Goal: Task Accomplishment & Management: Manage account settings

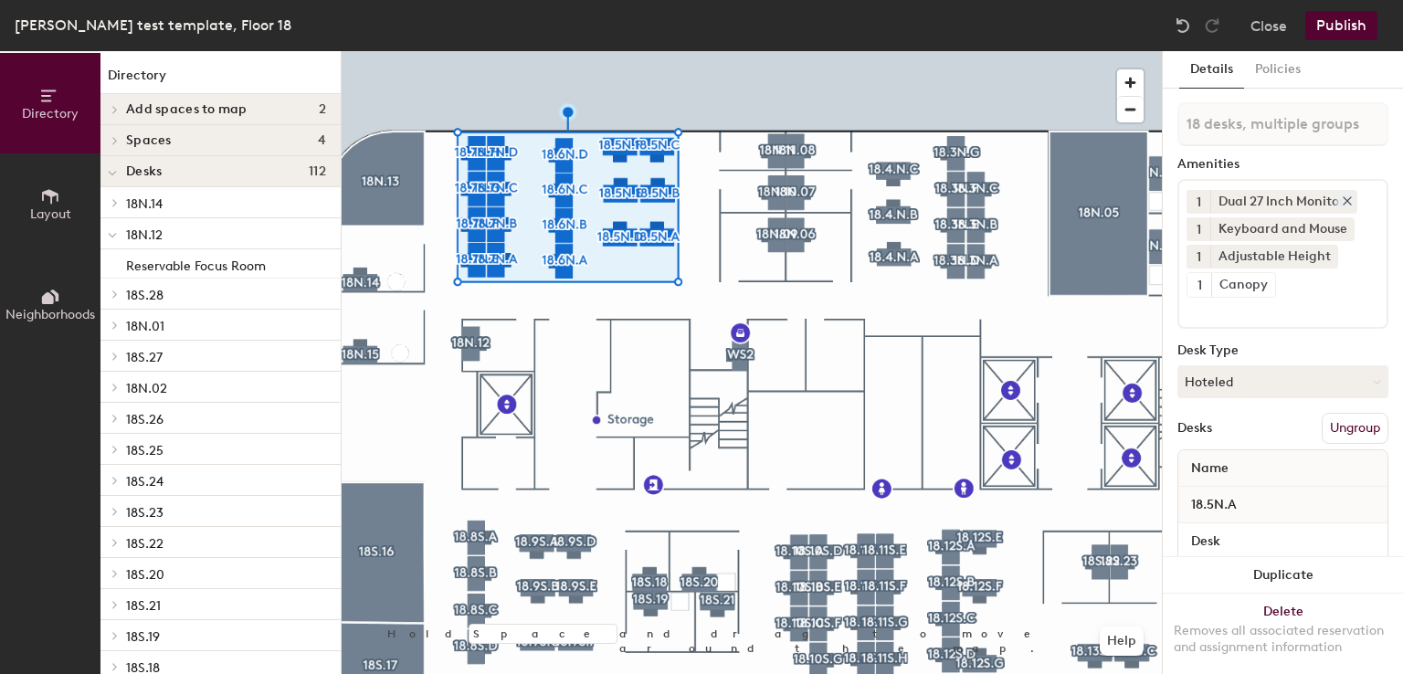
click at [1350, 194] on div at bounding box center [1344, 201] width 20 height 14
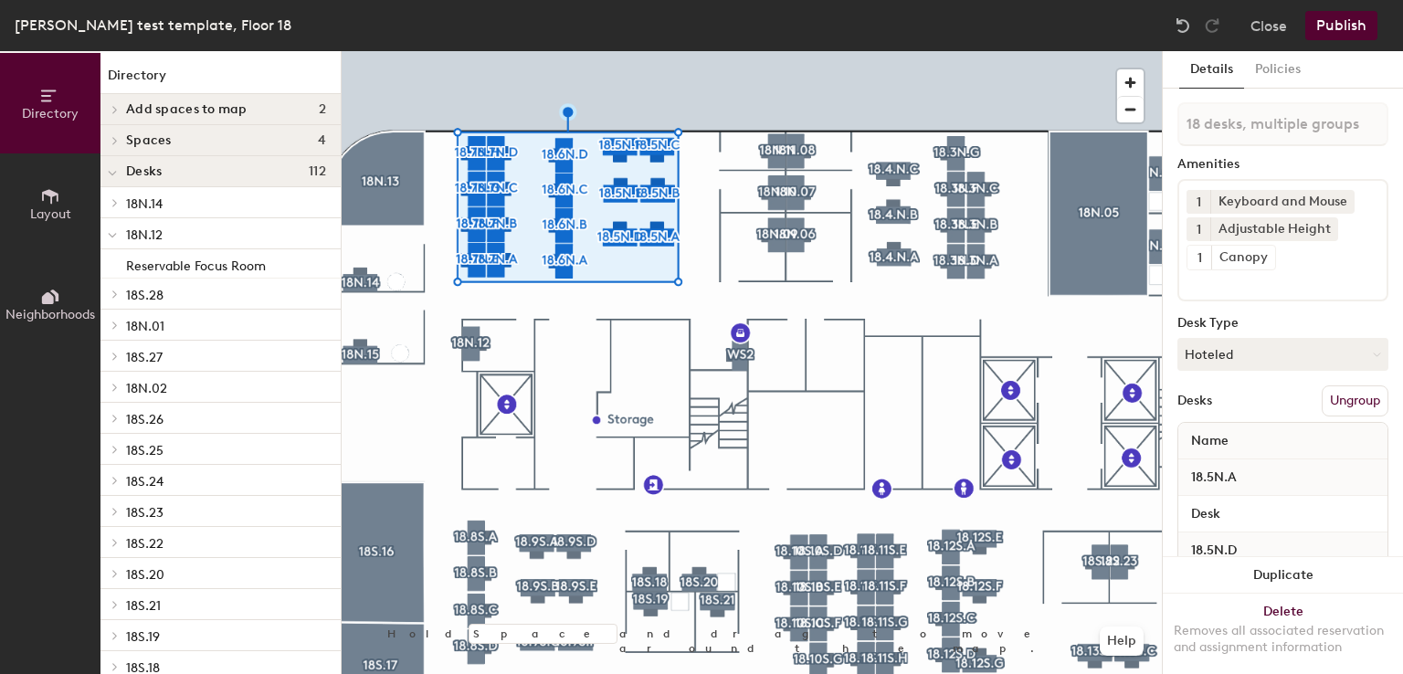
click at [1313, 291] on div "1 Keyboard and Mouse 1 Adjustable Height 1 Canopy" at bounding box center [1283, 240] width 211 height 122
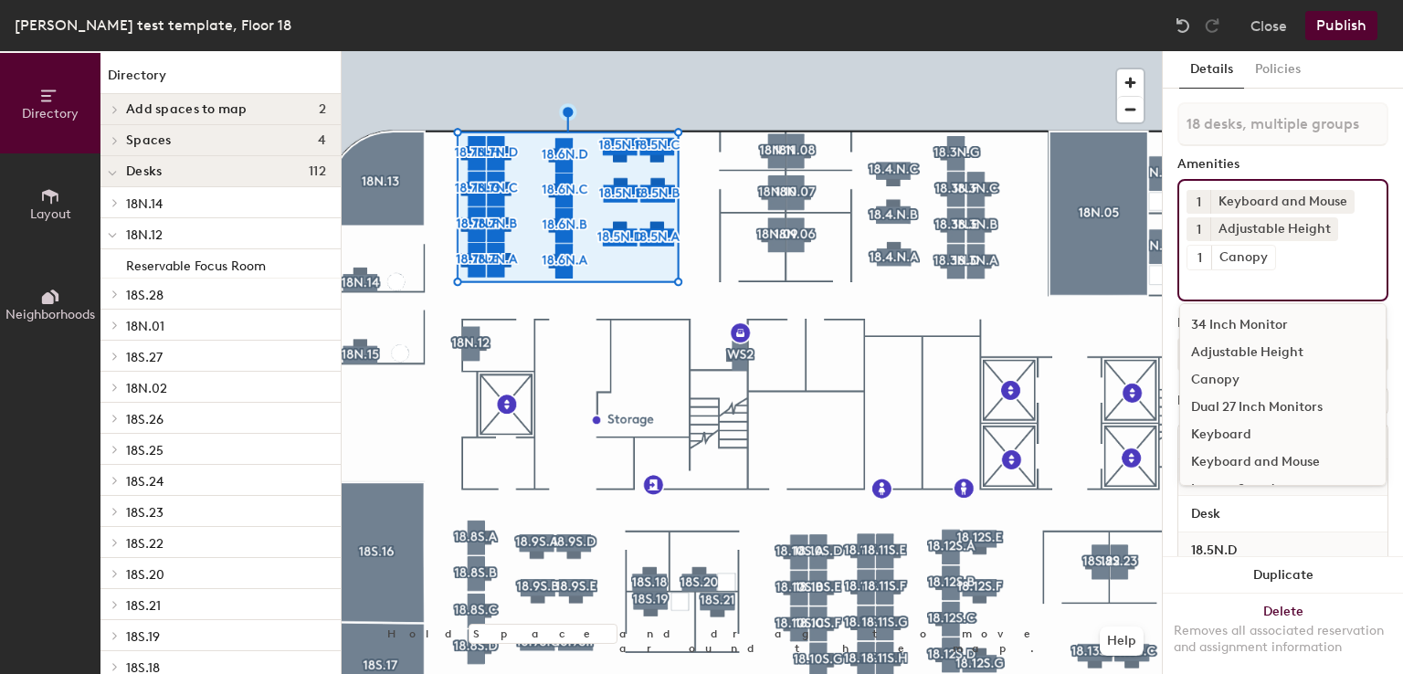
click at [1270, 322] on div "34 Inch Monitor" at bounding box center [1283, 325] width 206 height 27
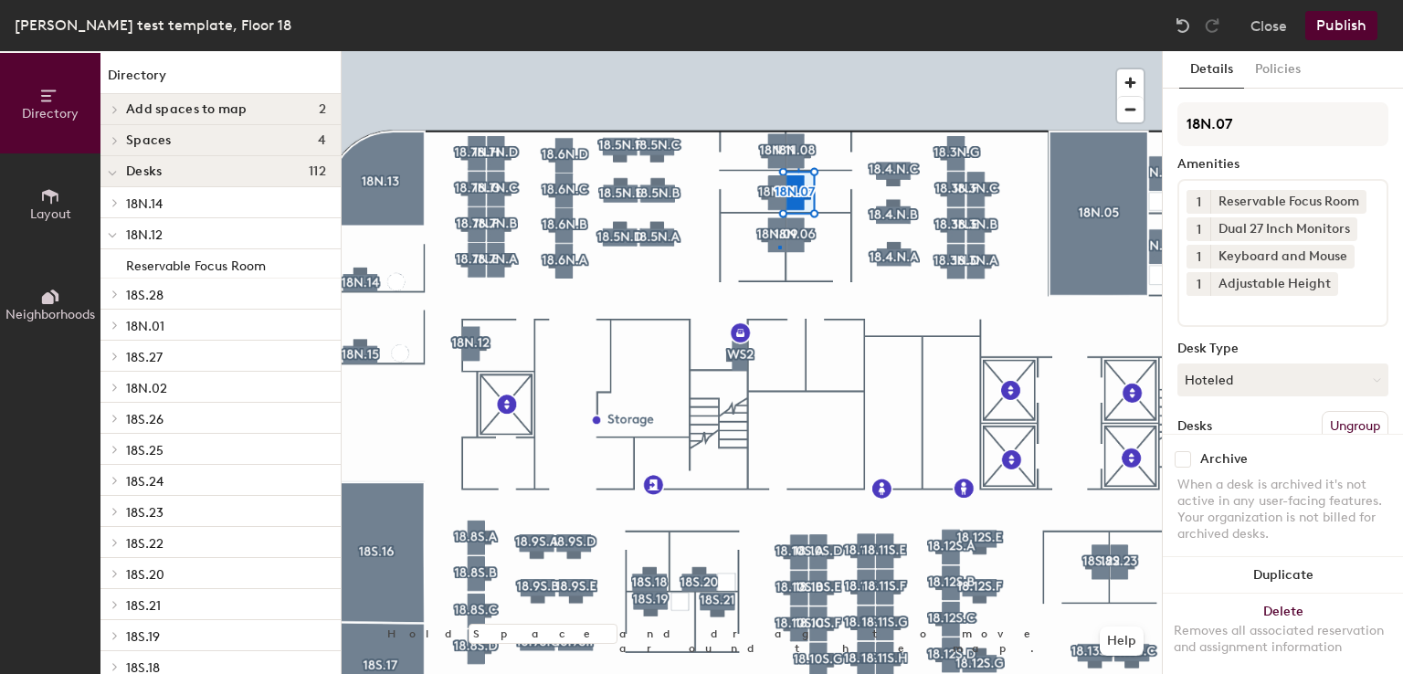
click at [778, 51] on div at bounding box center [752, 51] width 820 height 0
click at [804, 51] on div at bounding box center [752, 51] width 820 height 0
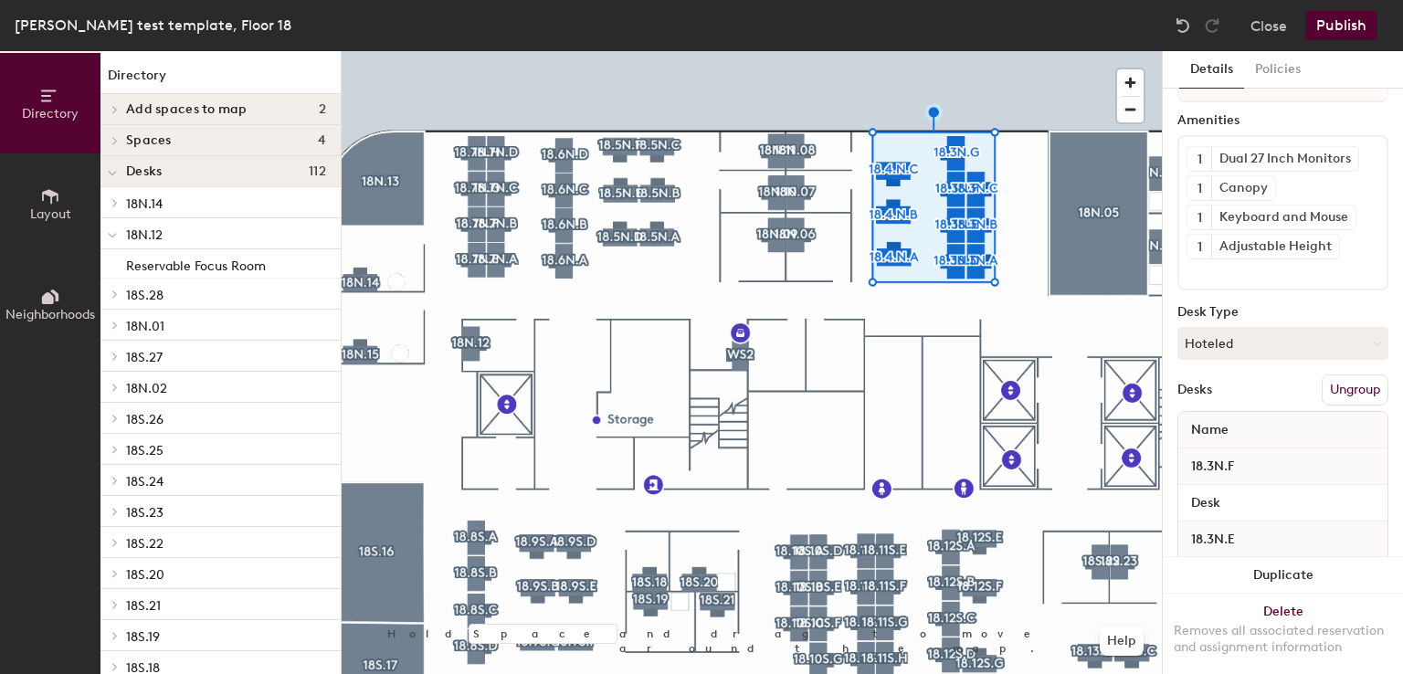
scroll to position [43, 0]
click at [1350, 157] on icon at bounding box center [1348, 159] width 13 height 13
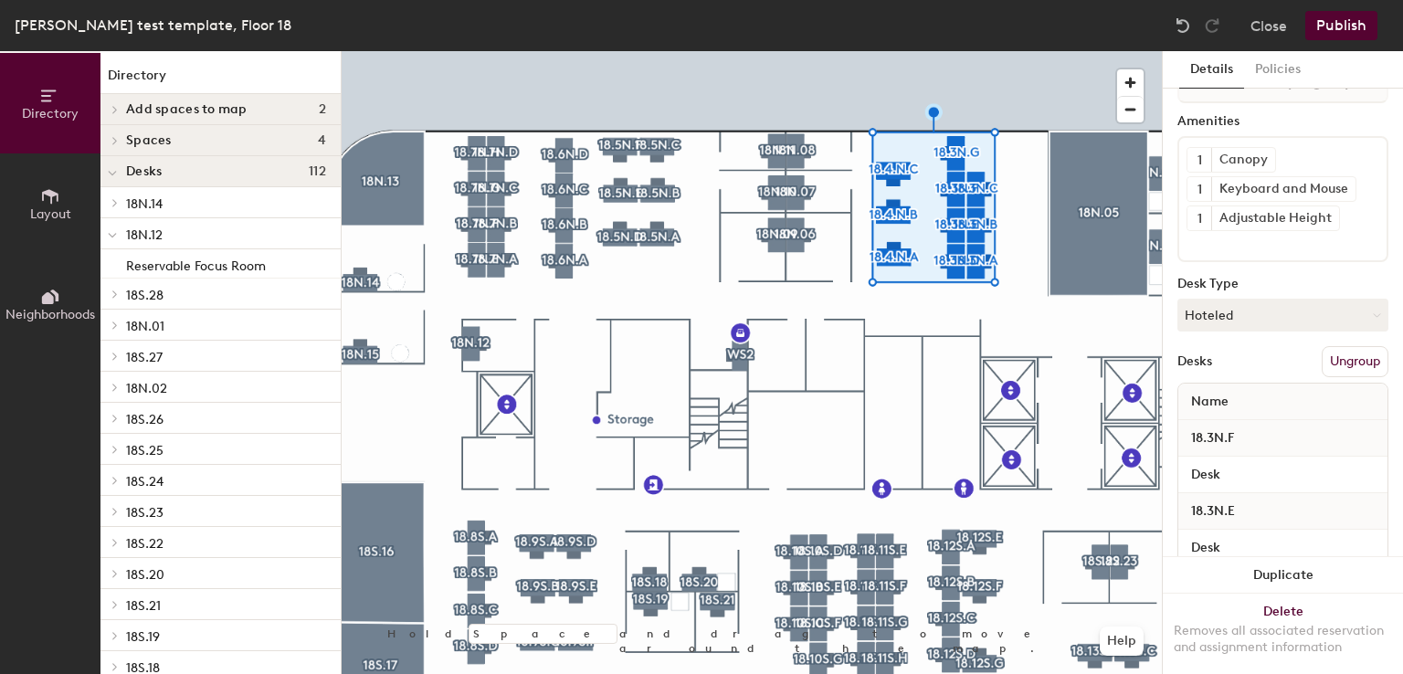
click at [1283, 247] on input at bounding box center [1269, 242] width 164 height 22
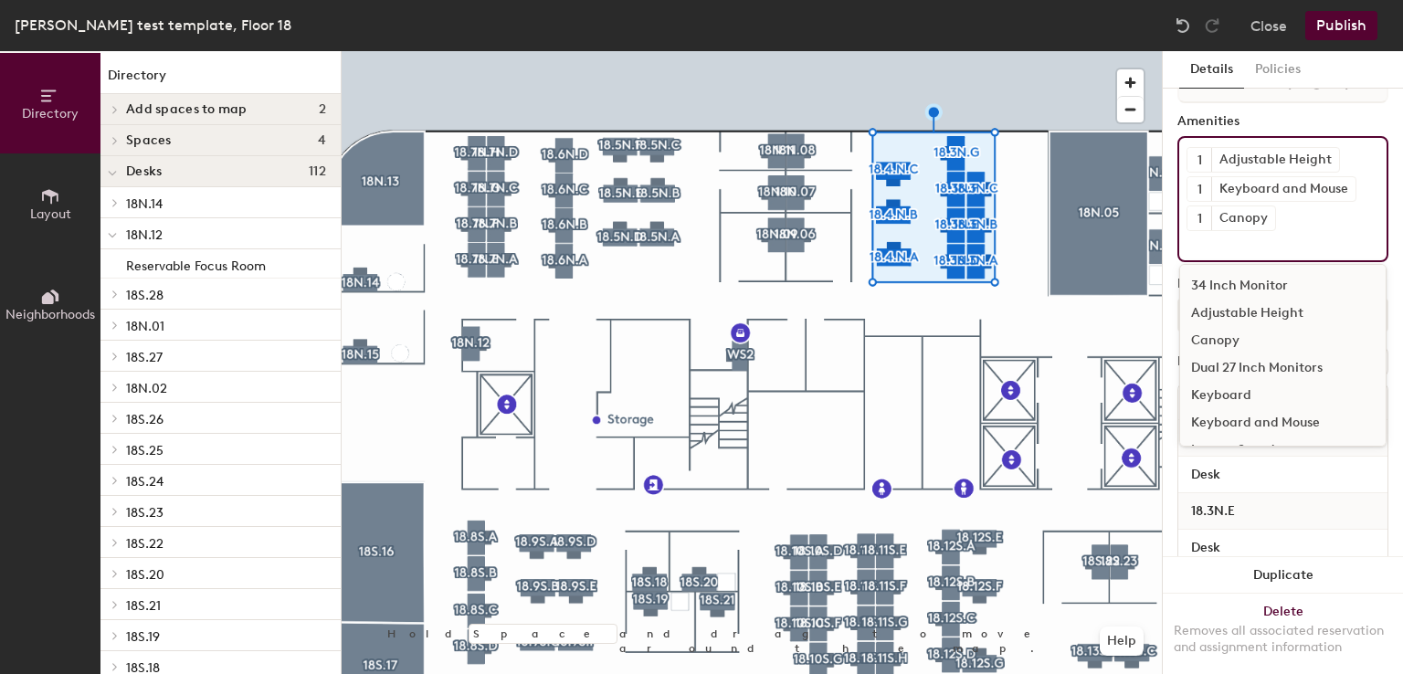
click at [1268, 291] on div "34 Inch Monitor" at bounding box center [1283, 285] width 206 height 27
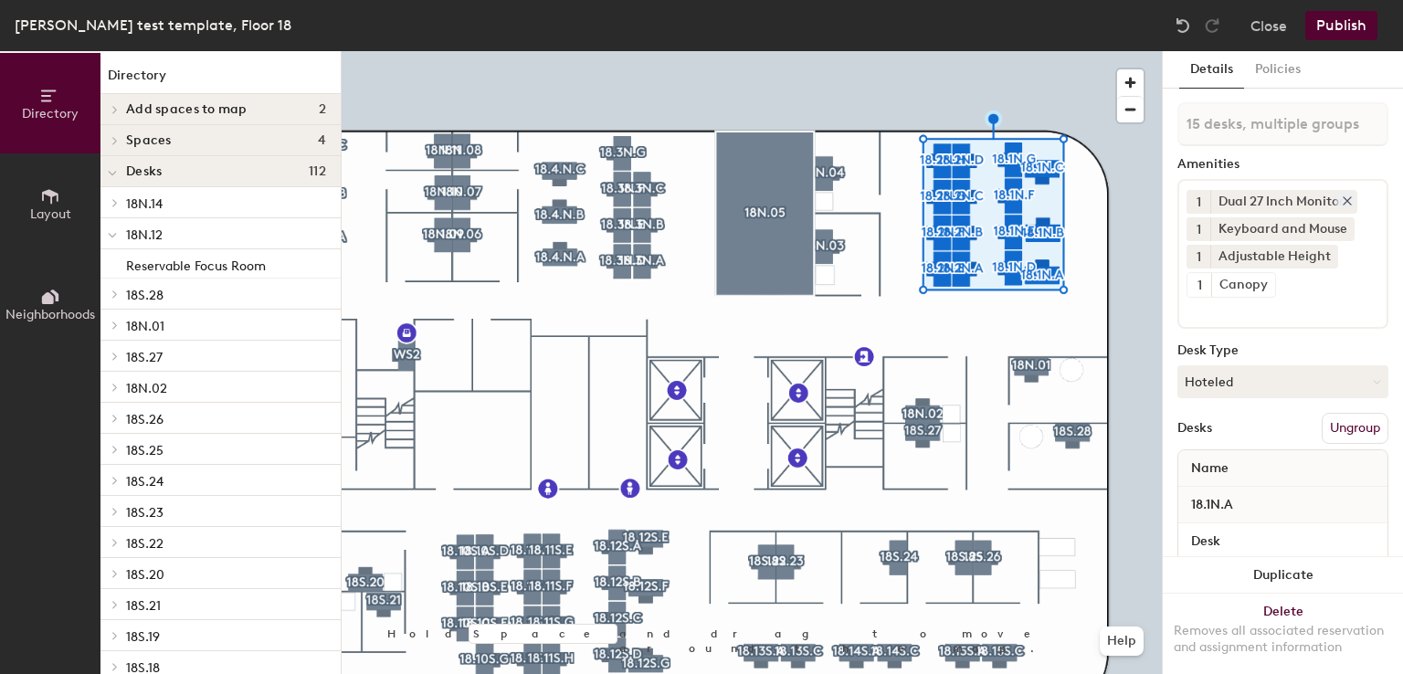
click at [1346, 199] on icon at bounding box center [1347, 200] width 7 height 7
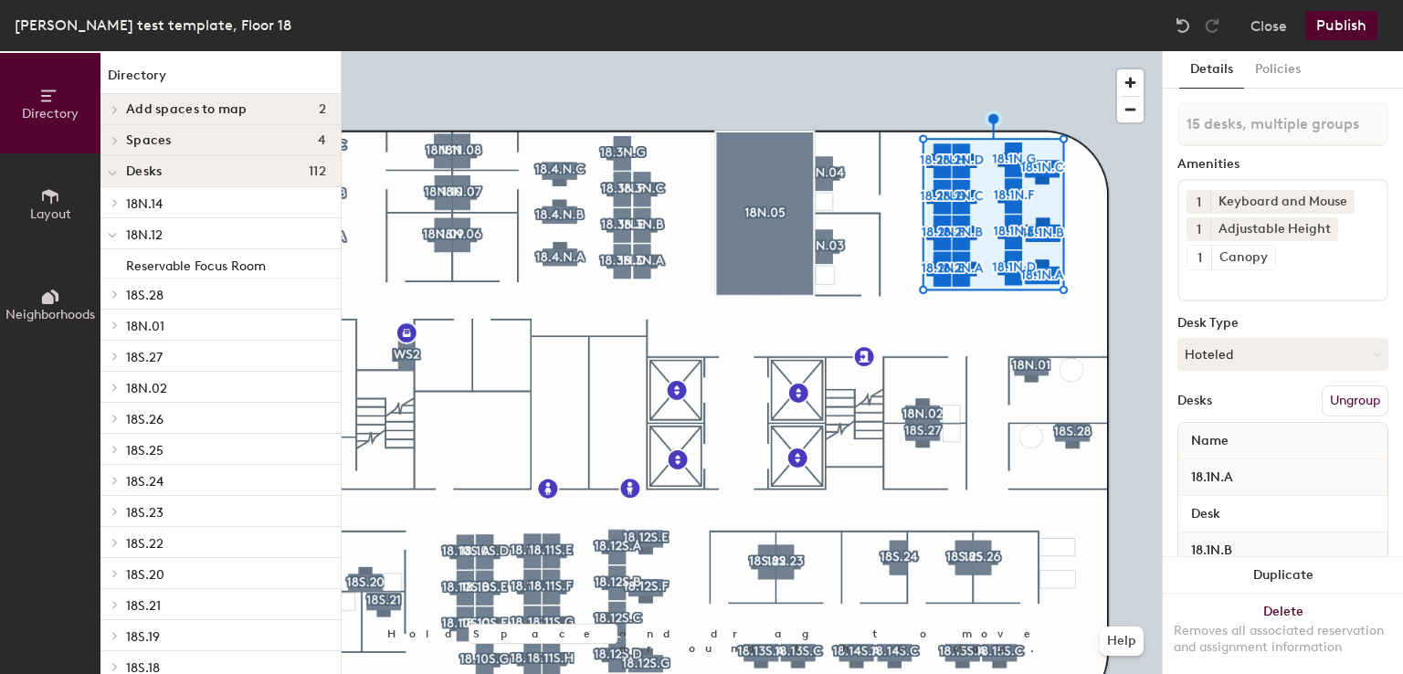
click at [1324, 286] on input at bounding box center [1269, 281] width 164 height 22
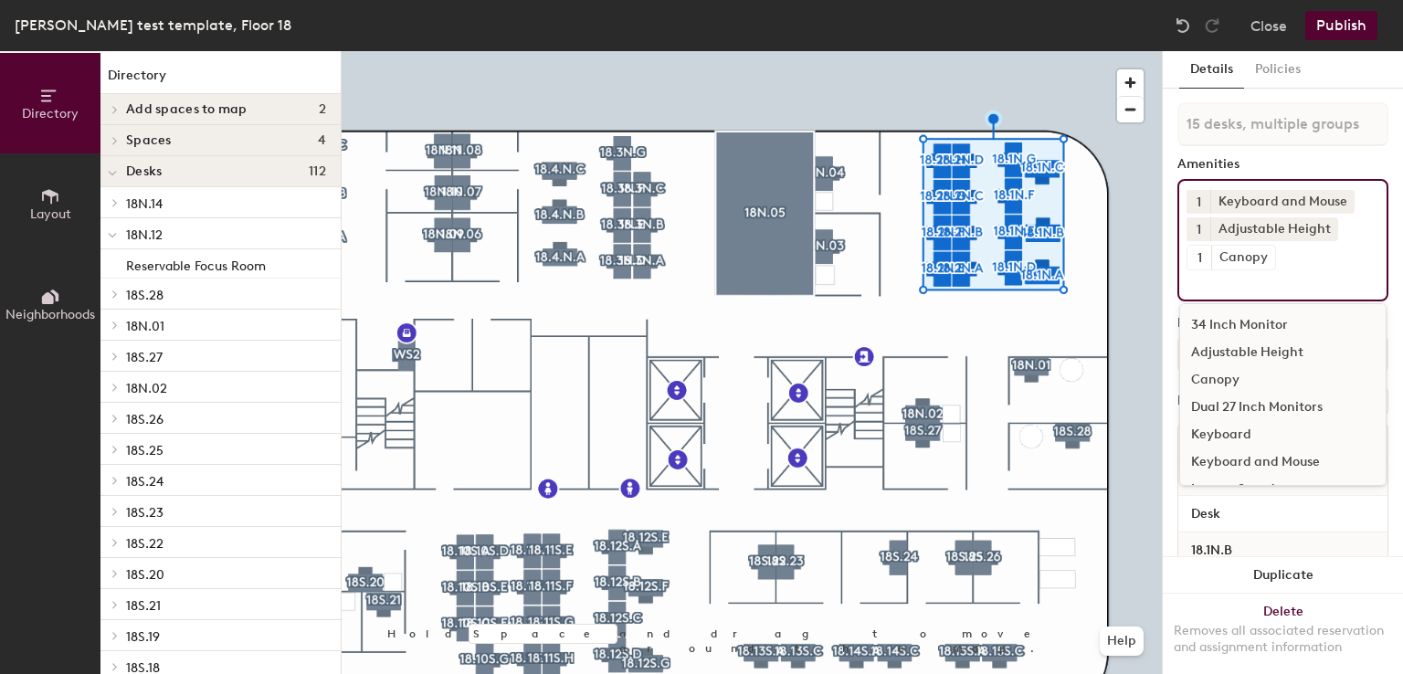
click at [1283, 326] on div "34 Inch Monitor" at bounding box center [1283, 325] width 206 height 27
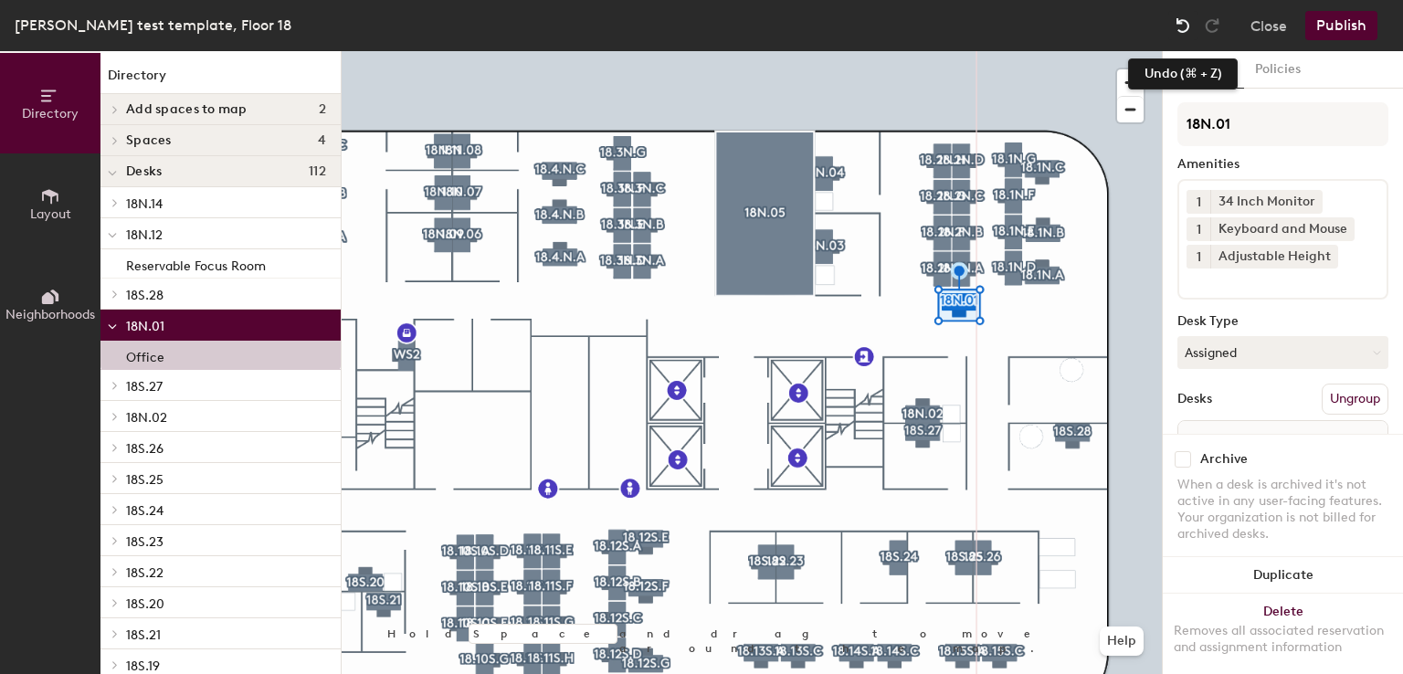
click at [1178, 34] on img at bounding box center [1183, 25] width 18 height 18
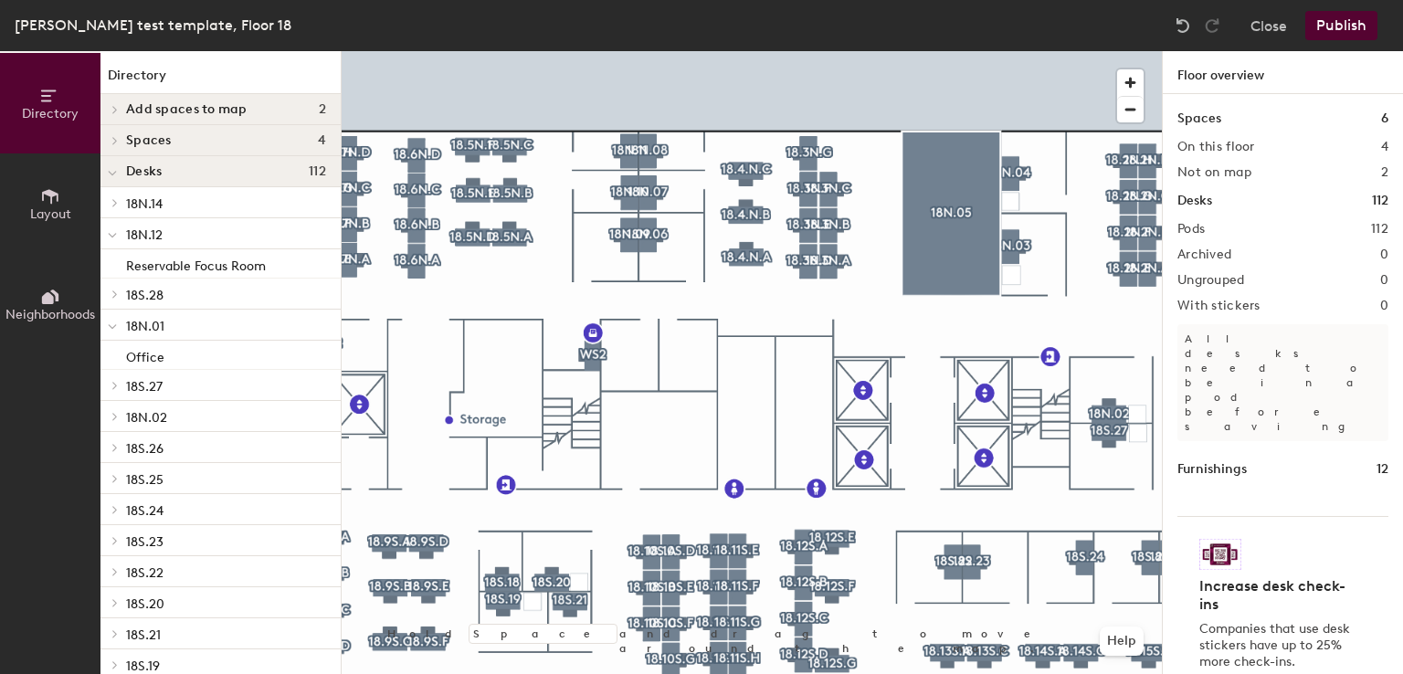
click at [44, 183] on button "Layout" at bounding box center [50, 203] width 100 height 100
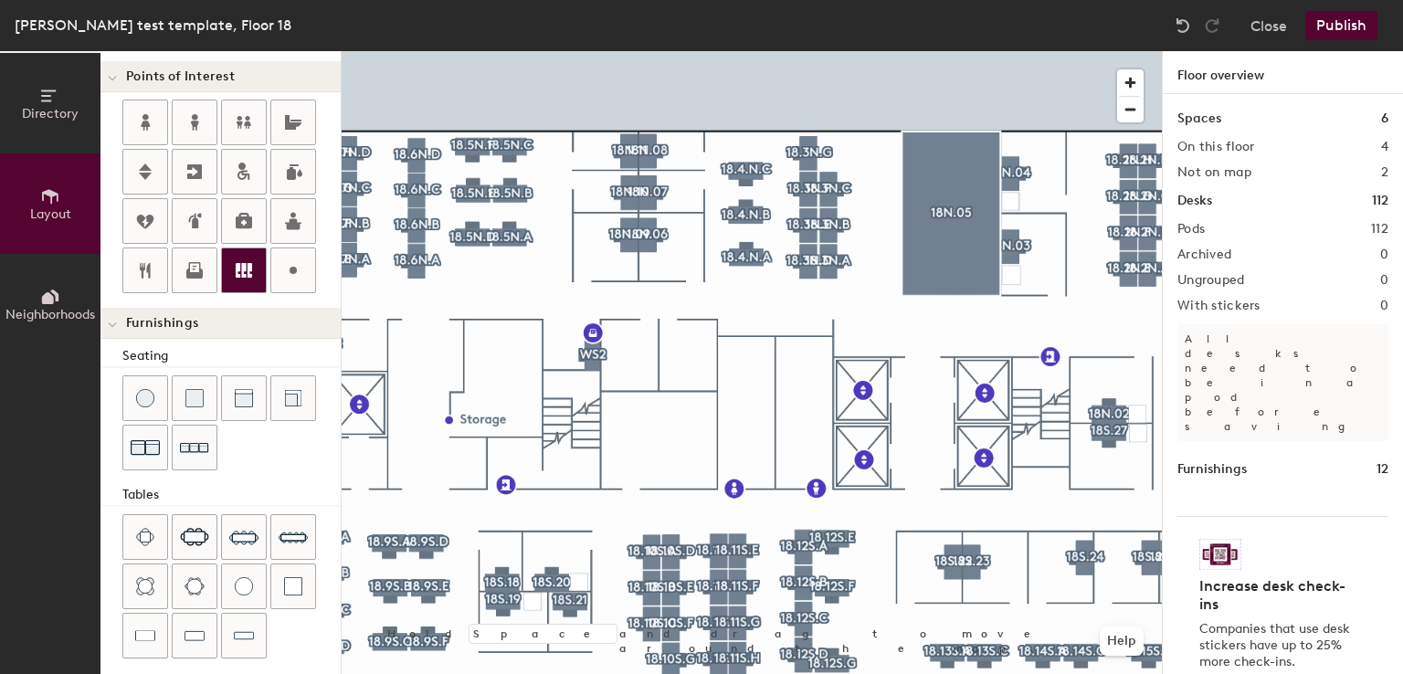
scroll to position [473, 0]
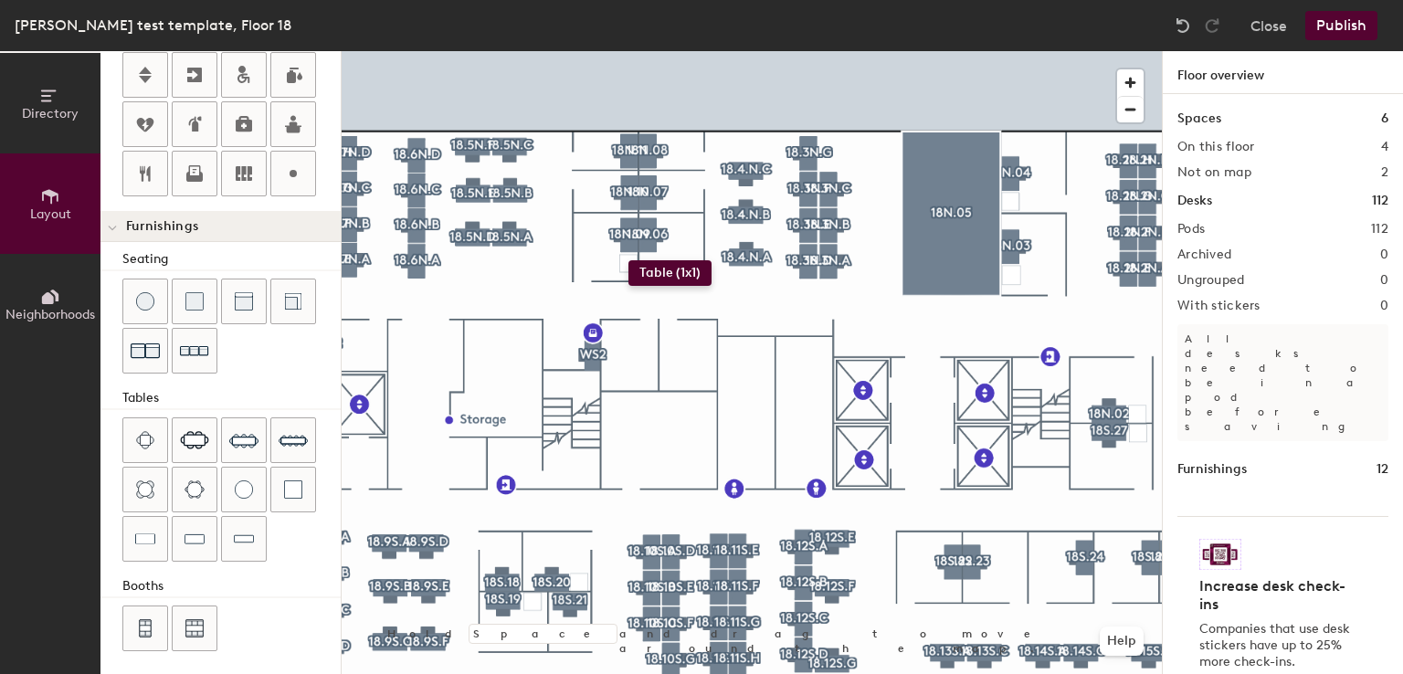
click at [628, 260] on div "Directory Layout Neighborhoods Layout Add space Resize Desks Points of Interest…" at bounding box center [701, 362] width 1403 height 623
type input "60"
drag, startPoint x: 1125, startPoint y: 84, endPoint x: 1116, endPoint y: 87, distance: 9.5
click at [1117, 87] on span "button" at bounding box center [1130, 82] width 26 height 26
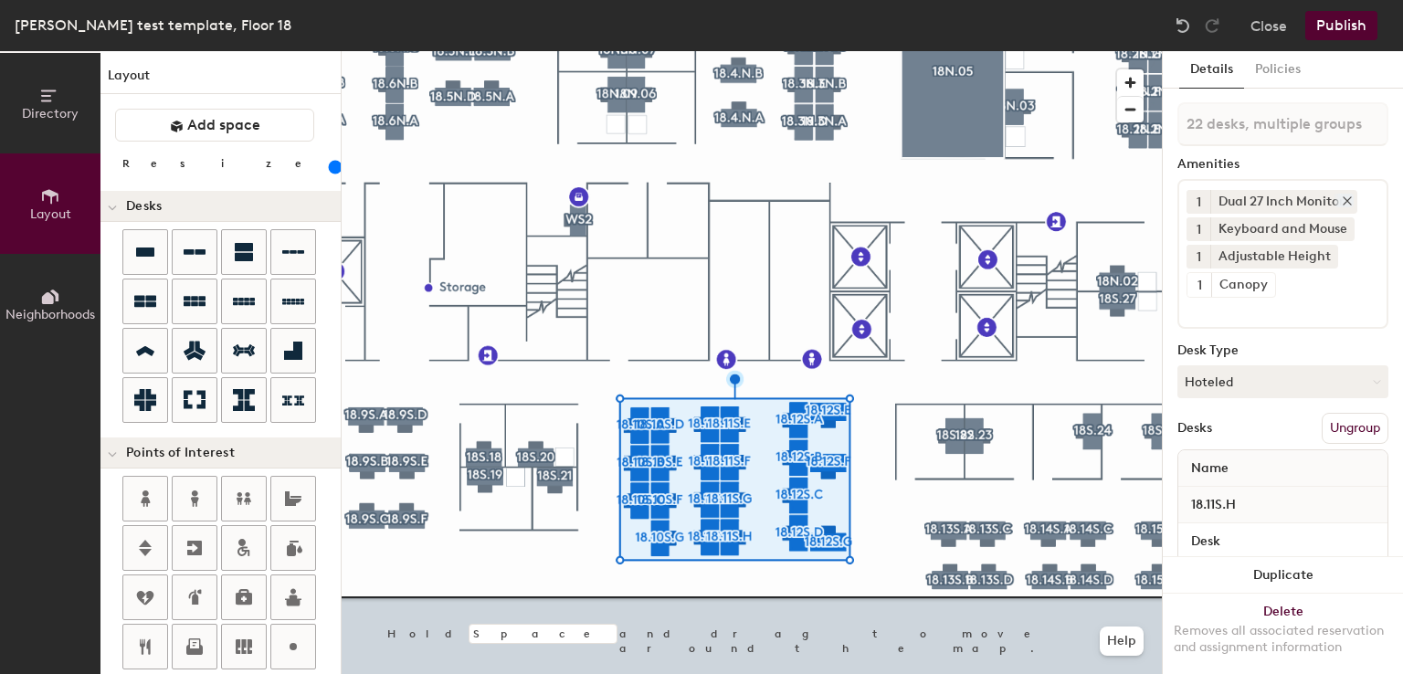
click at [1347, 199] on icon at bounding box center [1347, 200] width 7 height 7
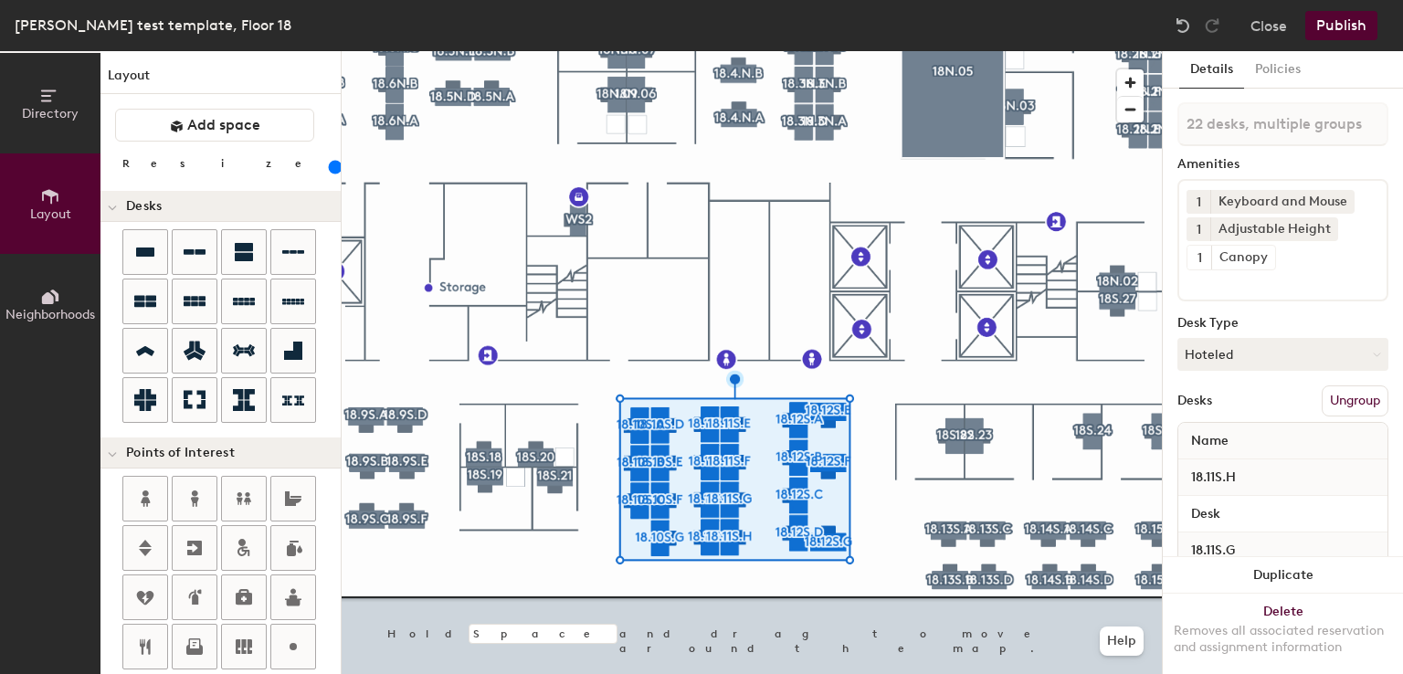
click at [1290, 271] on input at bounding box center [1269, 281] width 164 height 22
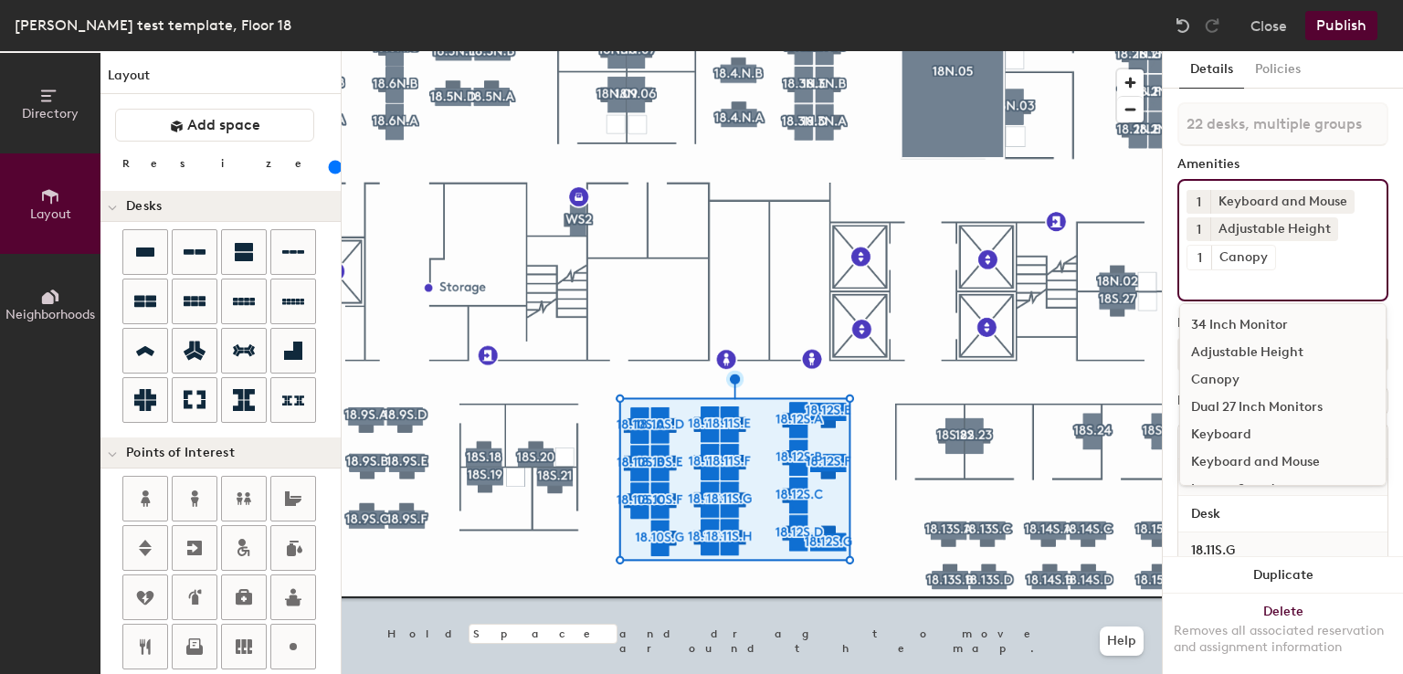
click at [1263, 327] on div "34 Inch Monitor" at bounding box center [1283, 325] width 206 height 27
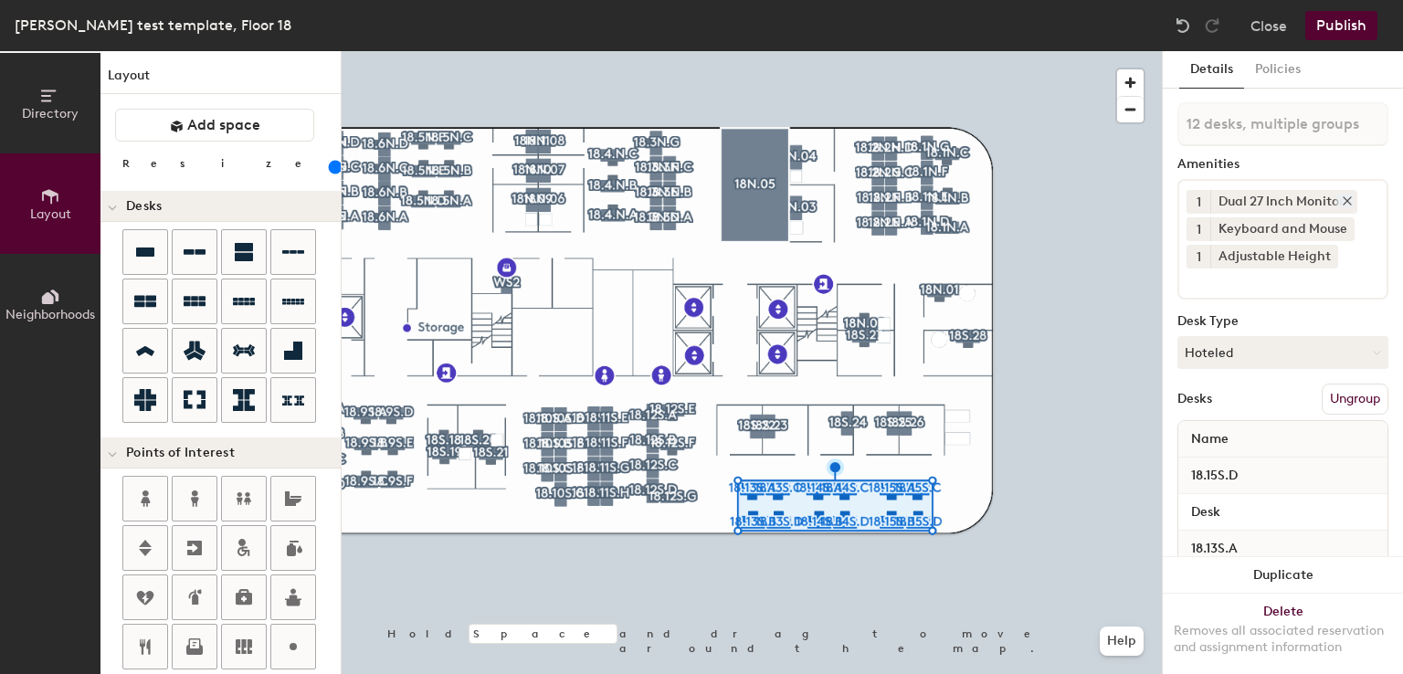
click at [1349, 198] on icon at bounding box center [1347, 200] width 7 height 7
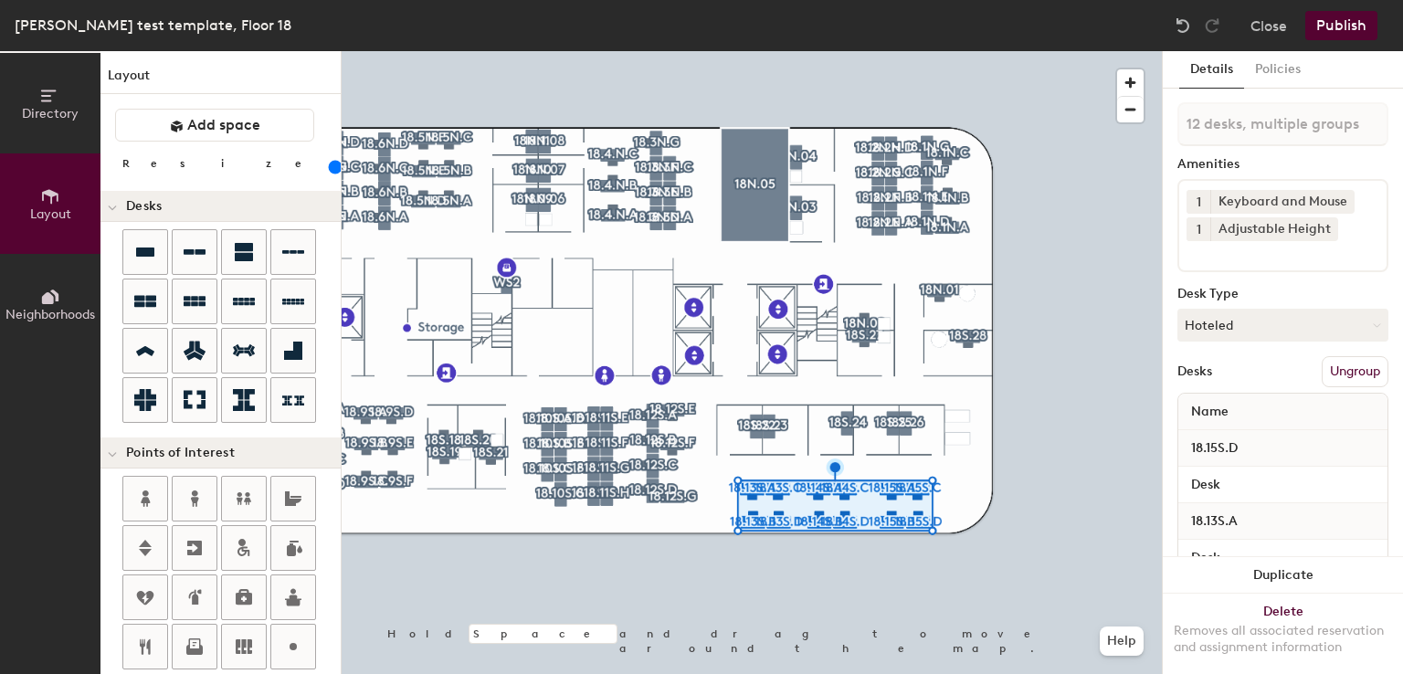
click at [1256, 256] on input at bounding box center [1269, 252] width 164 height 22
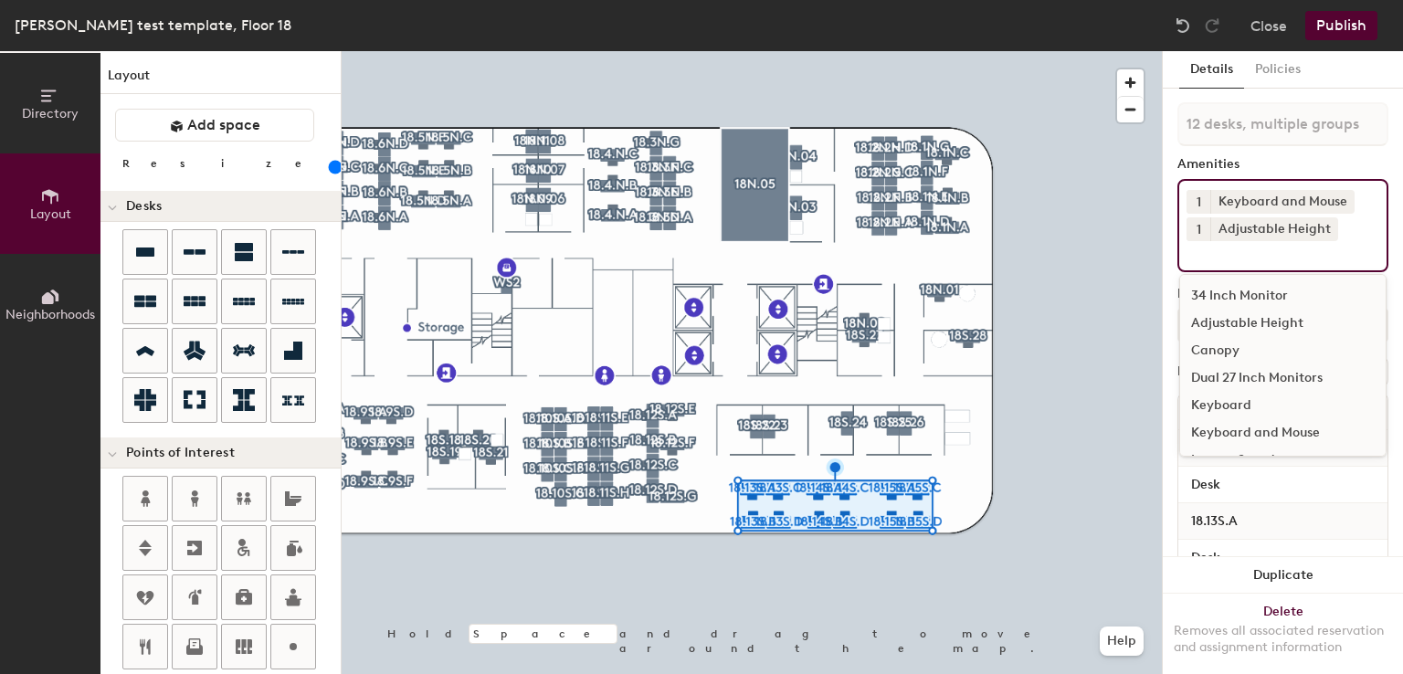
click at [1247, 300] on div "34 Inch Monitor" at bounding box center [1283, 295] width 206 height 27
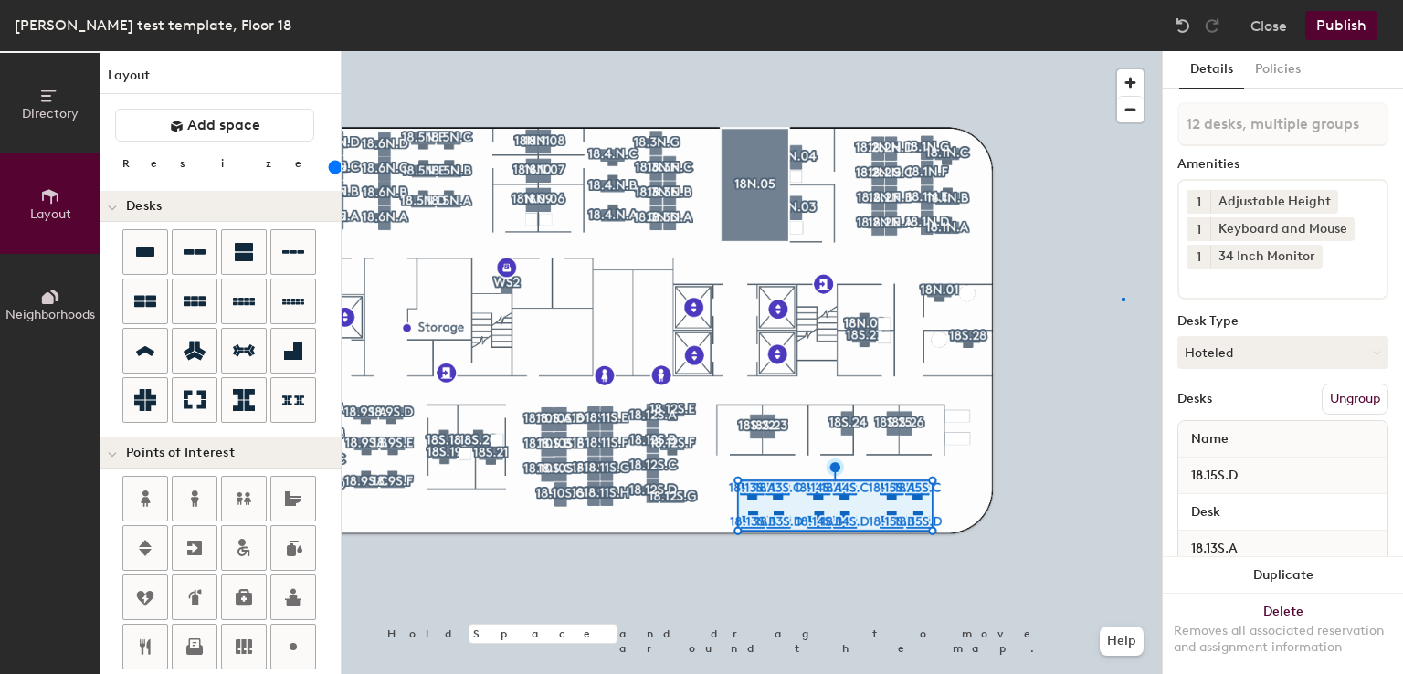
click at [1122, 51] on div at bounding box center [752, 51] width 820 height 0
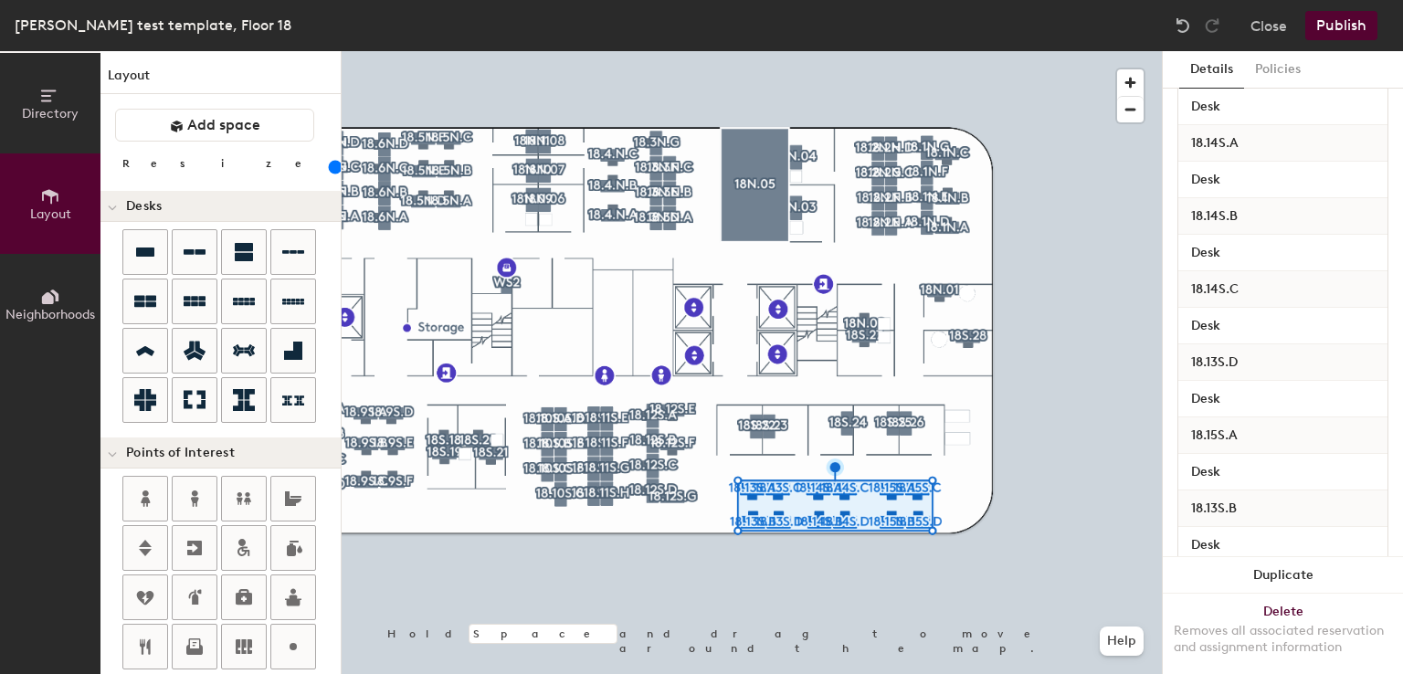
scroll to position [818, 0]
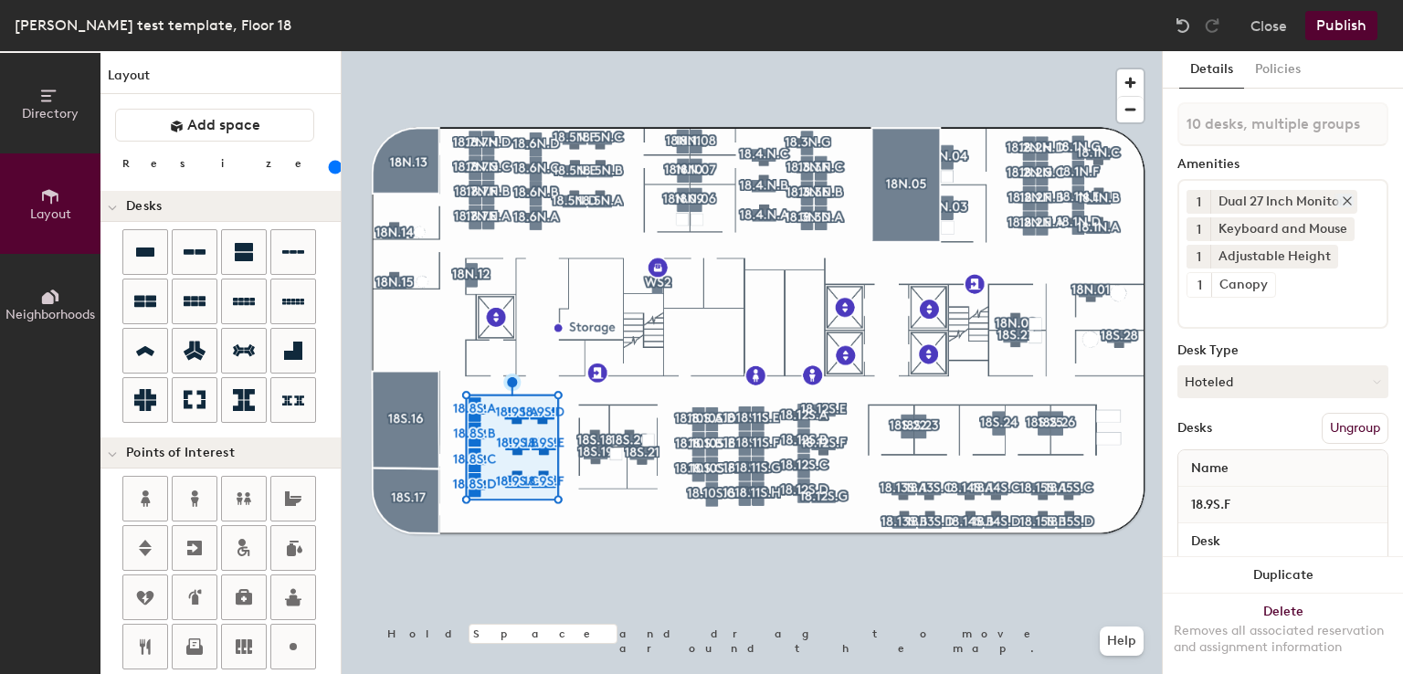
click at [1349, 202] on icon at bounding box center [1347, 200] width 7 height 7
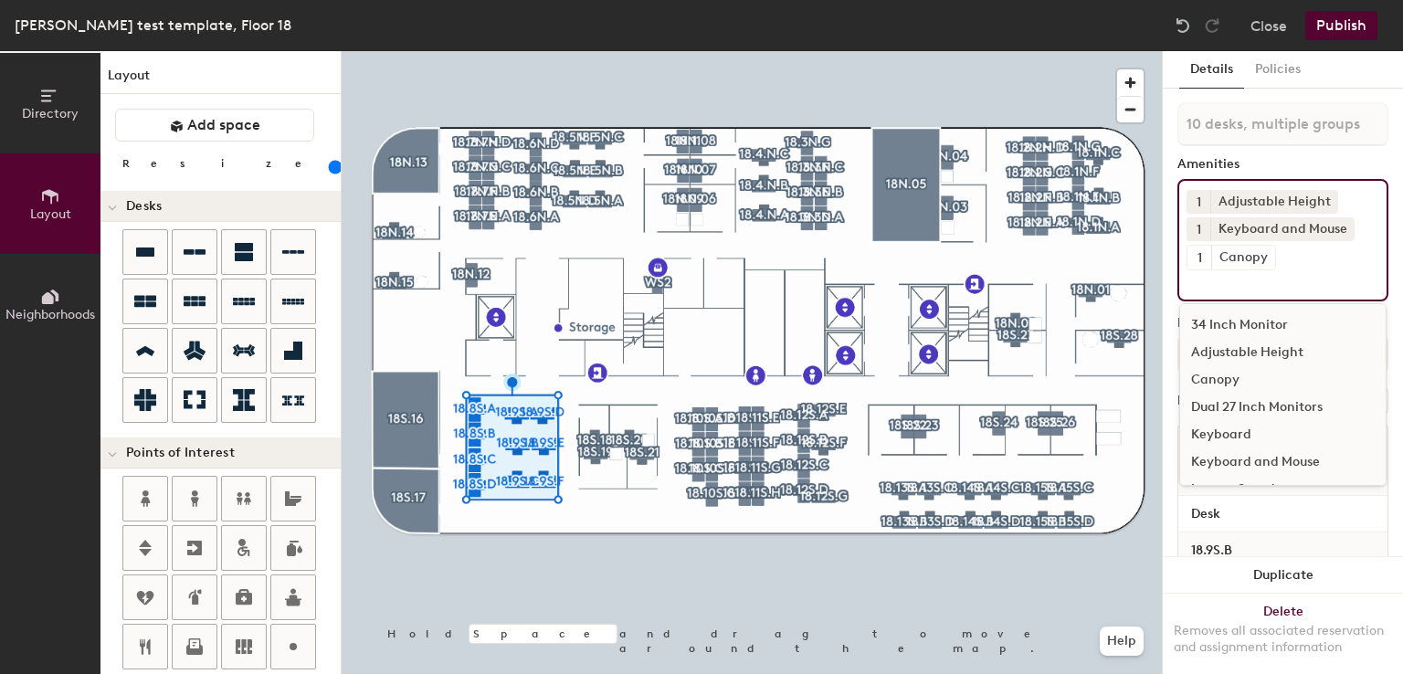
click at [1314, 290] on input at bounding box center [1269, 281] width 164 height 22
click at [1260, 325] on div "34 Inch Monitor" at bounding box center [1283, 325] width 206 height 27
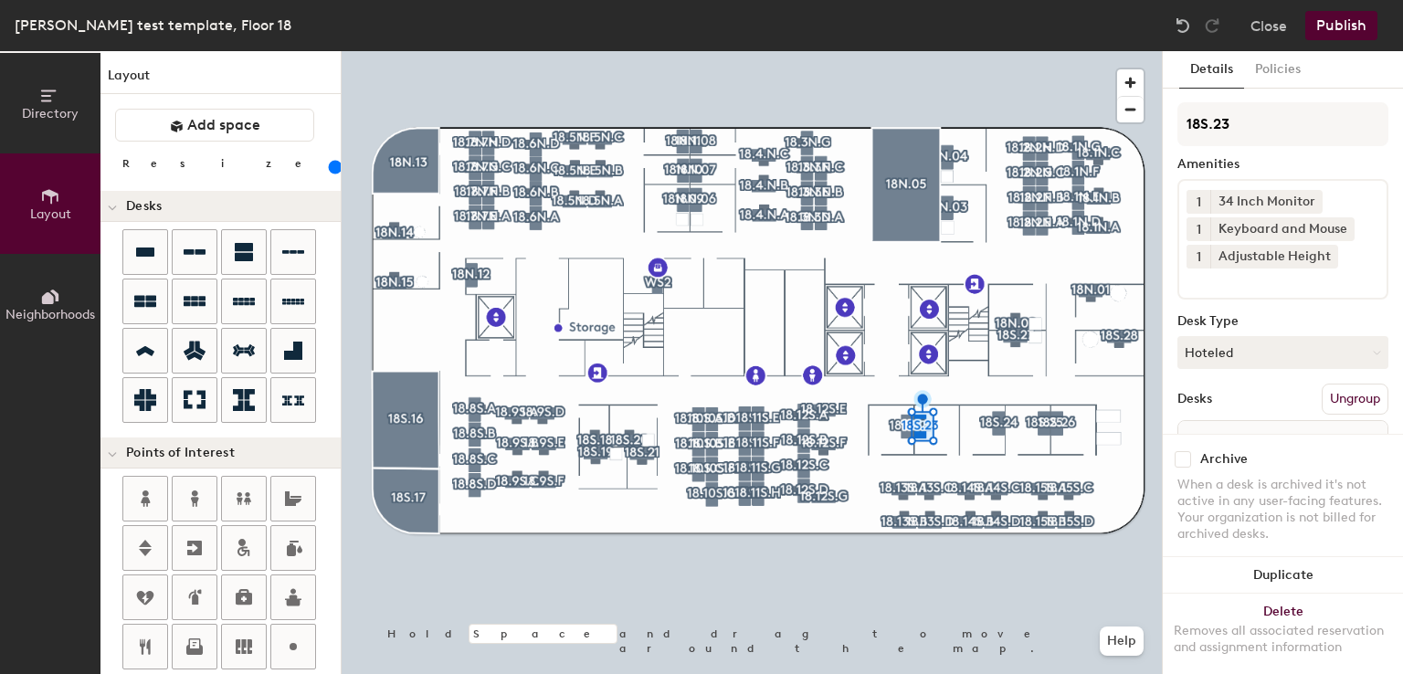
click at [1231, 272] on input at bounding box center [1269, 280] width 164 height 22
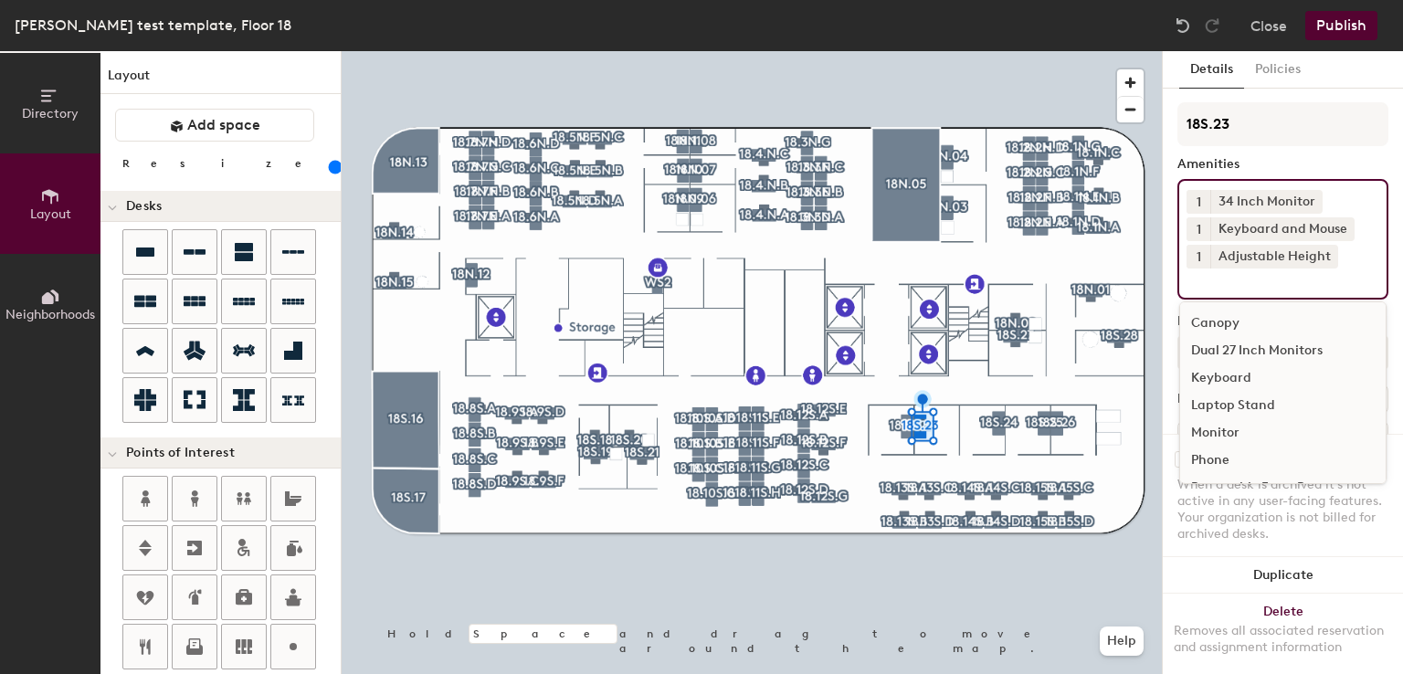
scroll to position [52, 0]
click at [1220, 454] on div "Reservable Office" at bounding box center [1283, 462] width 206 height 27
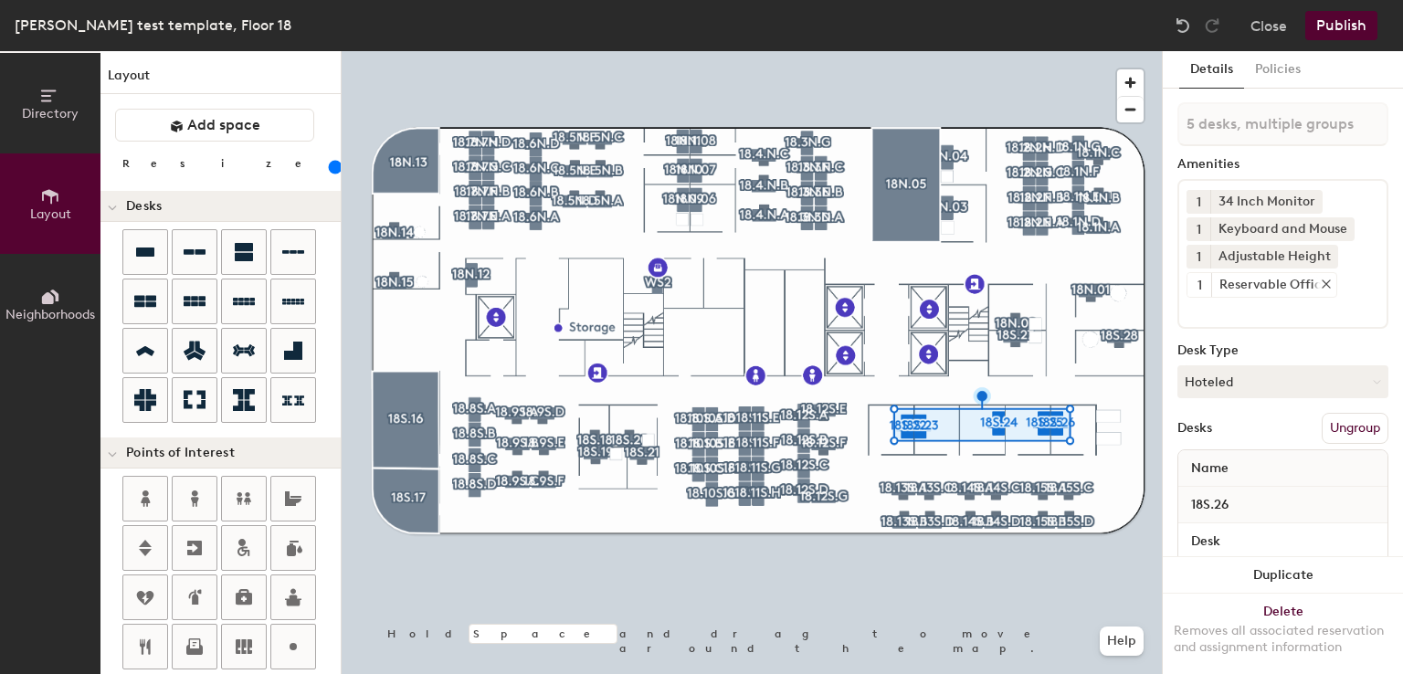
drag, startPoint x: 1253, startPoint y: 292, endPoint x: 1260, endPoint y: 285, distance: 9.7
click at [1260, 285] on div "Reservable Office" at bounding box center [1273, 285] width 125 height 24
click at [1320, 278] on icon at bounding box center [1326, 284] width 13 height 13
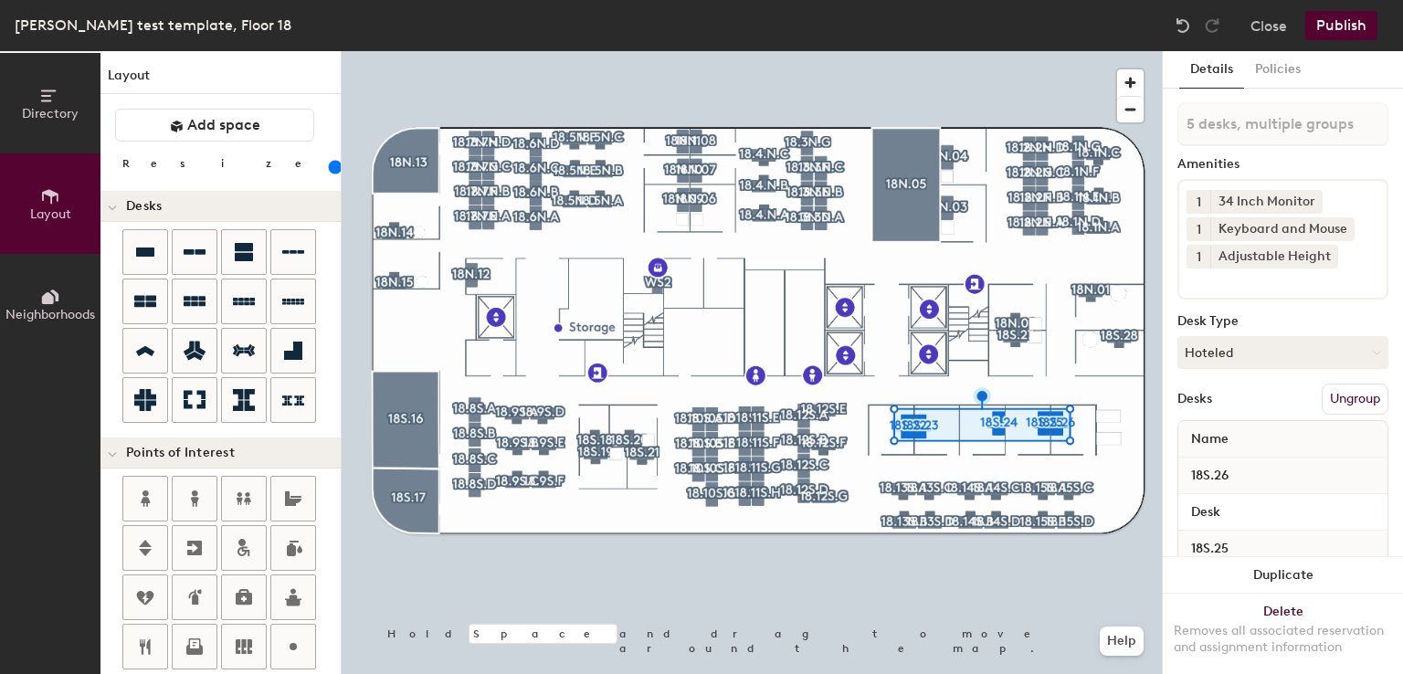
click at [1296, 282] on input at bounding box center [1269, 280] width 164 height 22
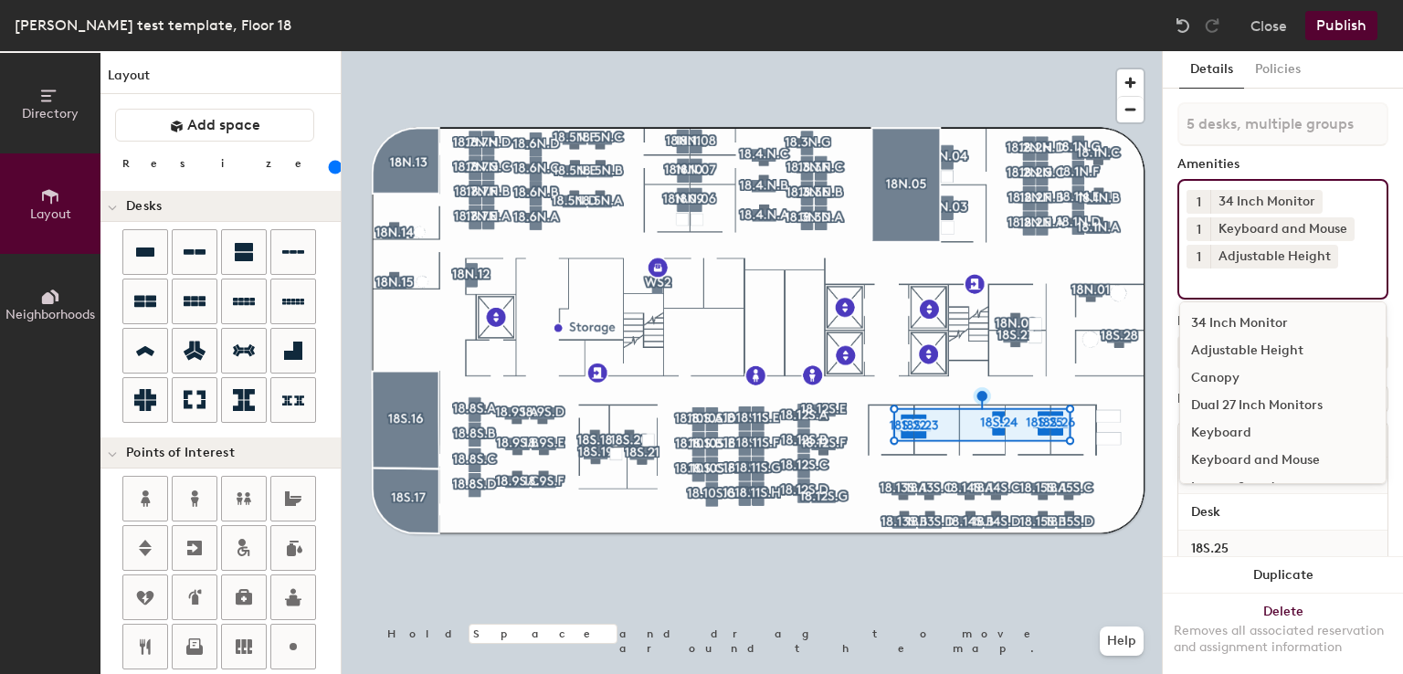
scroll to position [135, 0]
click at [1241, 459] on div "Reservable Office" at bounding box center [1283, 462] width 206 height 27
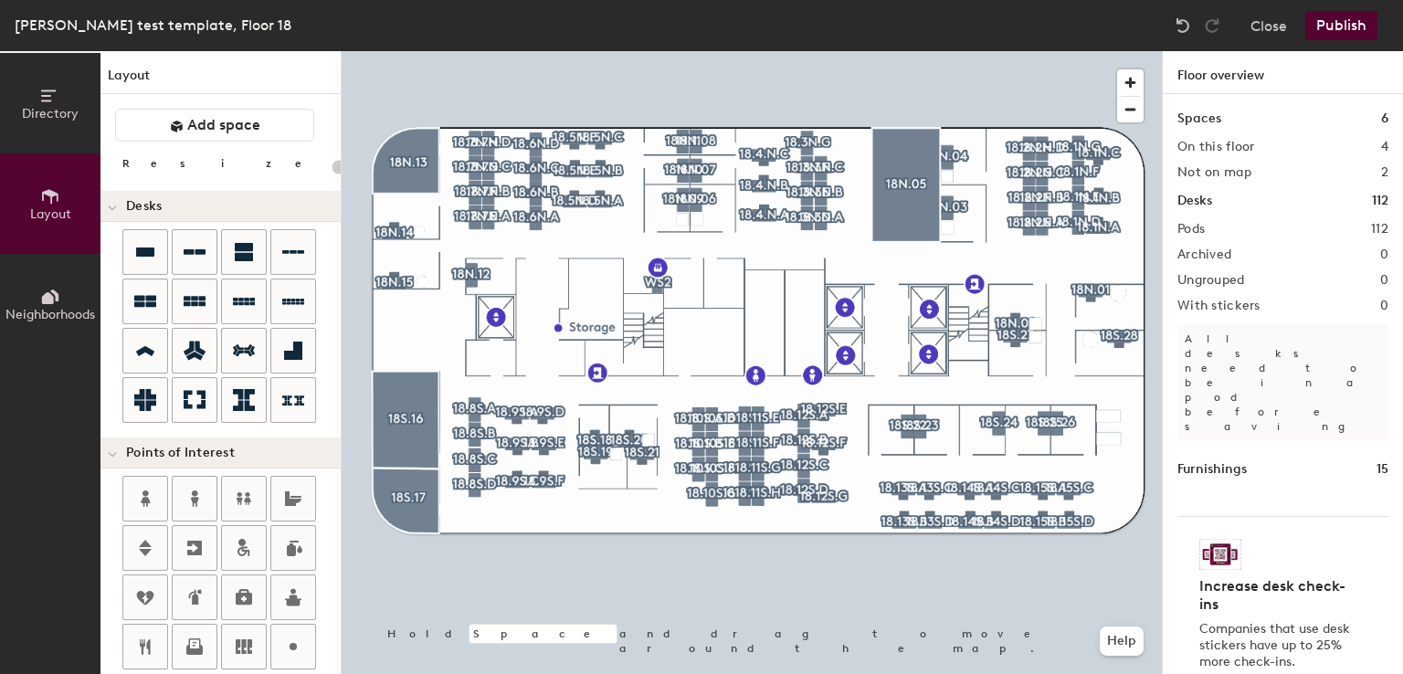
click at [927, 51] on div at bounding box center [752, 51] width 820 height 0
click at [1138, 78] on span "button" at bounding box center [1130, 82] width 26 height 26
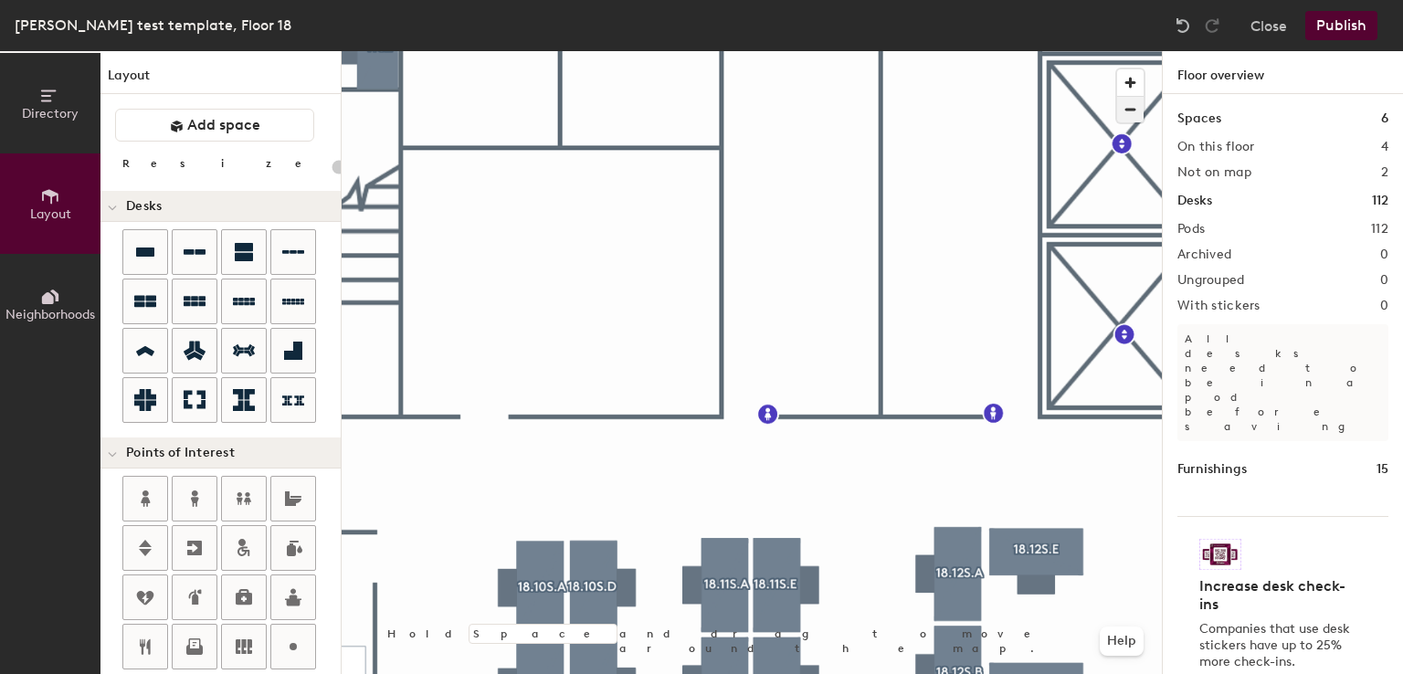
click at [1133, 111] on span "button" at bounding box center [1130, 110] width 26 height 26
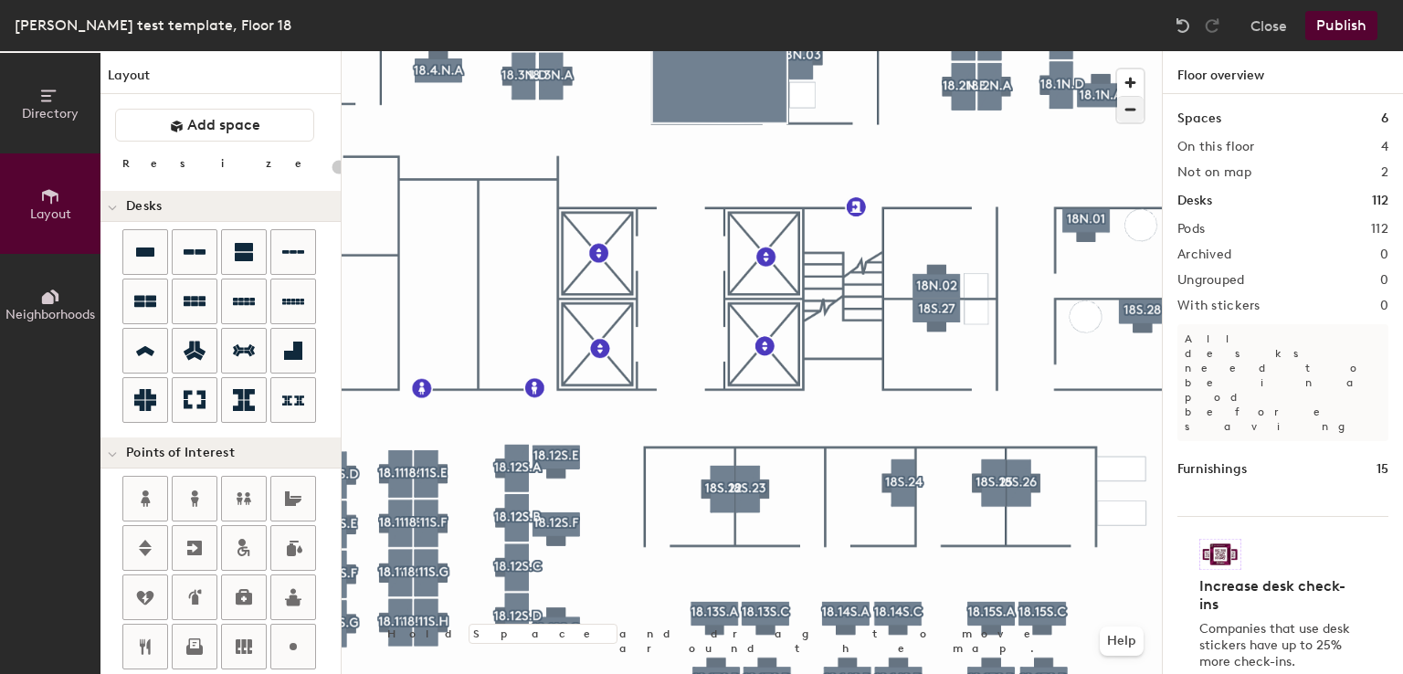
type input "160"
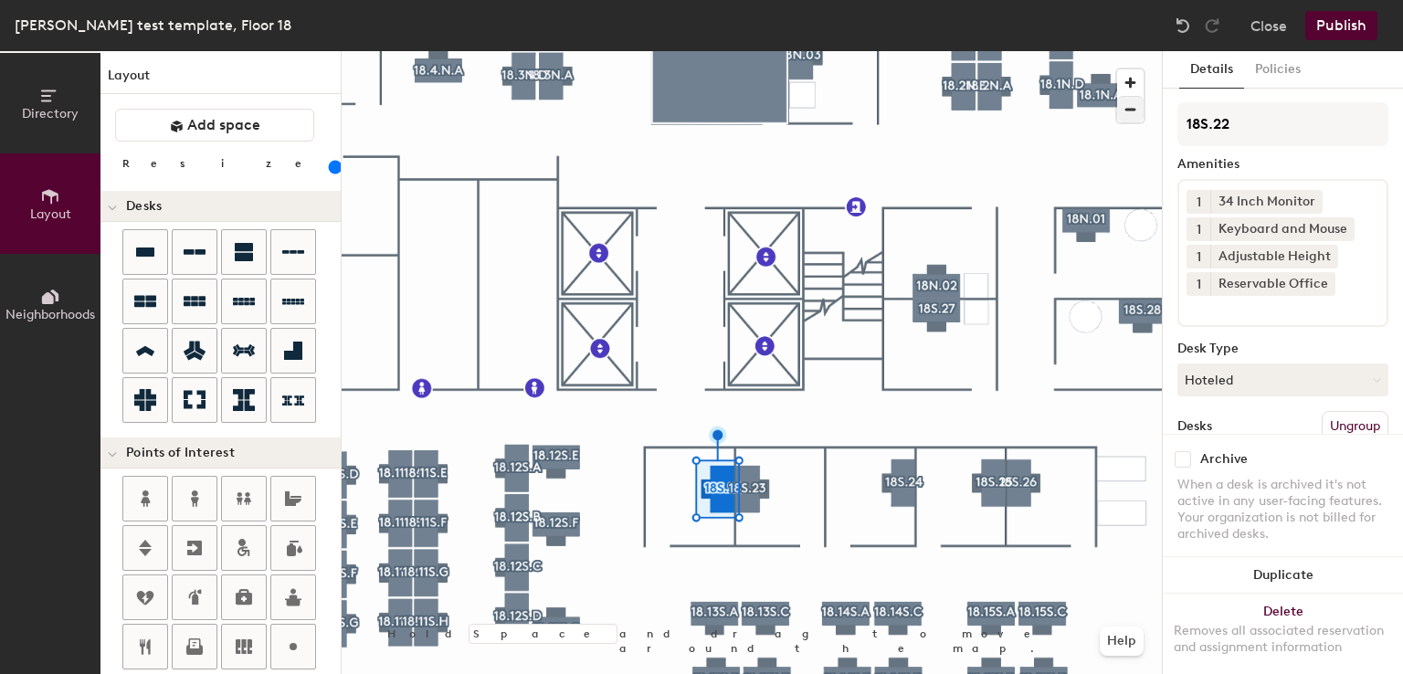
click at [746, 51] on div at bounding box center [752, 51] width 820 height 0
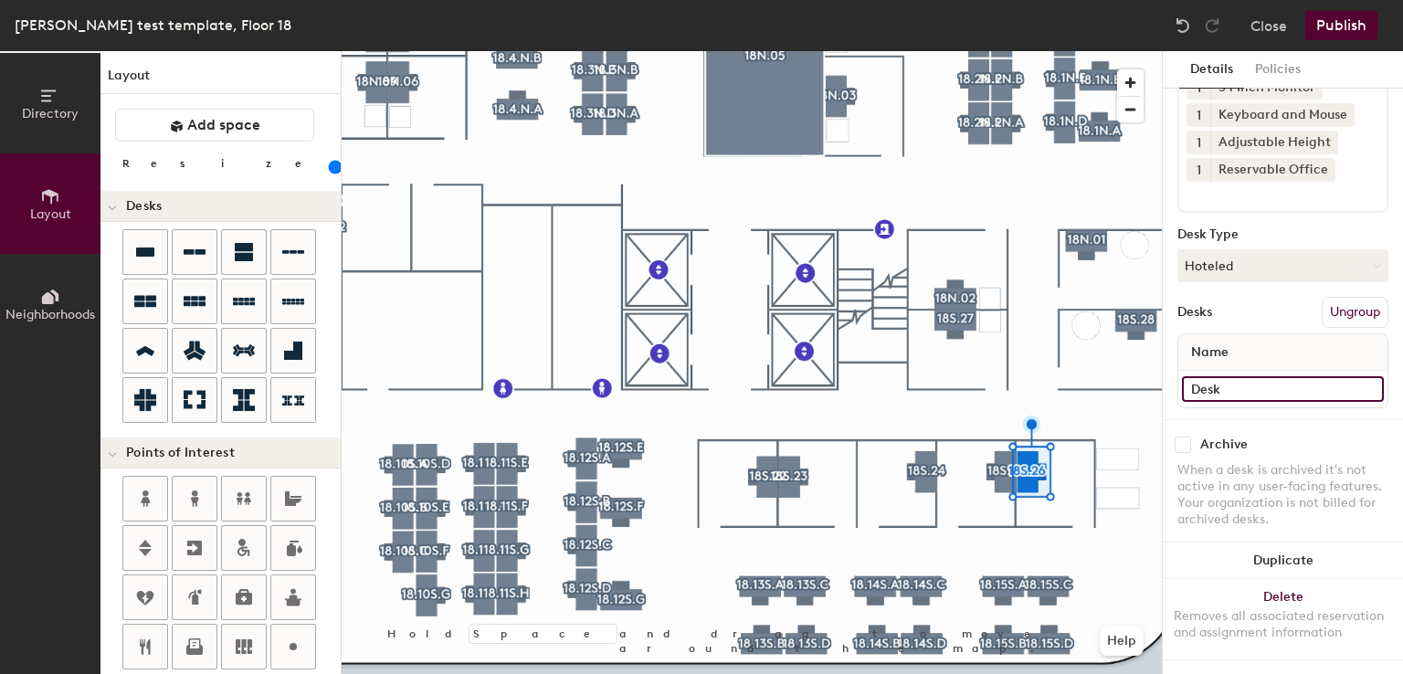
click at [1241, 376] on input "Desk" at bounding box center [1283, 389] width 202 height 26
paste input "Hi Nicole, Did the call start at 2:30? My apologies — I just got back to my hou…"
type input "H"
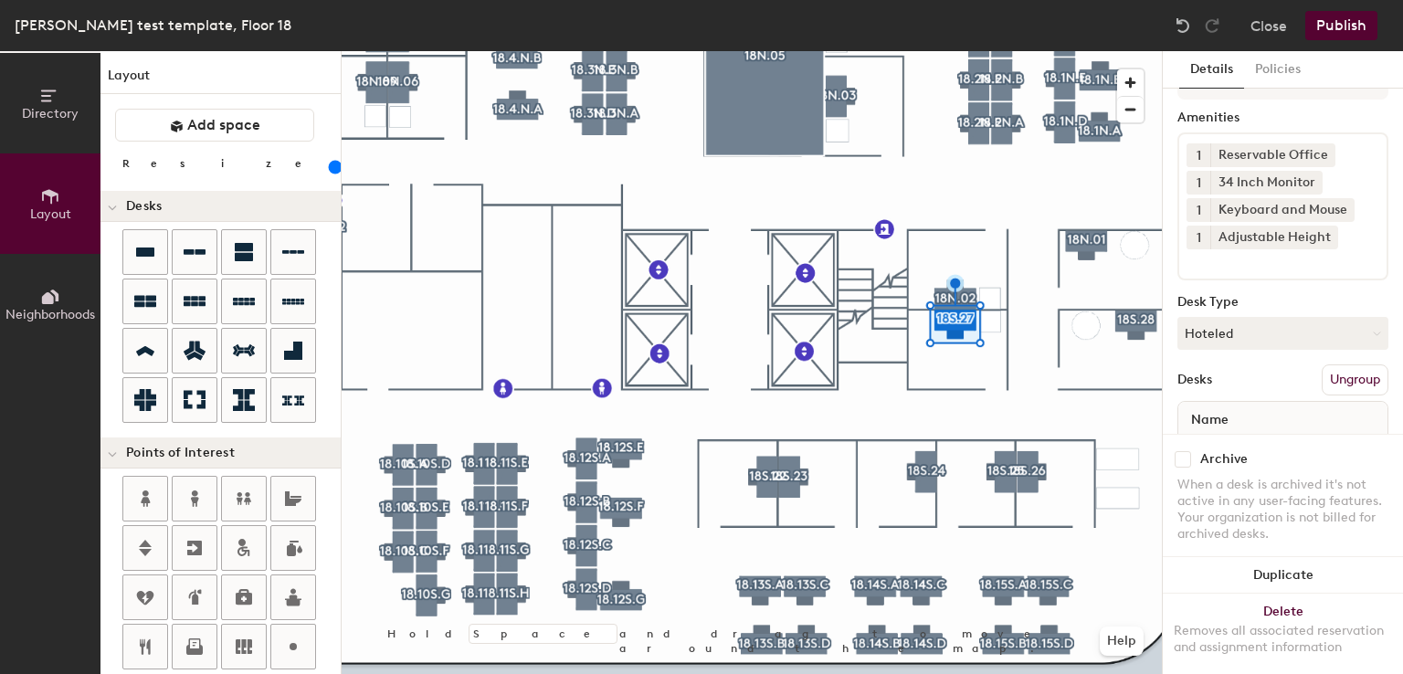
scroll to position [128, 0]
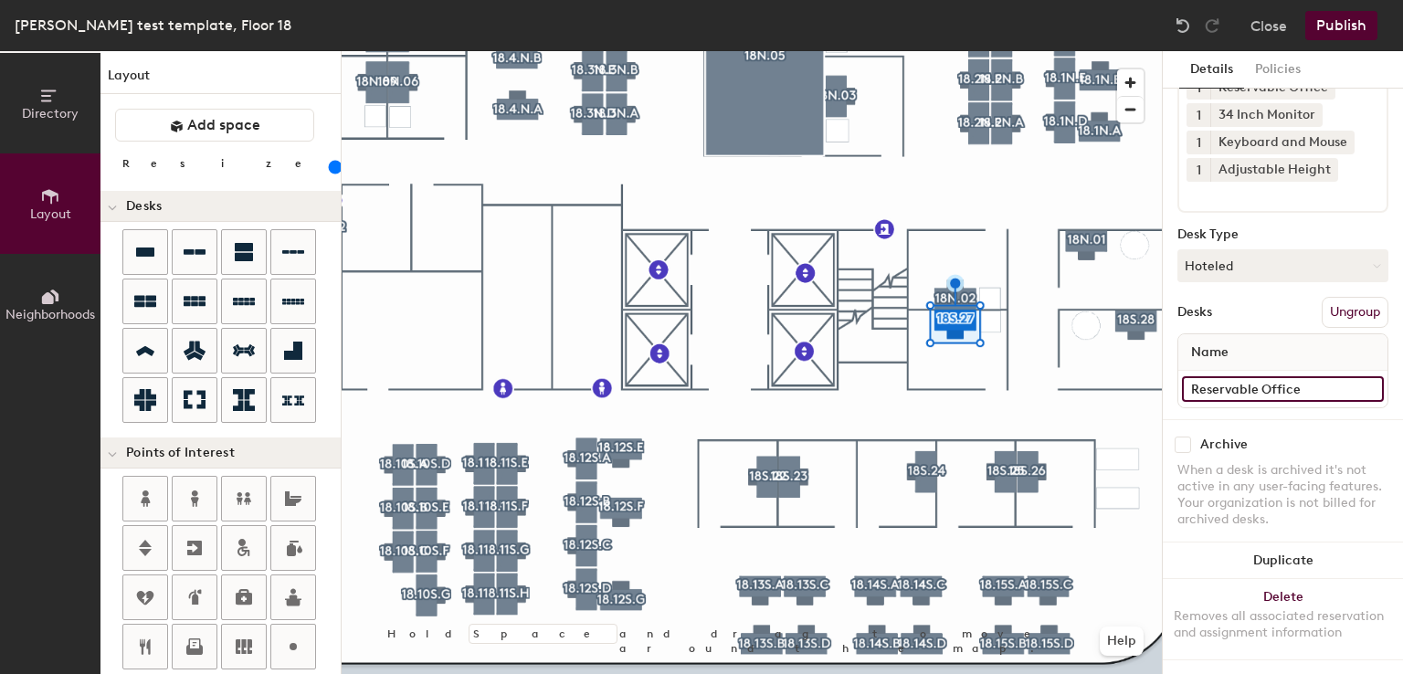
click at [1315, 376] on input "Reservable Office" at bounding box center [1283, 389] width 202 height 26
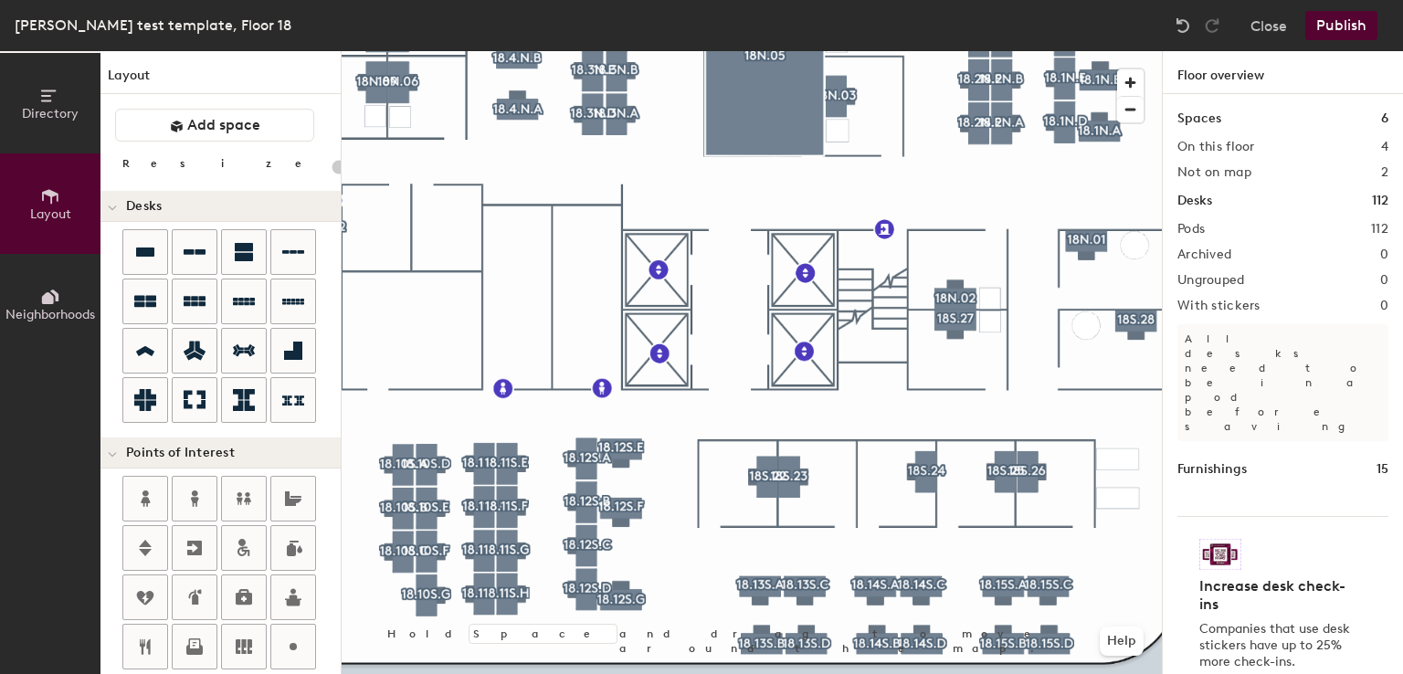
type input "160"
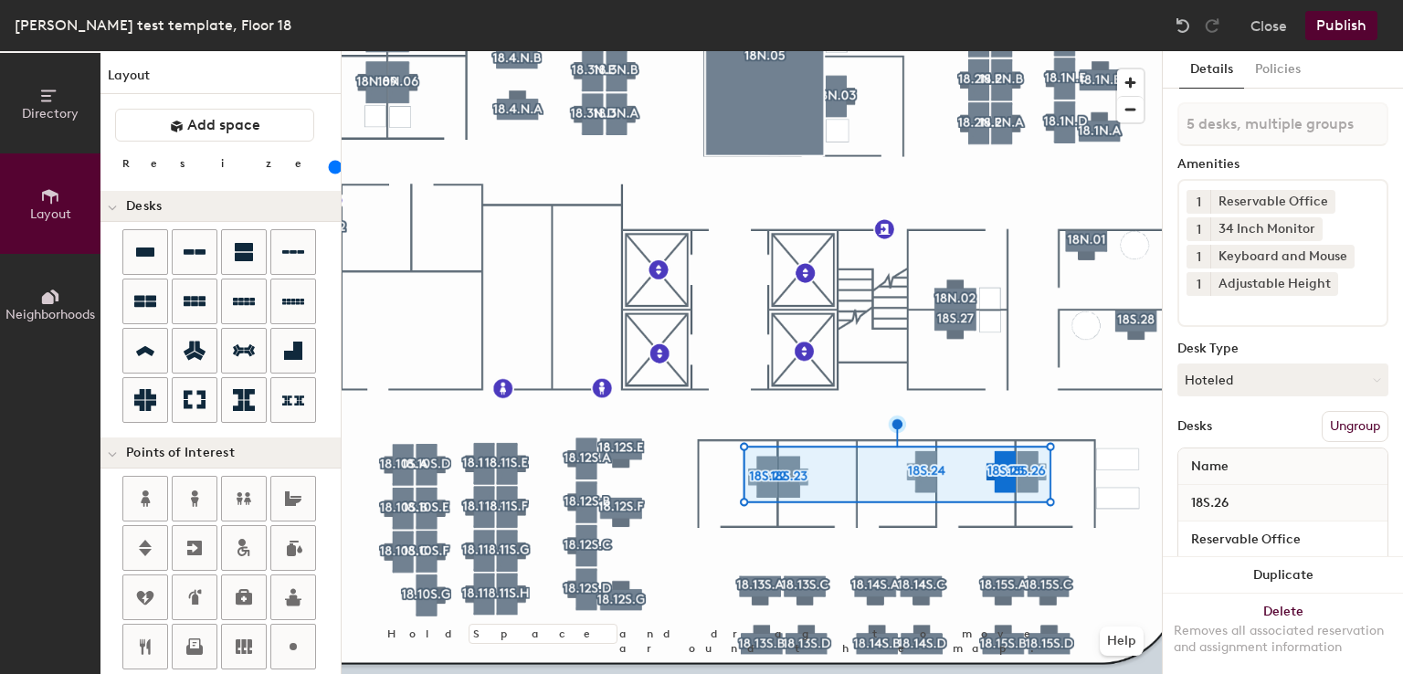
scroll to position [334, 0]
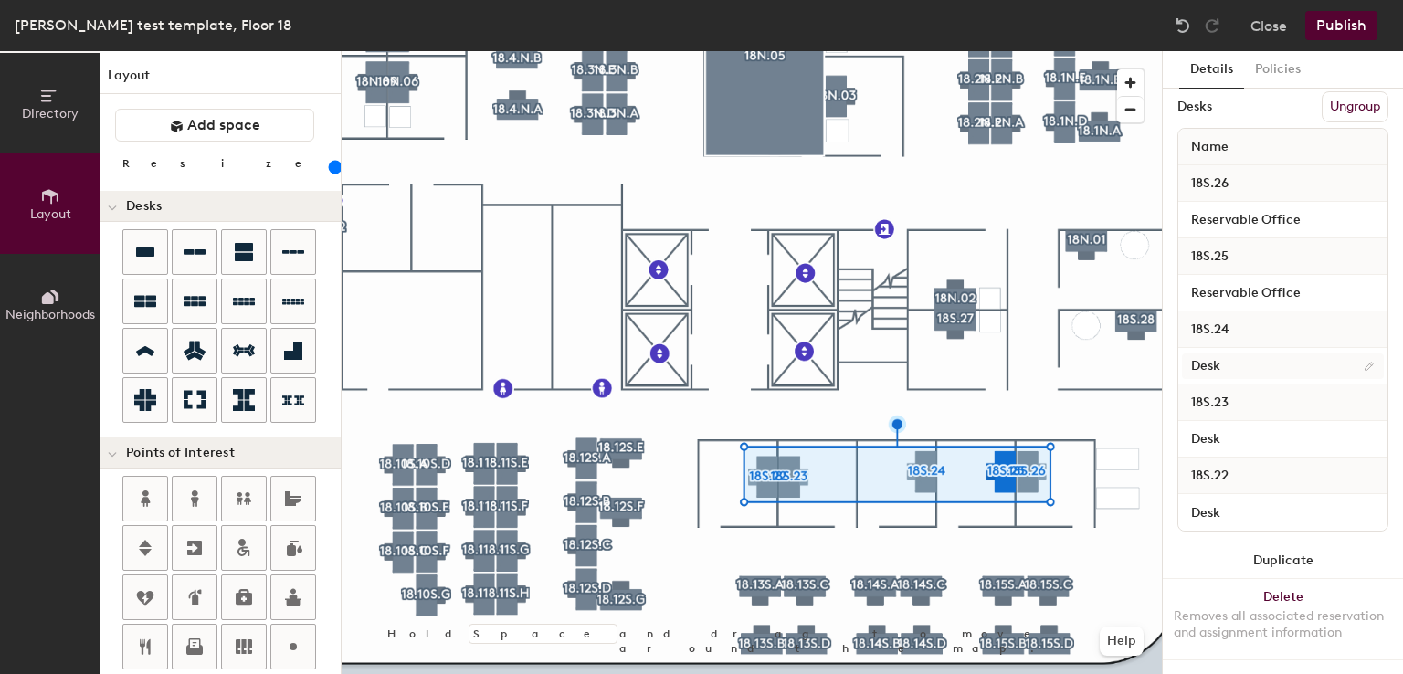
type input "Reservable Office"
click at [1286, 354] on input "Desk" at bounding box center [1283, 367] width 202 height 26
paste input "Reservable Office"
type input "Reservable Office"
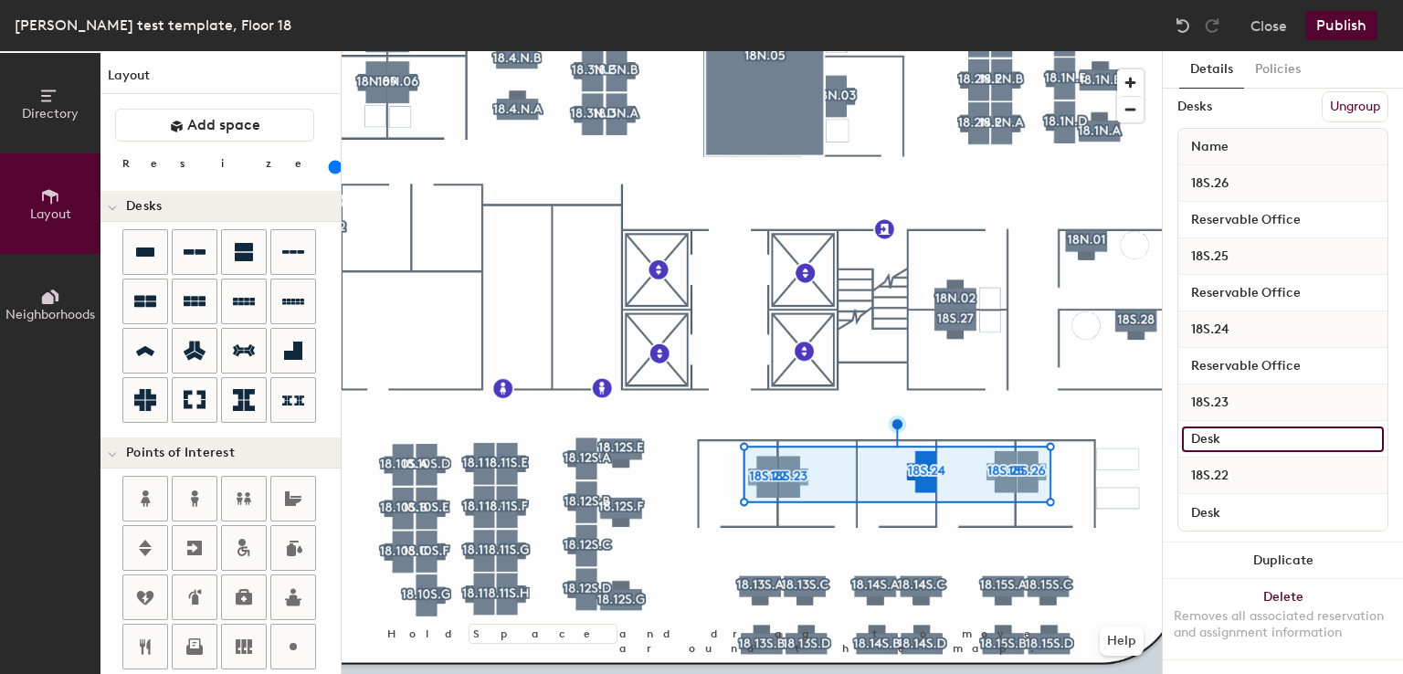
click at [1263, 427] on input "Desk" at bounding box center [1283, 440] width 202 height 26
paste input "Reservable Office"
type input "Reservable Office"
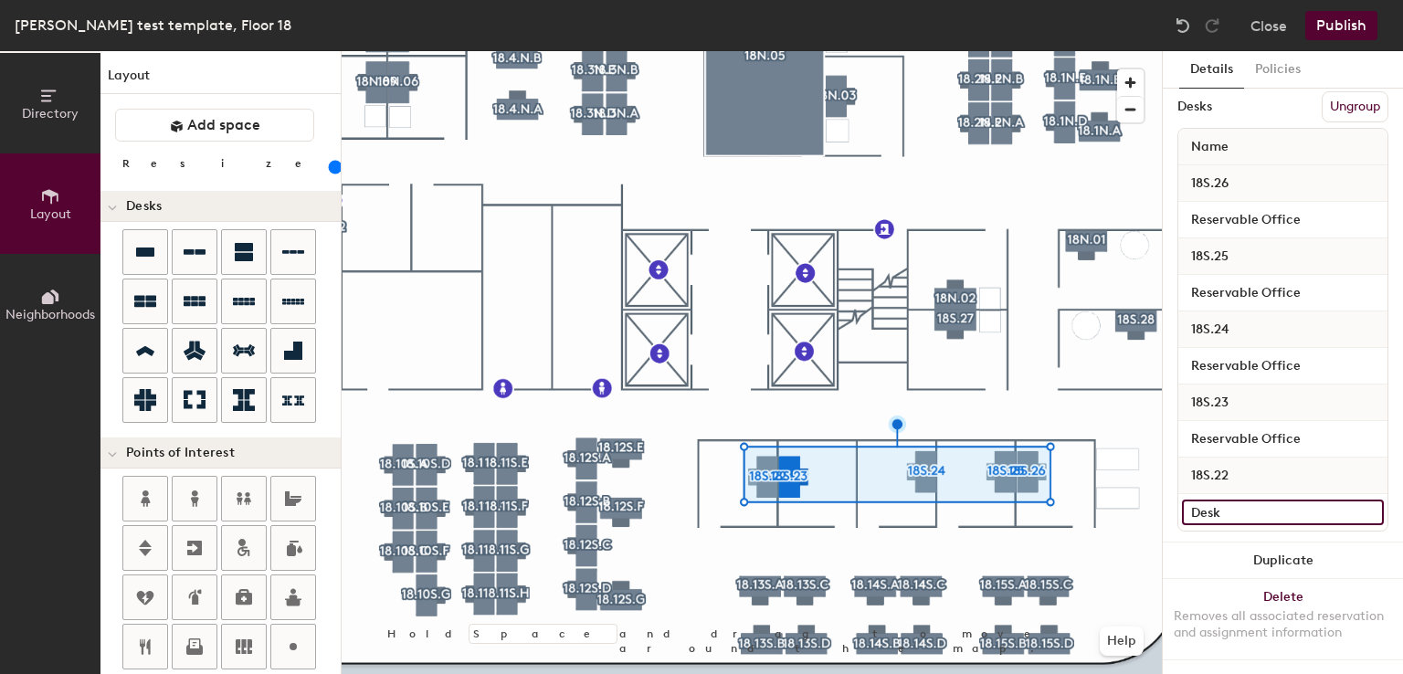
click at [1239, 500] on input "Desk" at bounding box center [1283, 513] width 202 height 26
paste input "Reservable Office"
type input "Reservable Office"
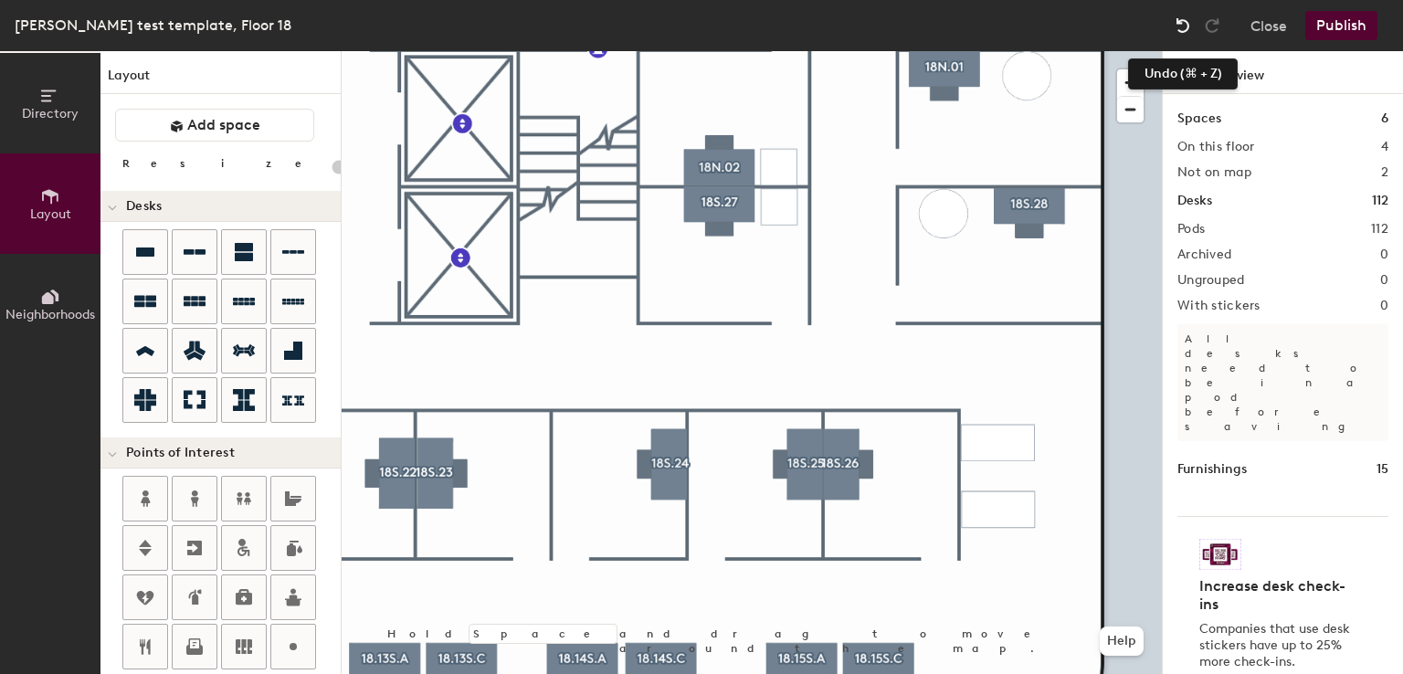
click at [1194, 20] on div at bounding box center [1182, 25] width 29 height 29
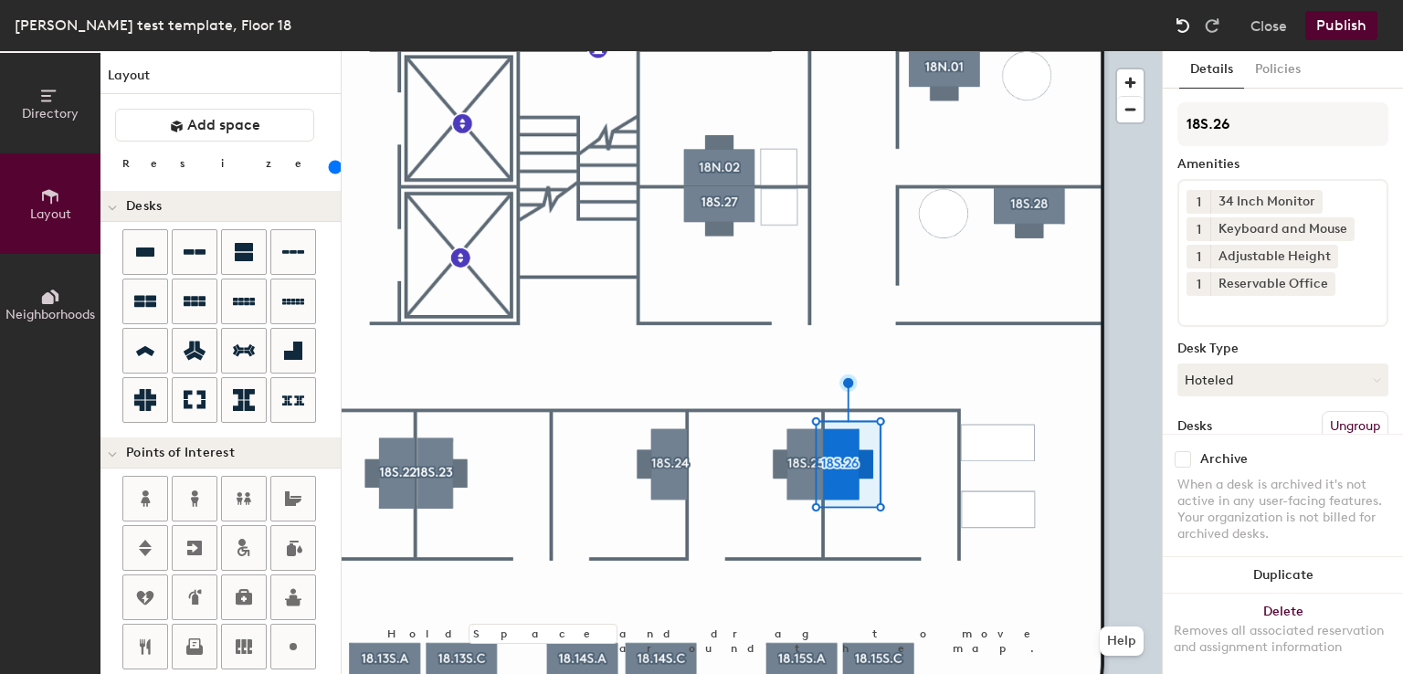
click at [1194, 20] on div at bounding box center [1182, 25] width 29 height 29
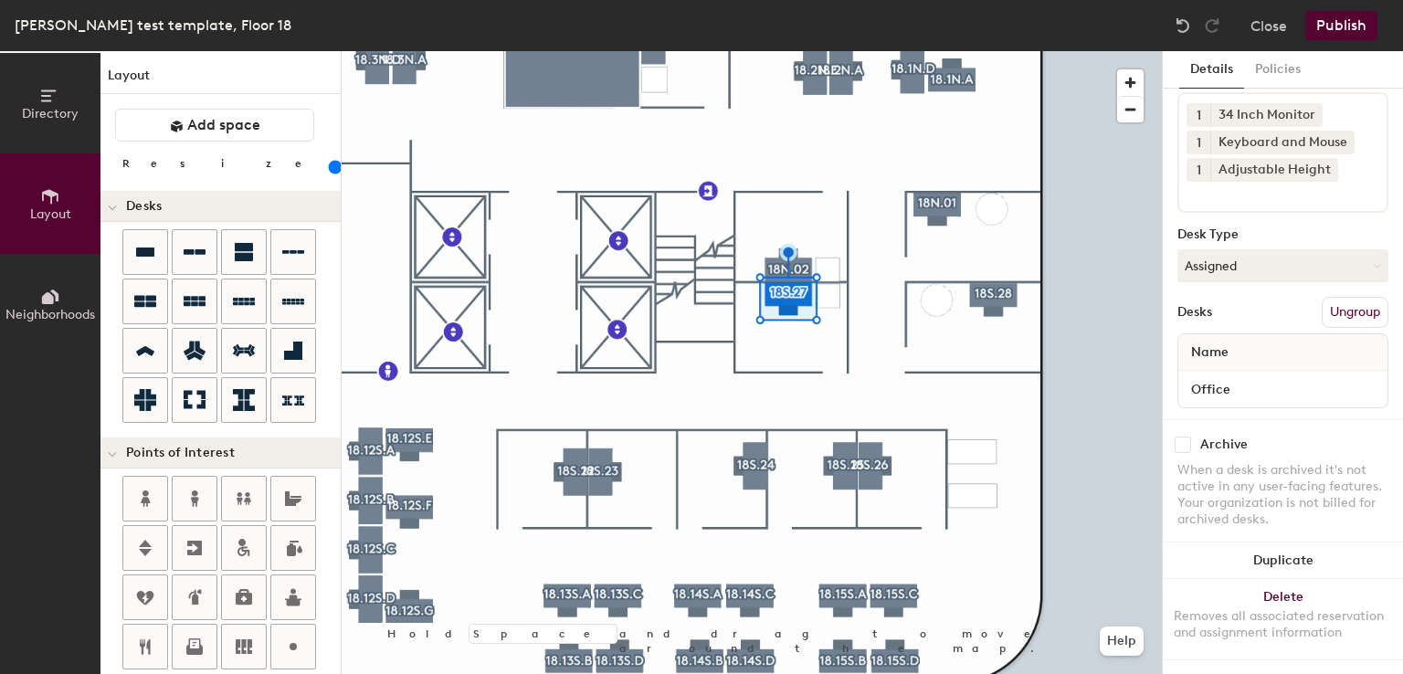
scroll to position [101, 0]
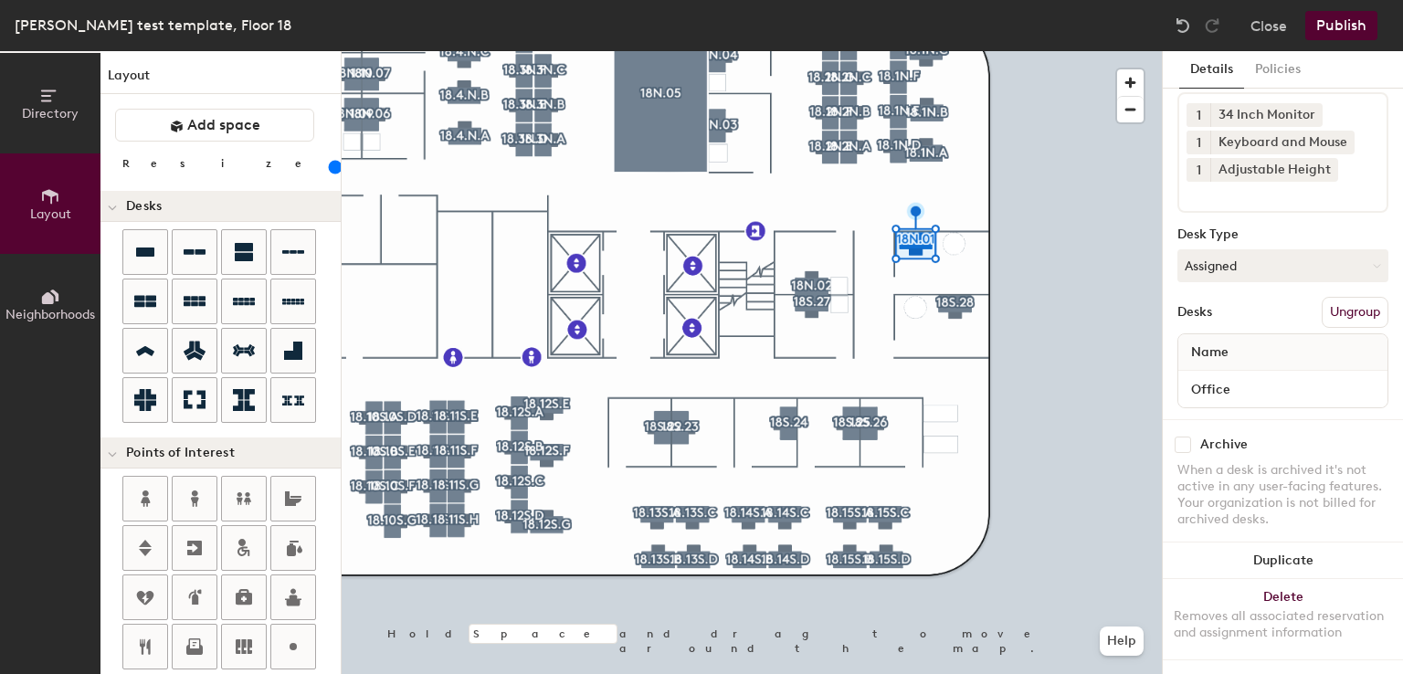
click at [836, 51] on div at bounding box center [752, 51] width 820 height 0
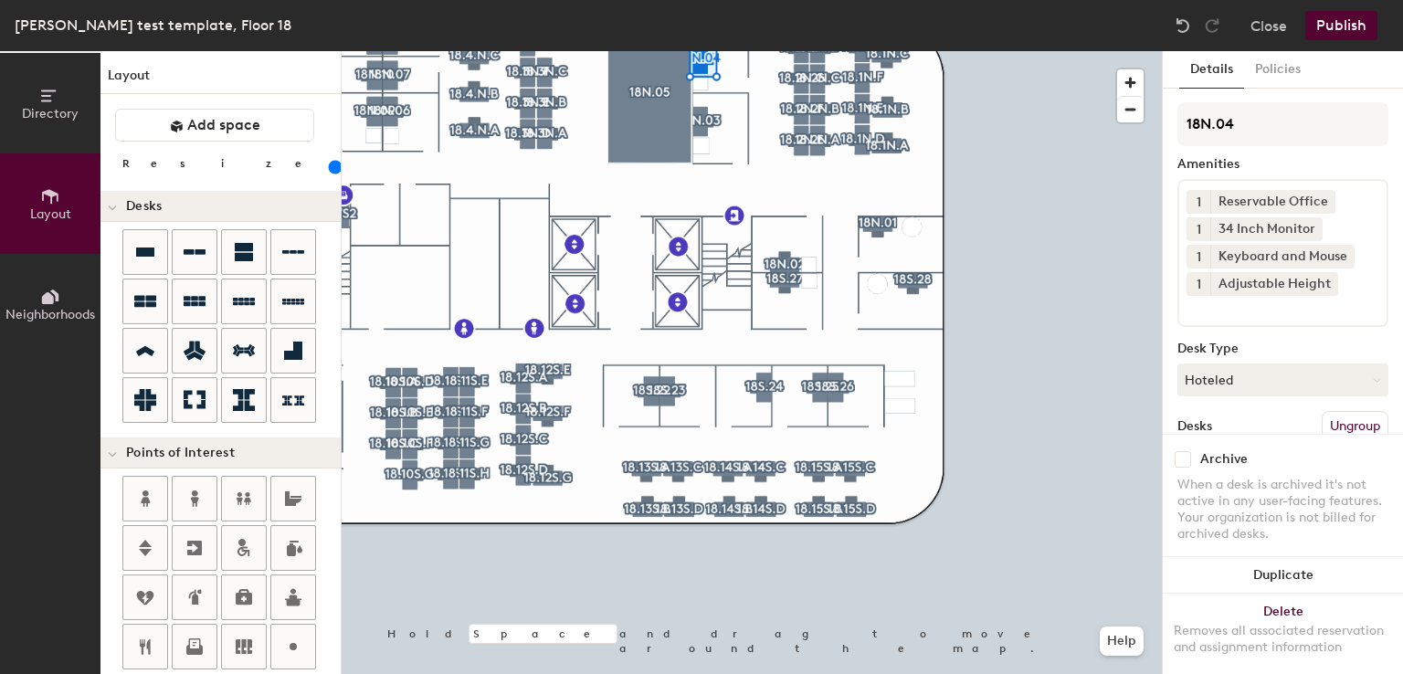
scroll to position [128, 0]
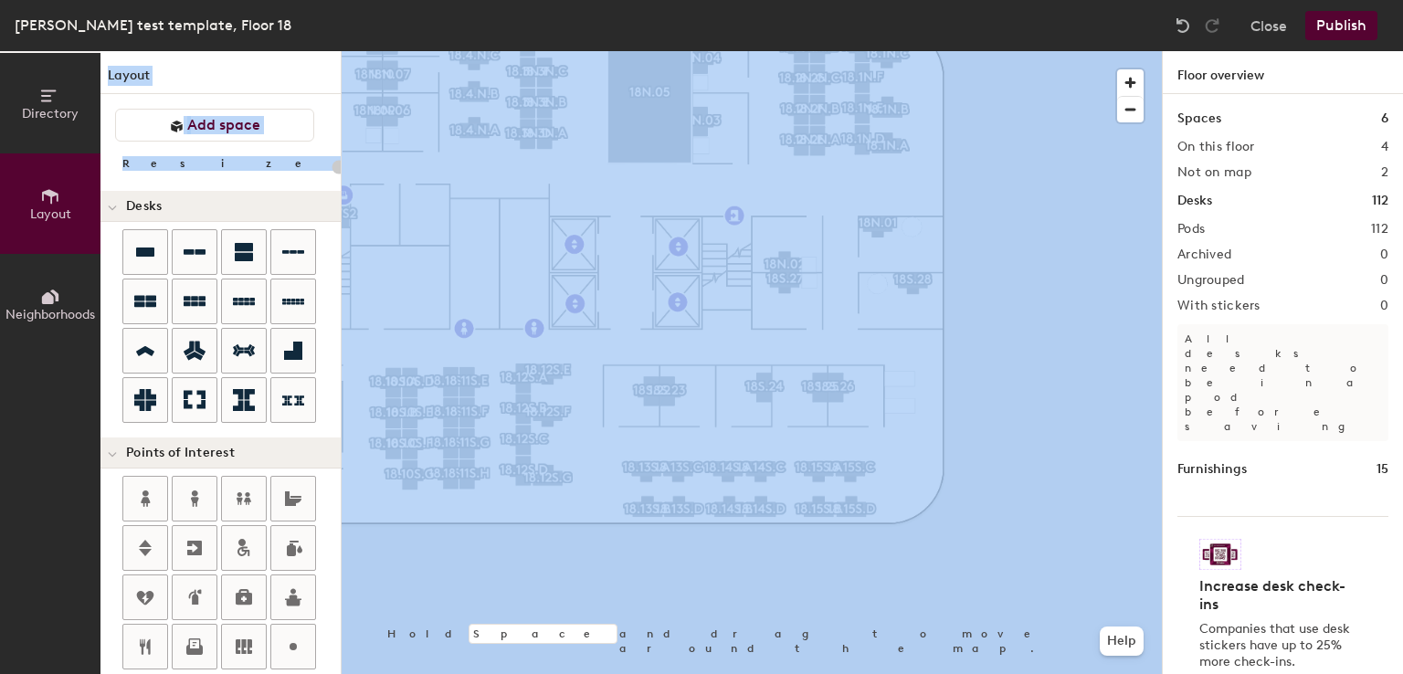
click at [911, 112] on div "Robin test template, Floor 18 Close Publish Directory Layout Neighborhoods Layo…" at bounding box center [701, 337] width 1403 height 674
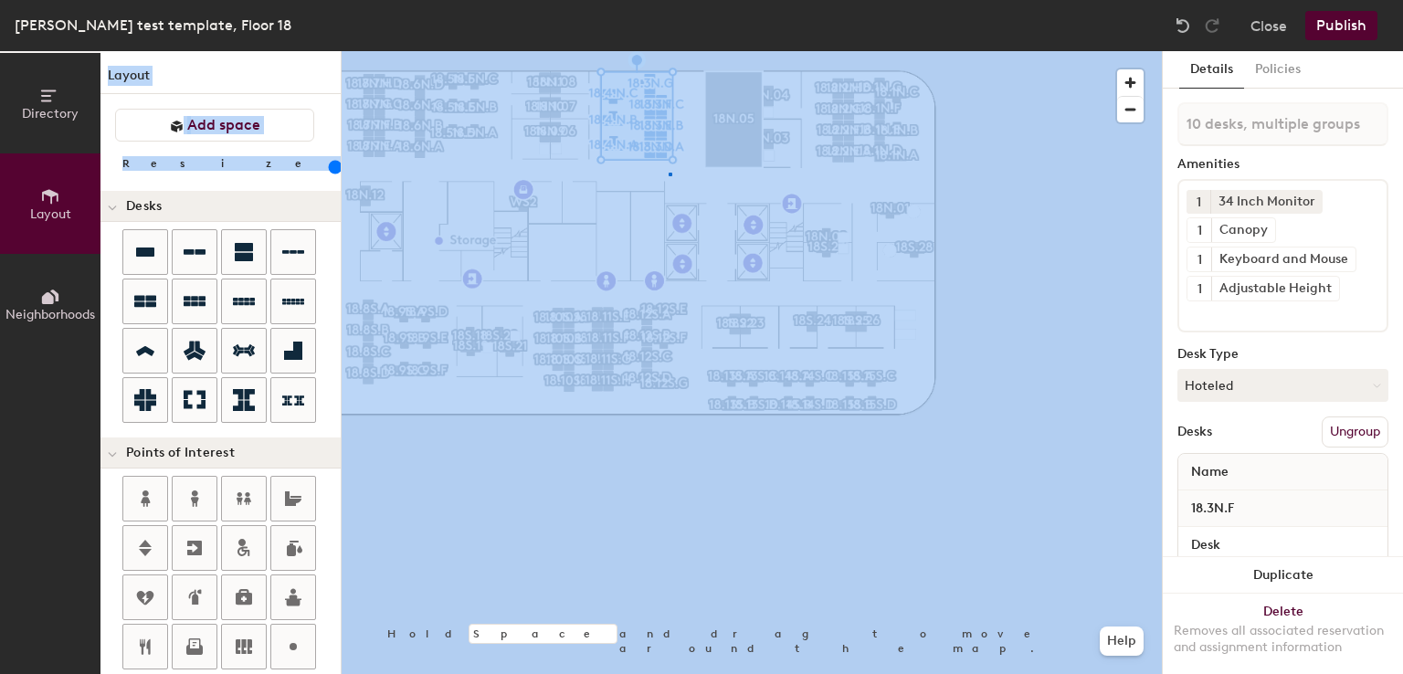
drag, startPoint x: 778, startPoint y: 47, endPoint x: 1172, endPoint y: 265, distance: 450.2
click at [669, 51] on div at bounding box center [752, 51] width 820 height 0
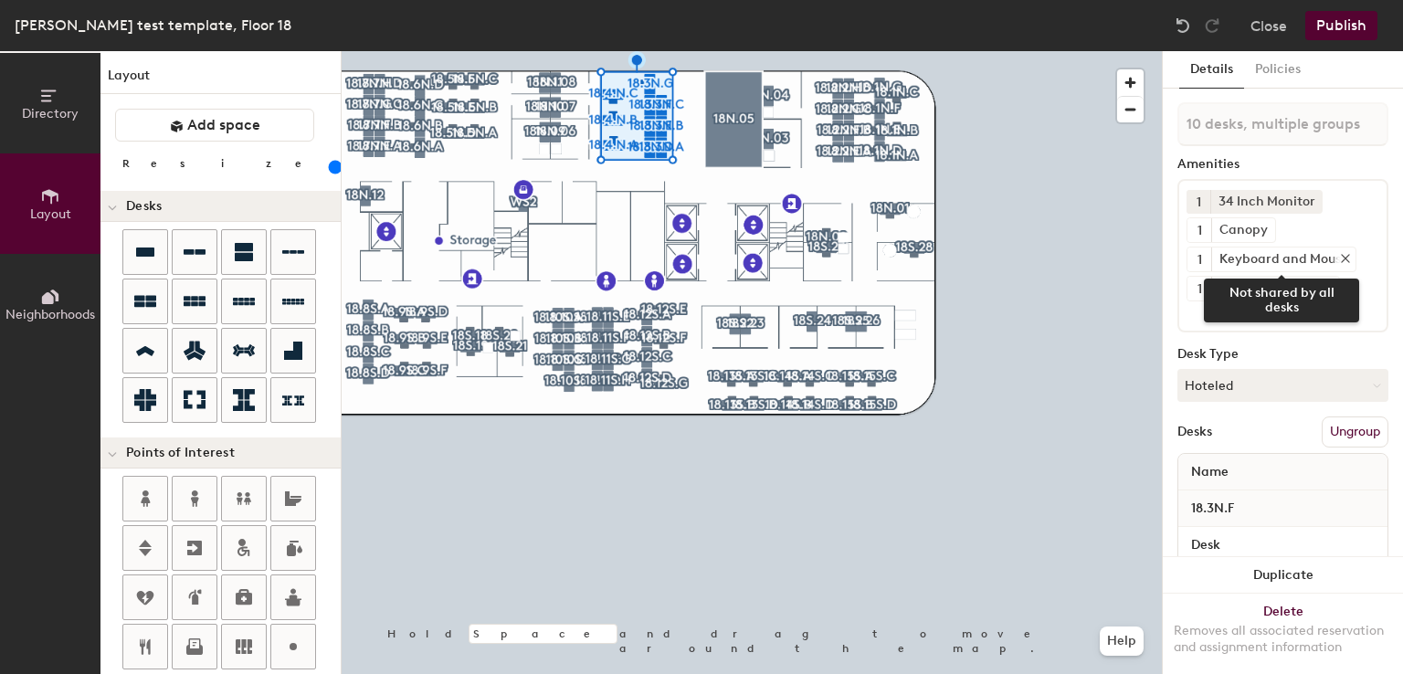
click at [1334, 265] on div "Keyboard and Mouse" at bounding box center [1283, 260] width 144 height 24
click at [1339, 262] on icon at bounding box center [1345, 258] width 13 height 13
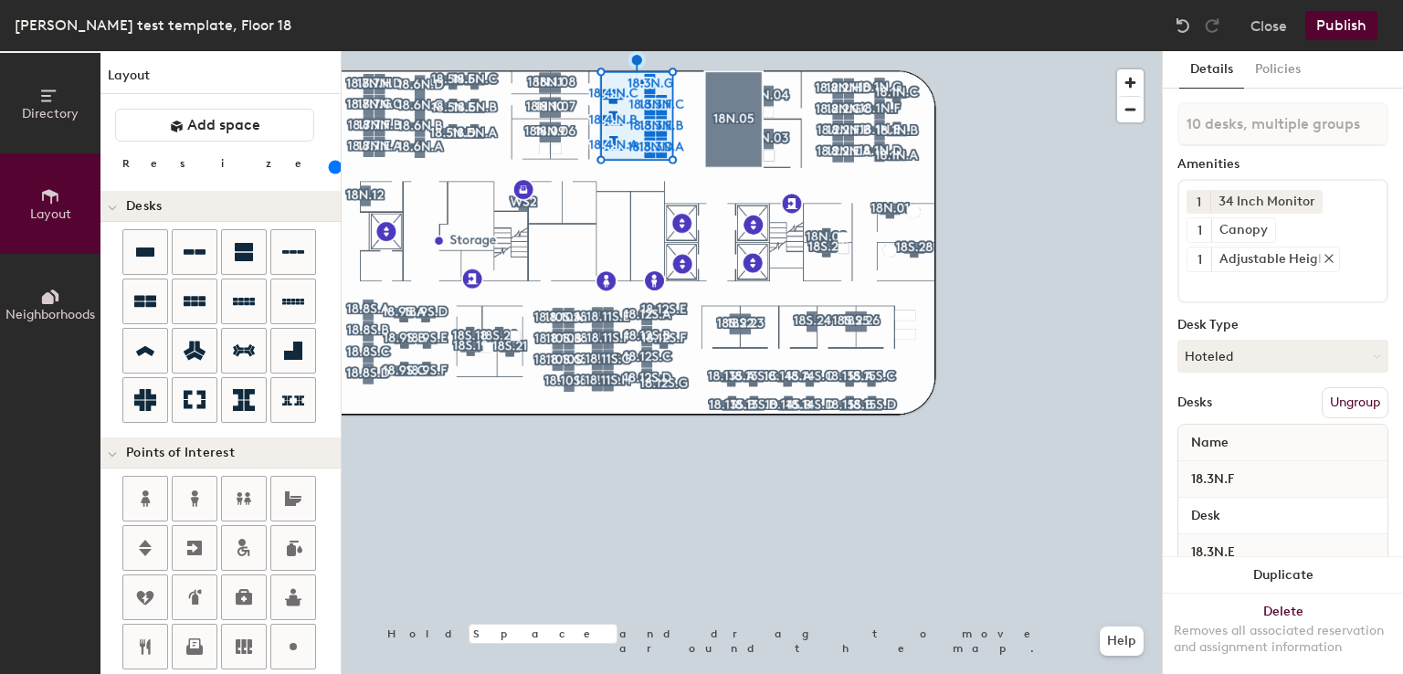
click at [1325, 257] on icon at bounding box center [1329, 258] width 13 height 13
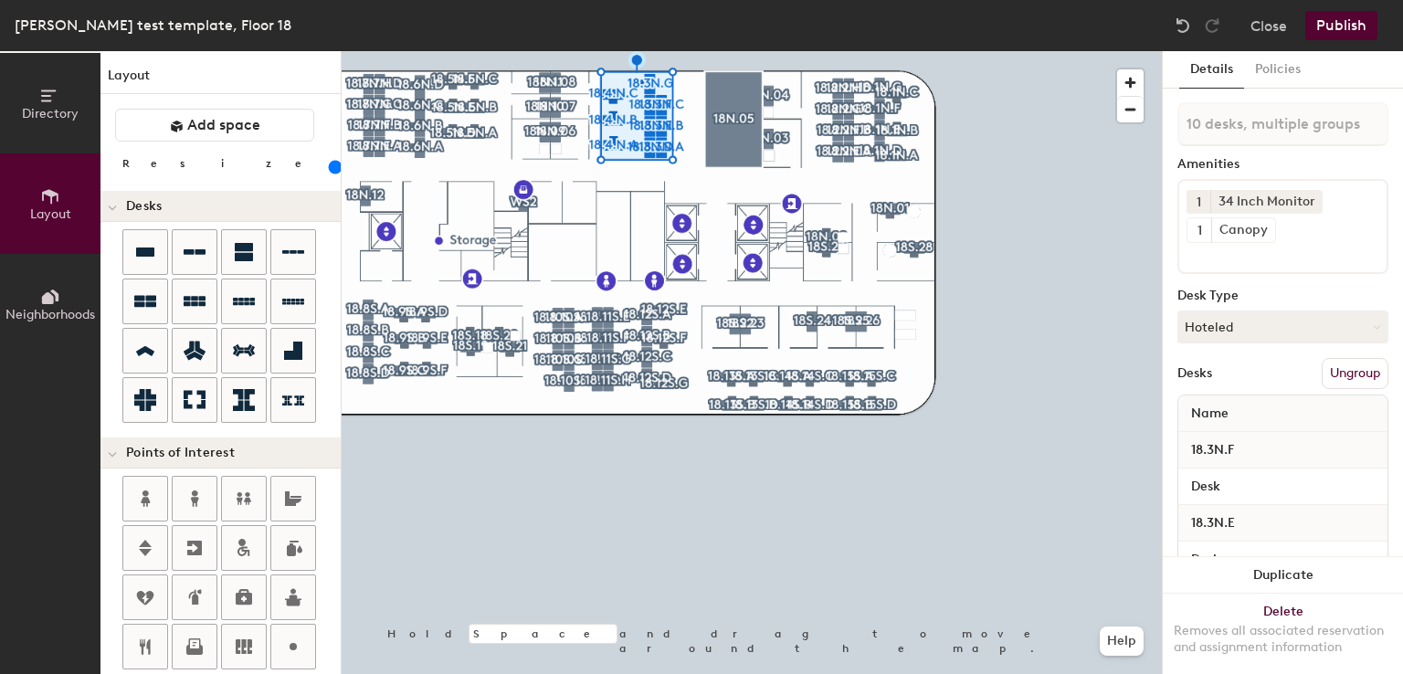
click at [1325, 257] on input at bounding box center [1269, 254] width 164 height 22
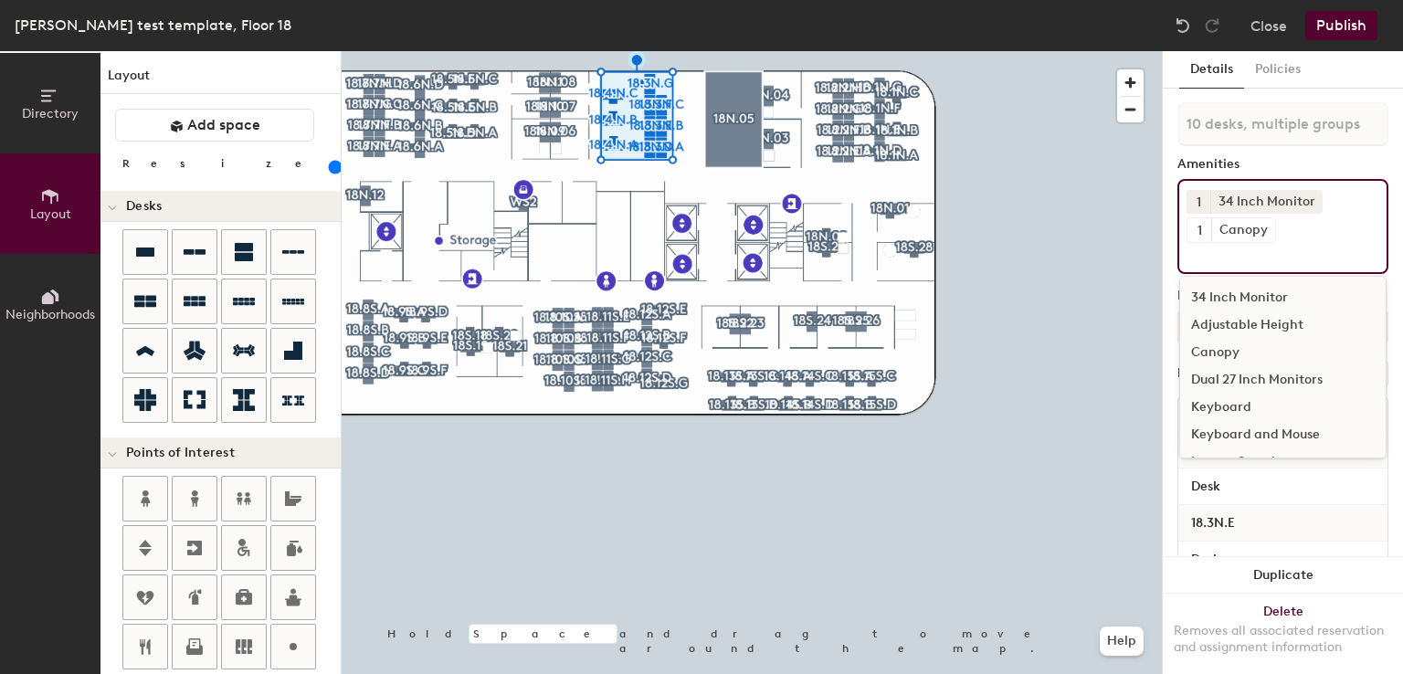
click at [1265, 314] on div "Adjustable Height" at bounding box center [1283, 325] width 206 height 27
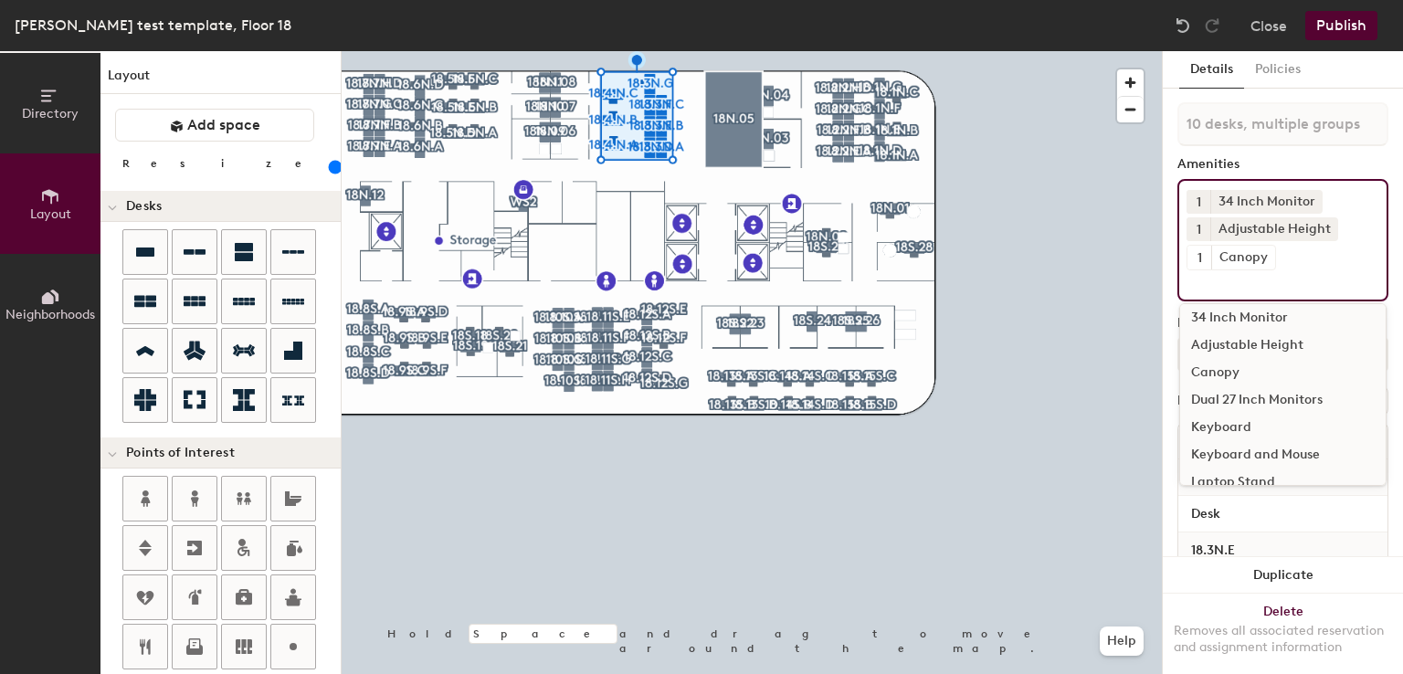
scroll to position [7, 0]
click at [1264, 449] on div "Keyboard and Mouse" at bounding box center [1283, 454] width 206 height 27
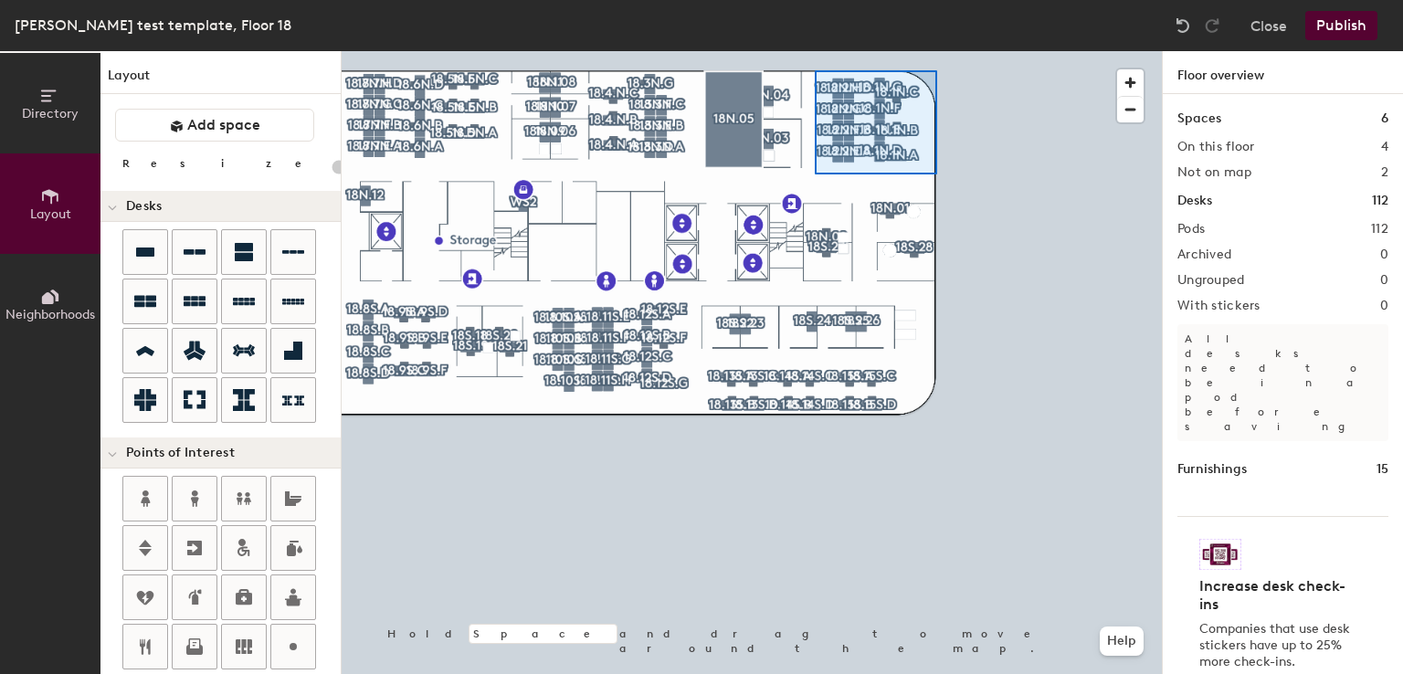
type input "160"
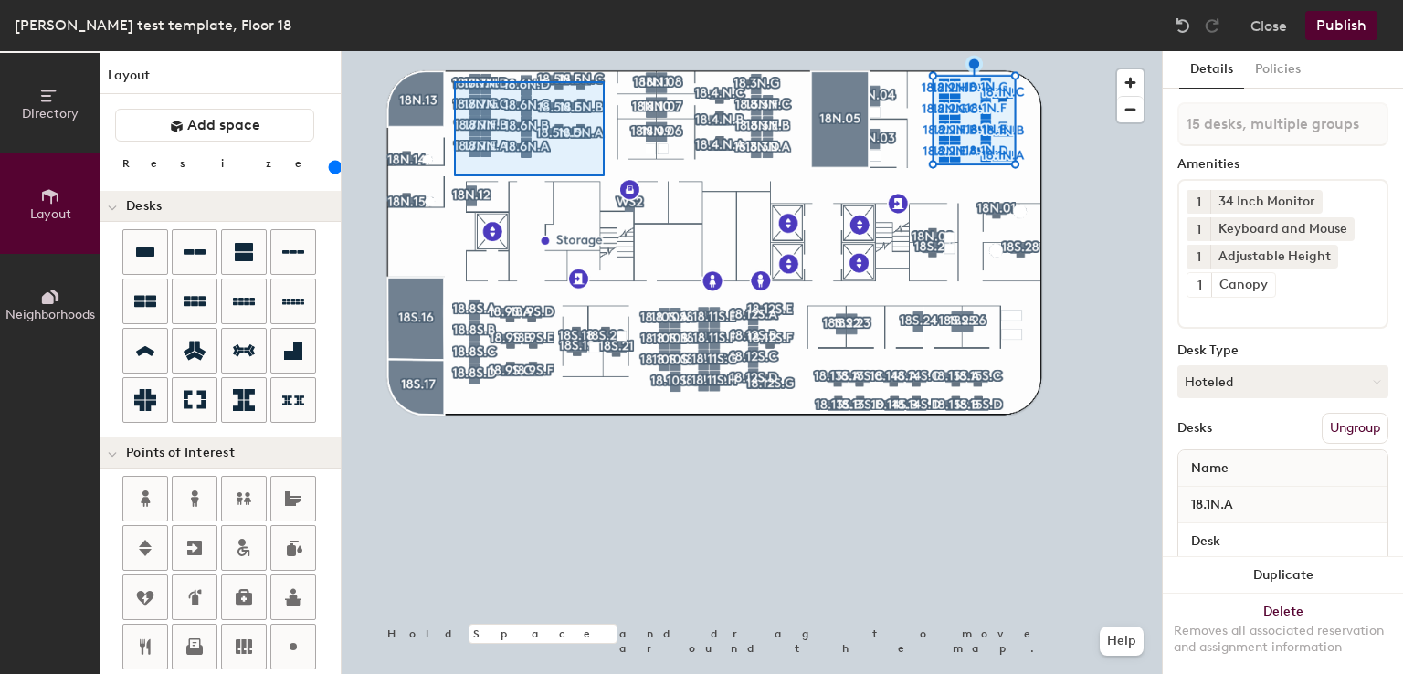
type input "18 desks, multiple groups"
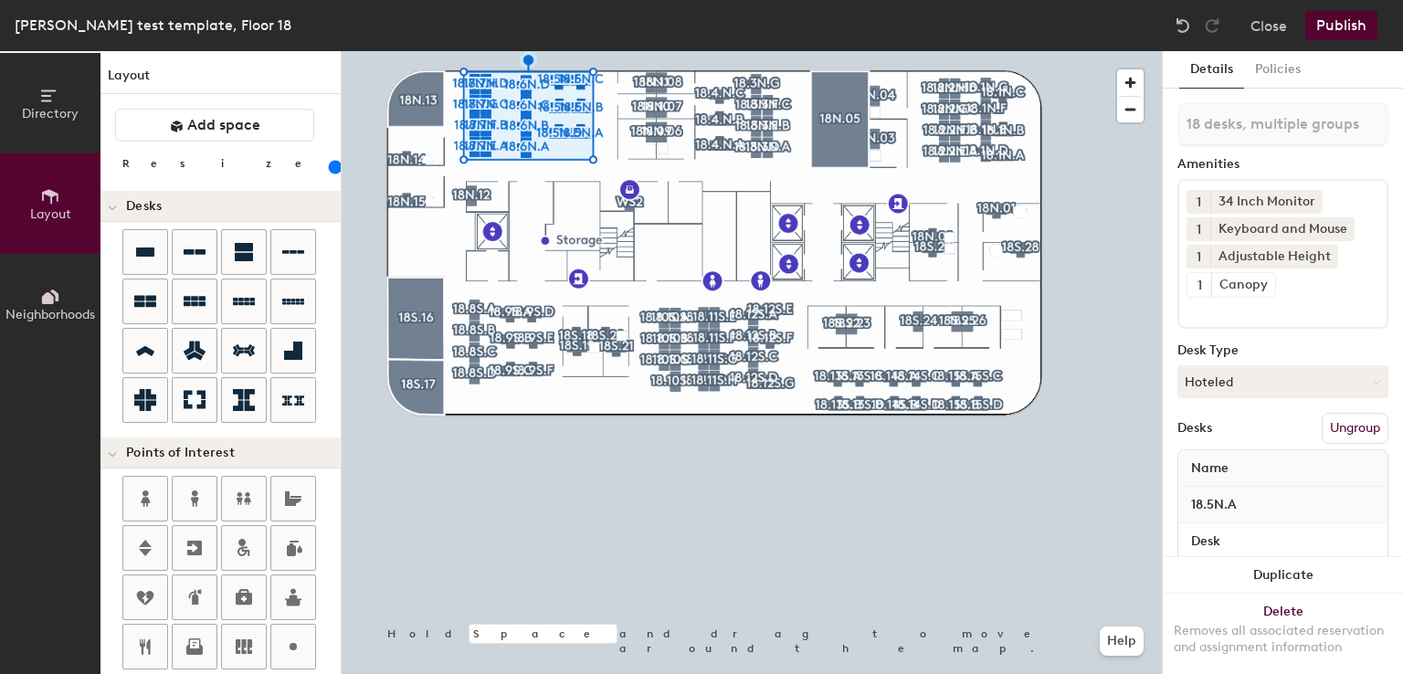
click at [563, 51] on div at bounding box center [752, 51] width 820 height 0
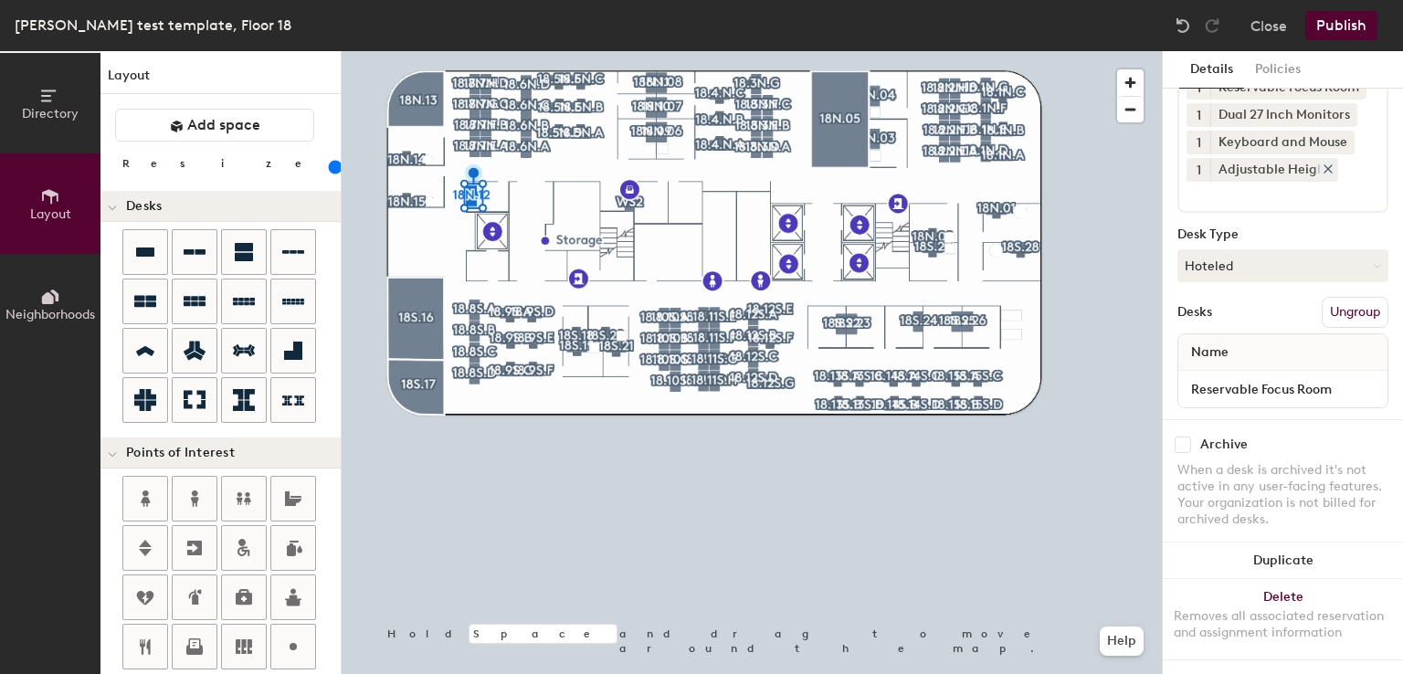
scroll to position [128, 0]
click at [1330, 26] on button "Publish" at bounding box center [1341, 25] width 72 height 29
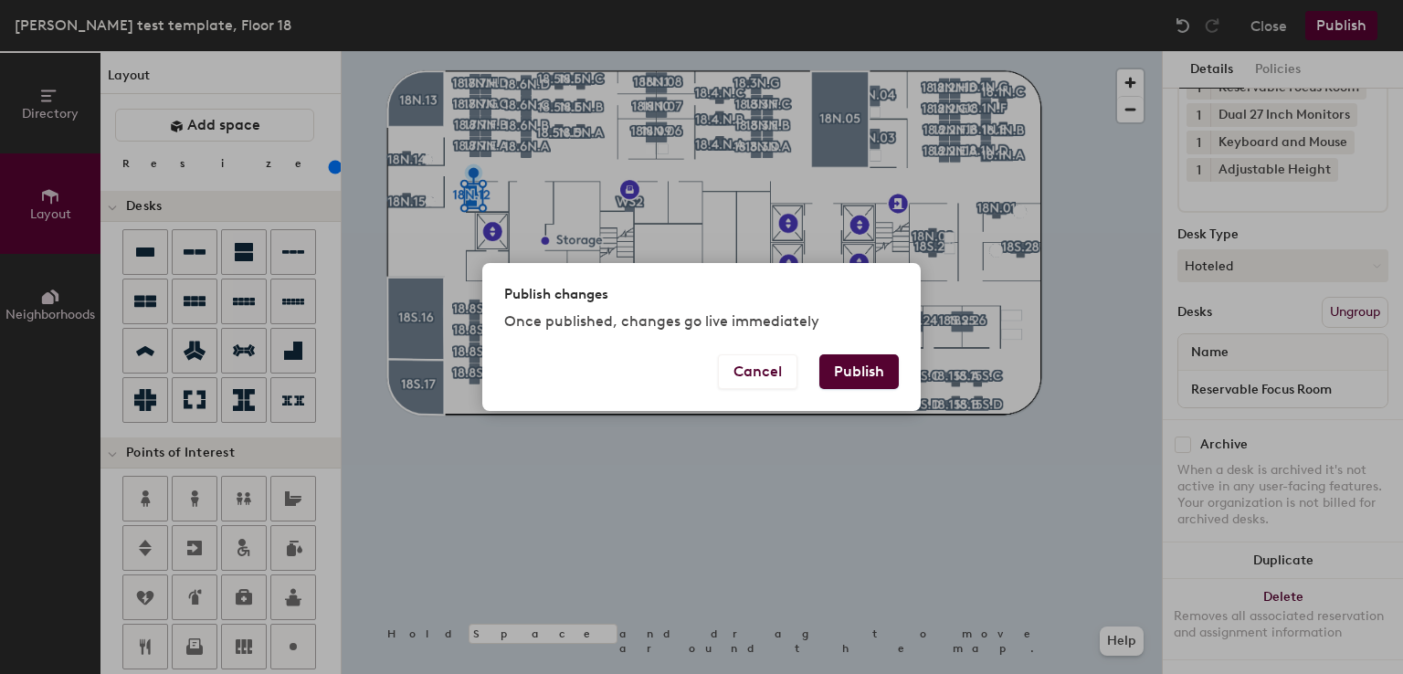
click at [867, 368] on button "Publish" at bounding box center [858, 371] width 79 height 35
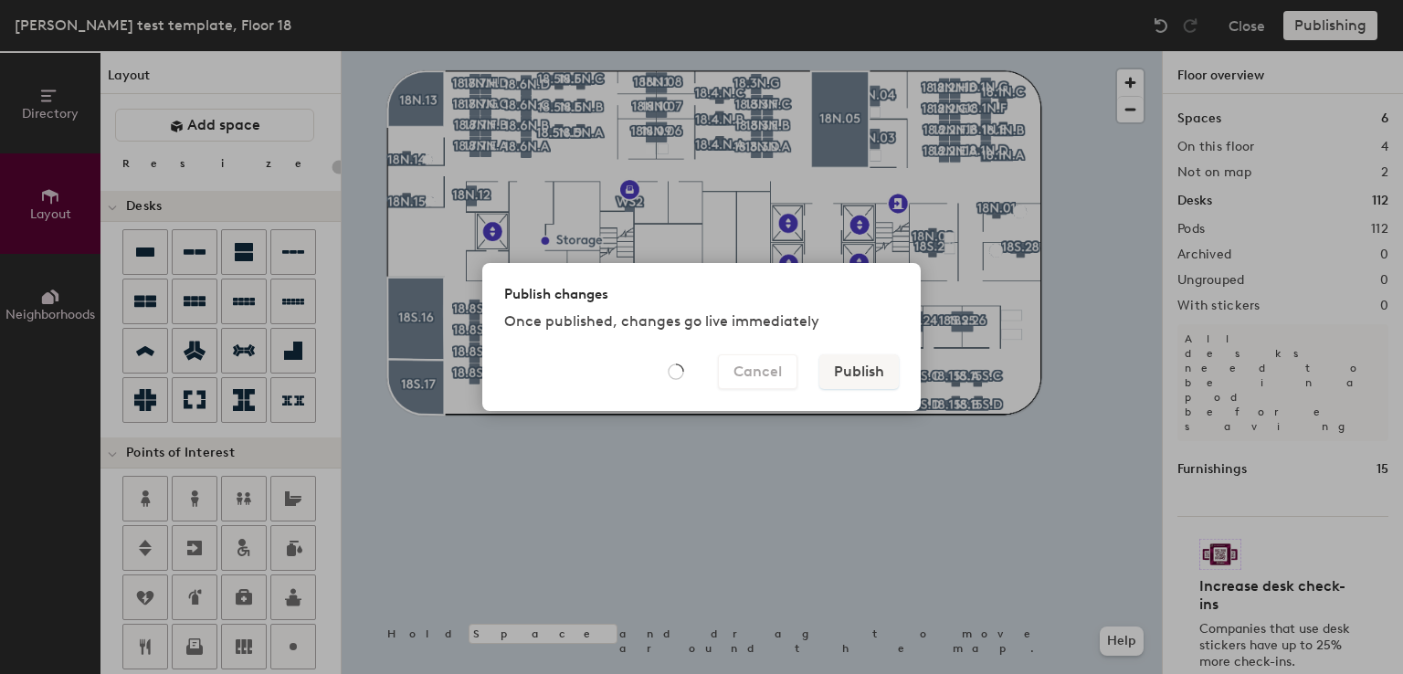
type input "20"
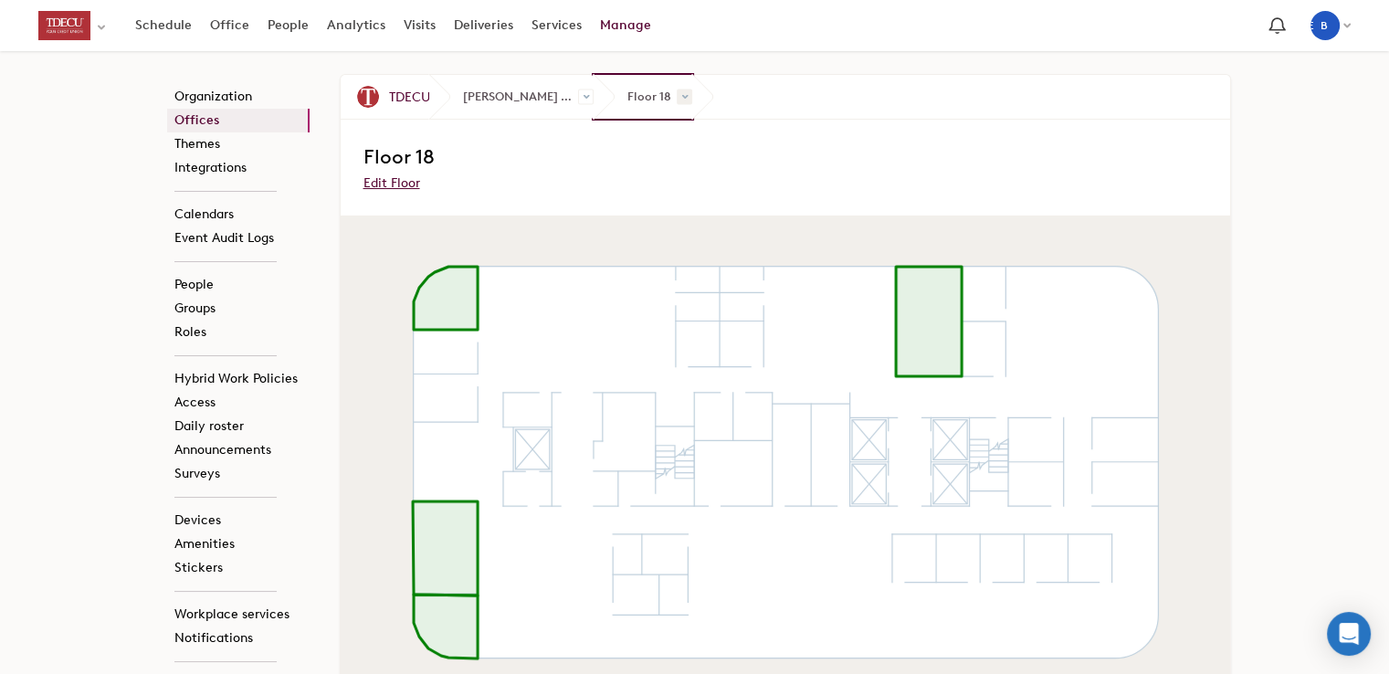
click at [677, 94] on span at bounding box center [685, 98] width 16 height 16
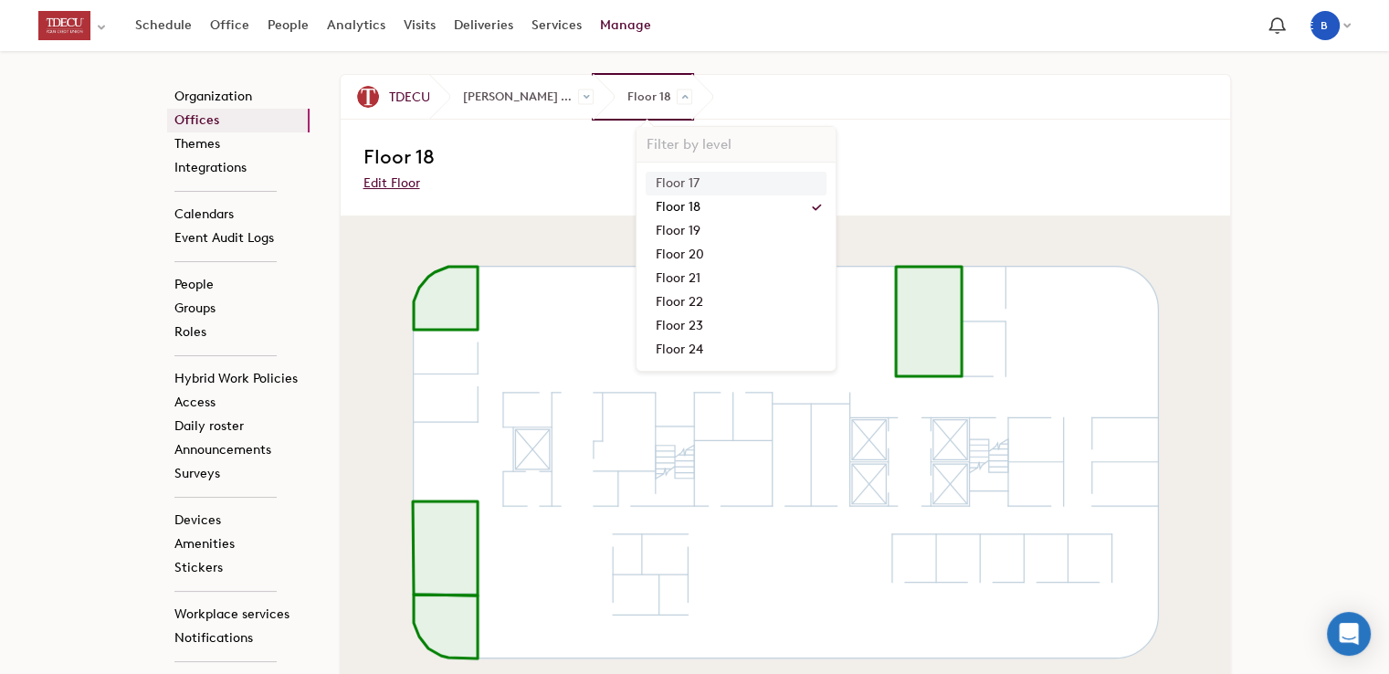
click at [683, 176] on link "Floor 17" at bounding box center [736, 184] width 181 height 24
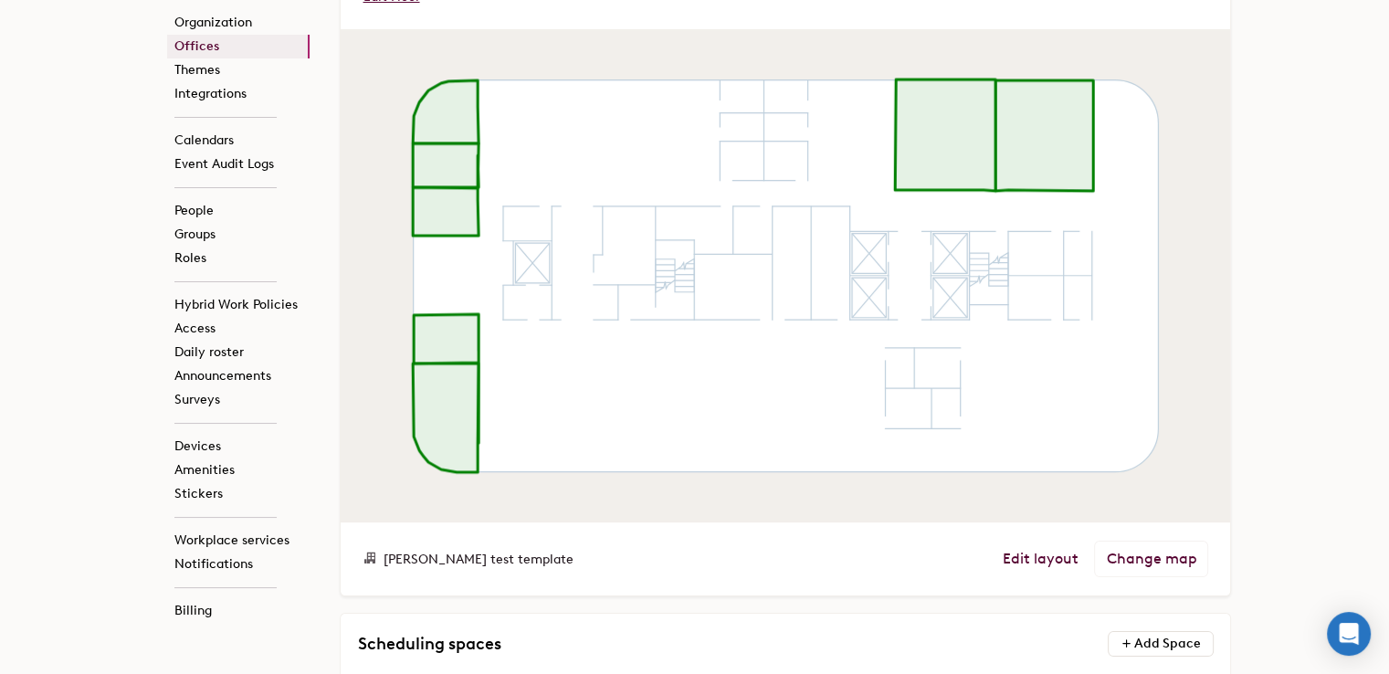
scroll to position [188, 0]
click at [1041, 555] on link "Edit layout" at bounding box center [1040, 557] width 76 height 18
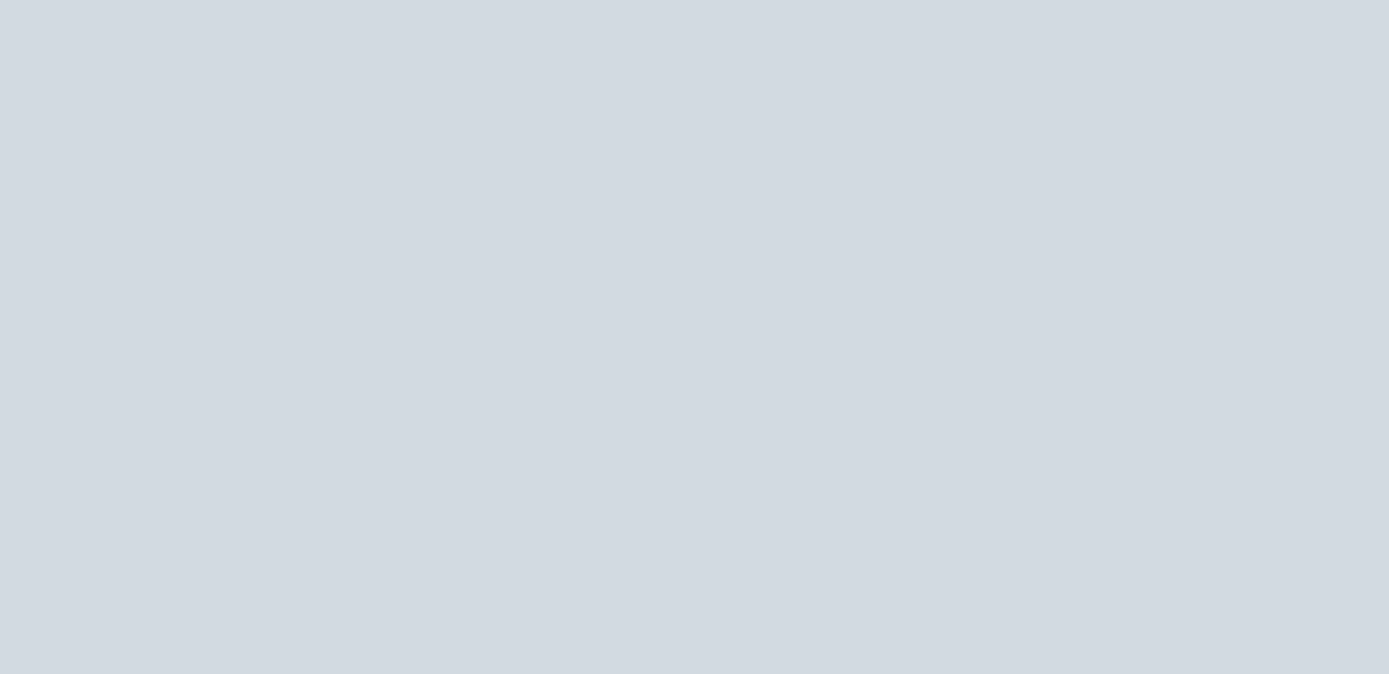
click at [1041, 555] on div at bounding box center [694, 337] width 1389 height 674
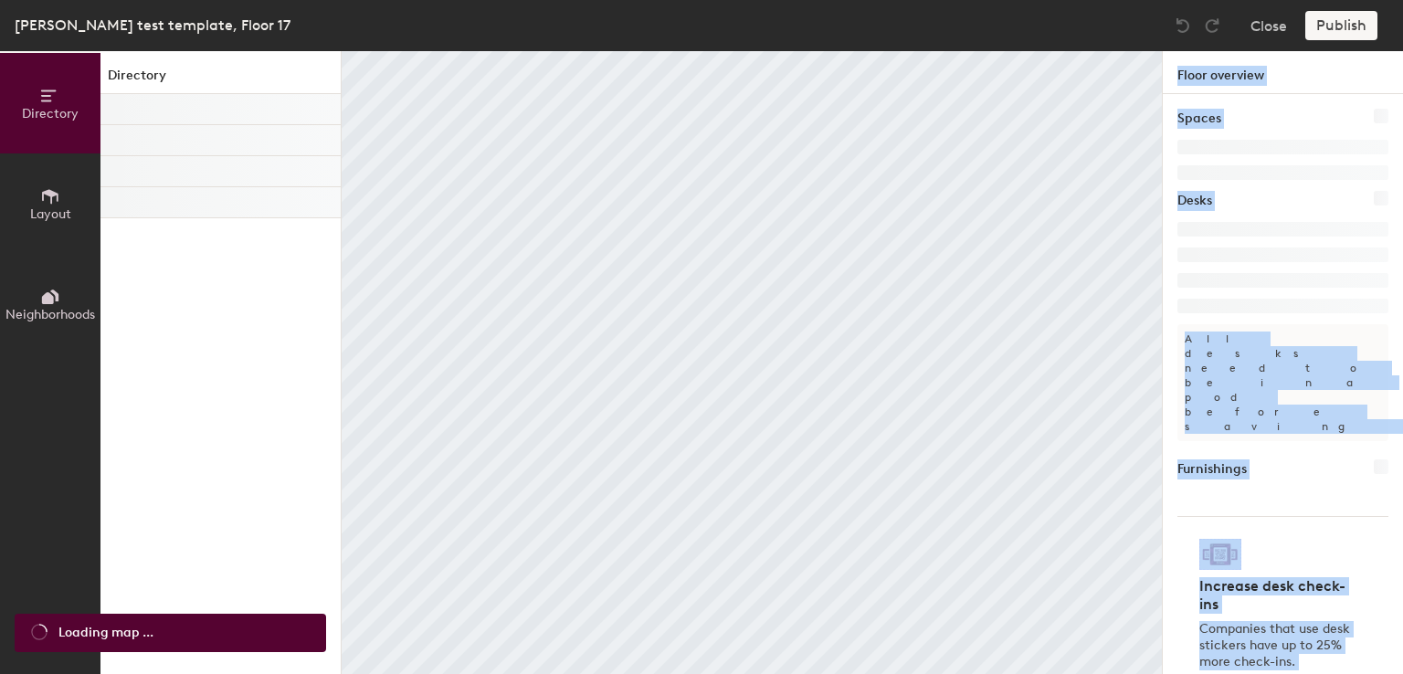
click at [1041, 555] on div at bounding box center [752, 362] width 820 height 623
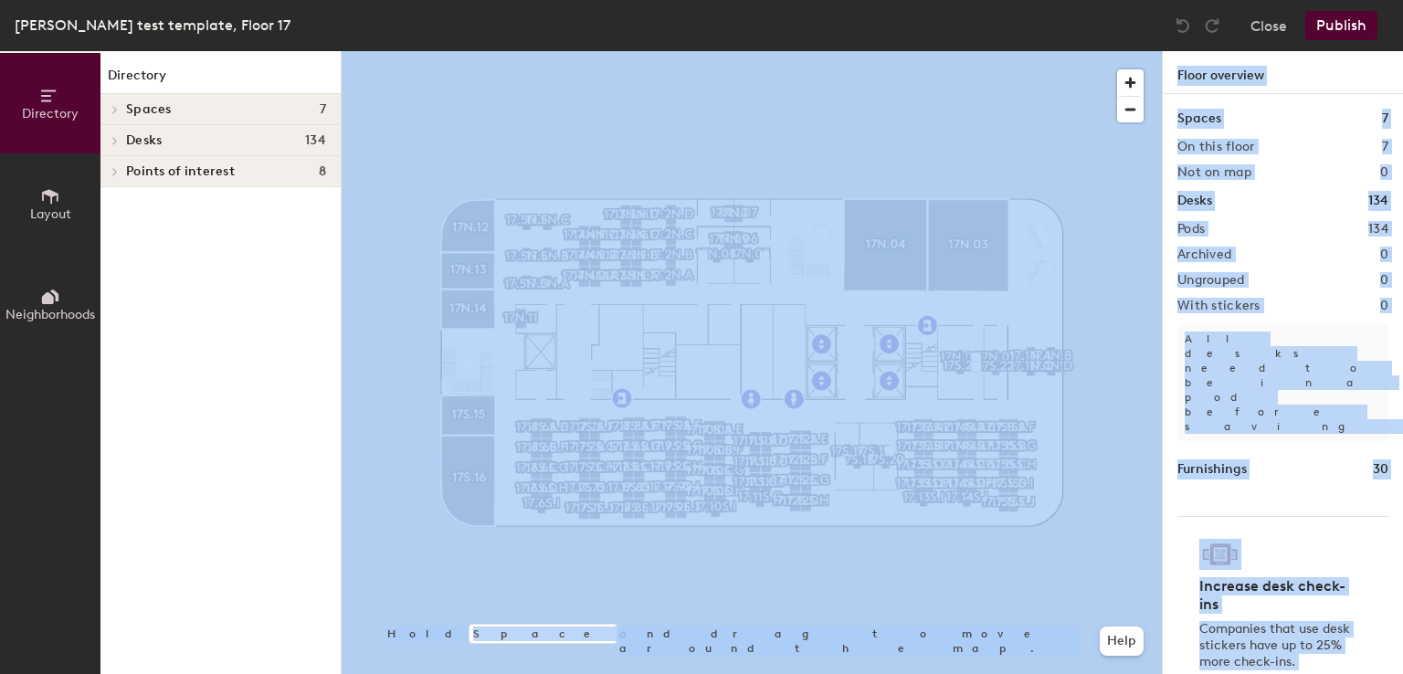
click at [1240, 459] on h1 "Furnishings" at bounding box center [1212, 469] width 69 height 20
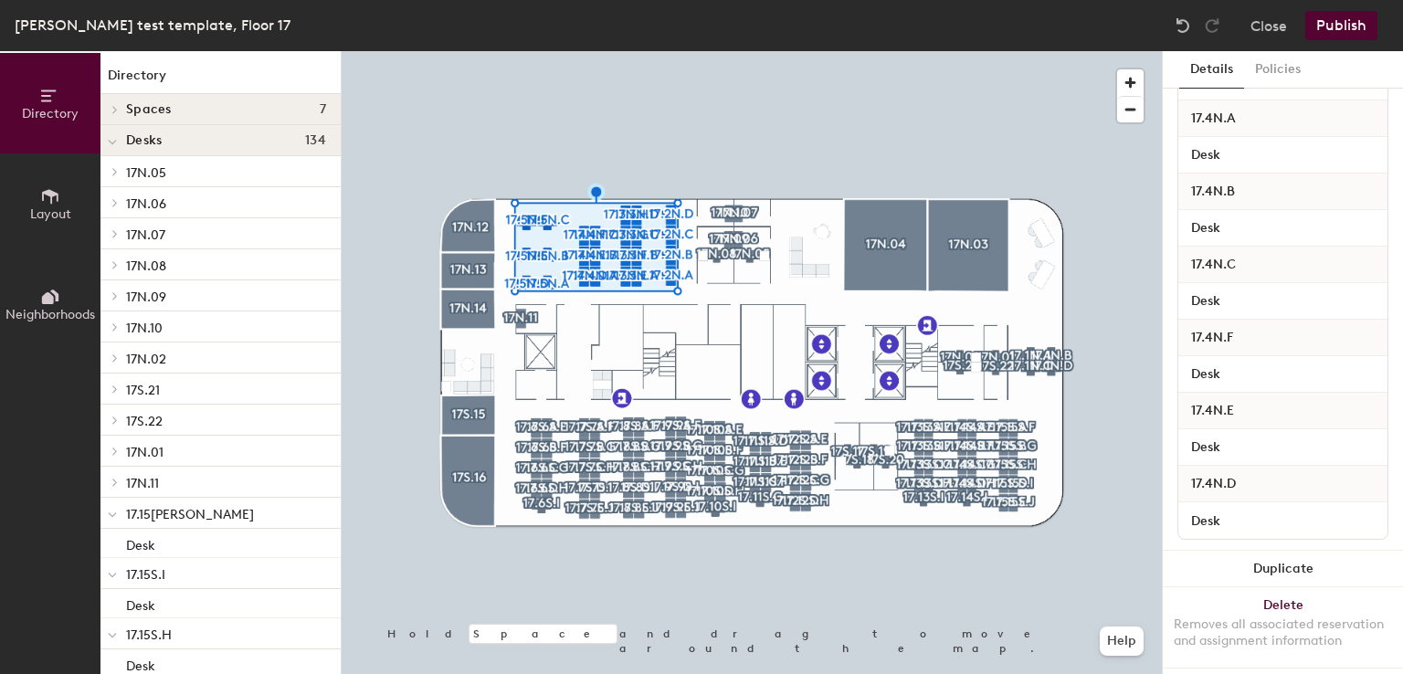
scroll to position [1725, 0]
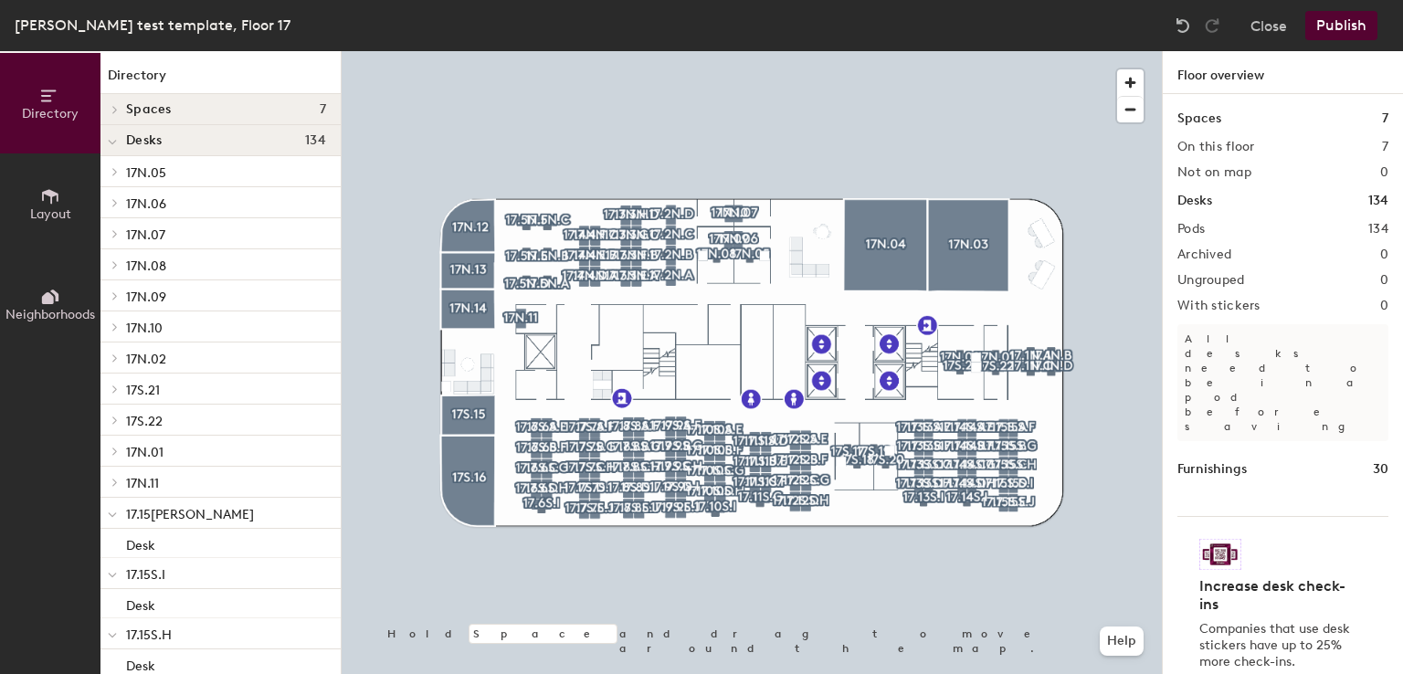
click at [1347, 21] on button "Publish" at bounding box center [1341, 25] width 72 height 29
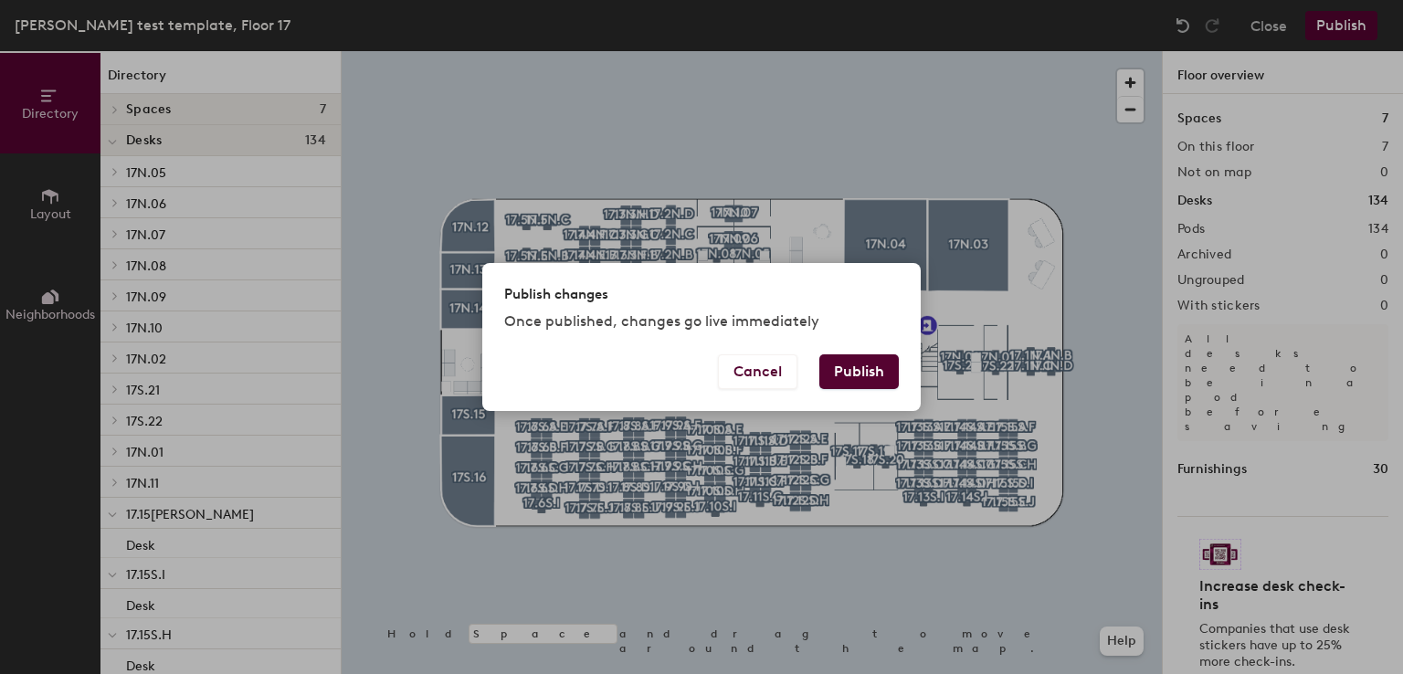
click at [878, 374] on button "Publish" at bounding box center [858, 371] width 79 height 35
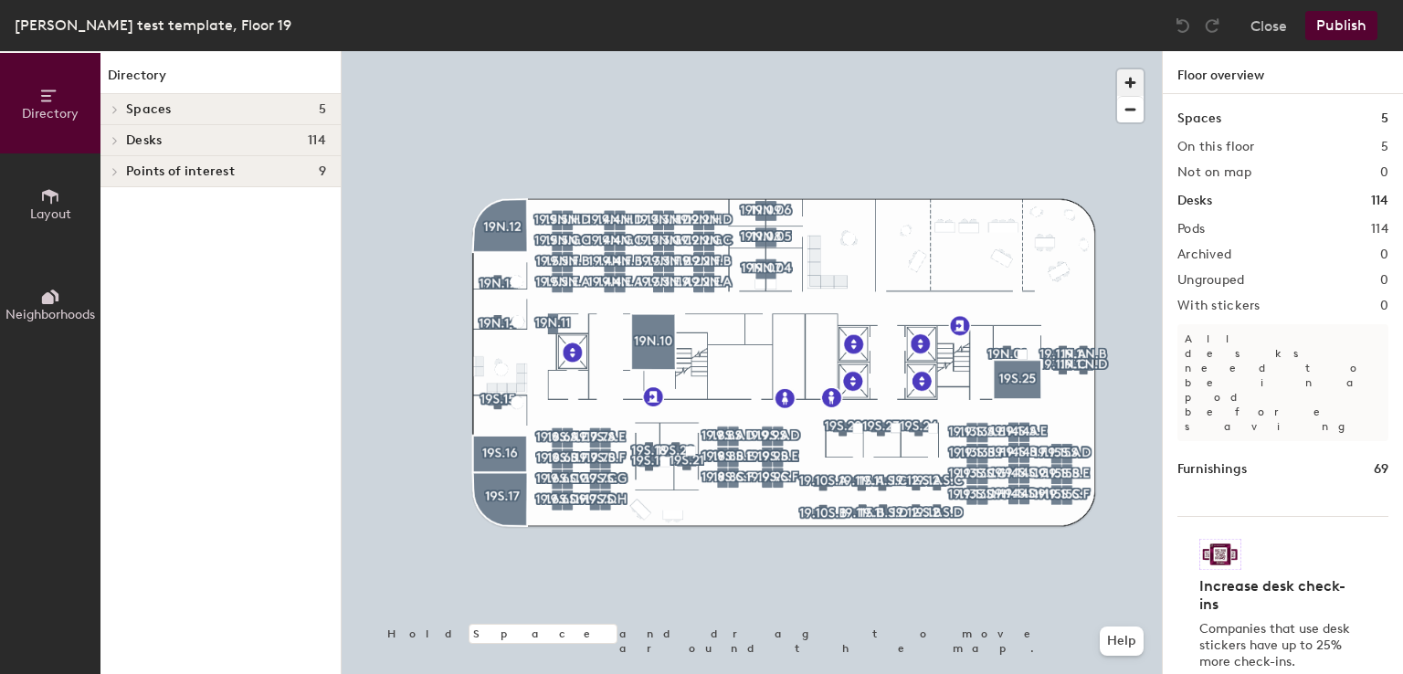
click at [1132, 76] on span "button" at bounding box center [1130, 82] width 26 height 26
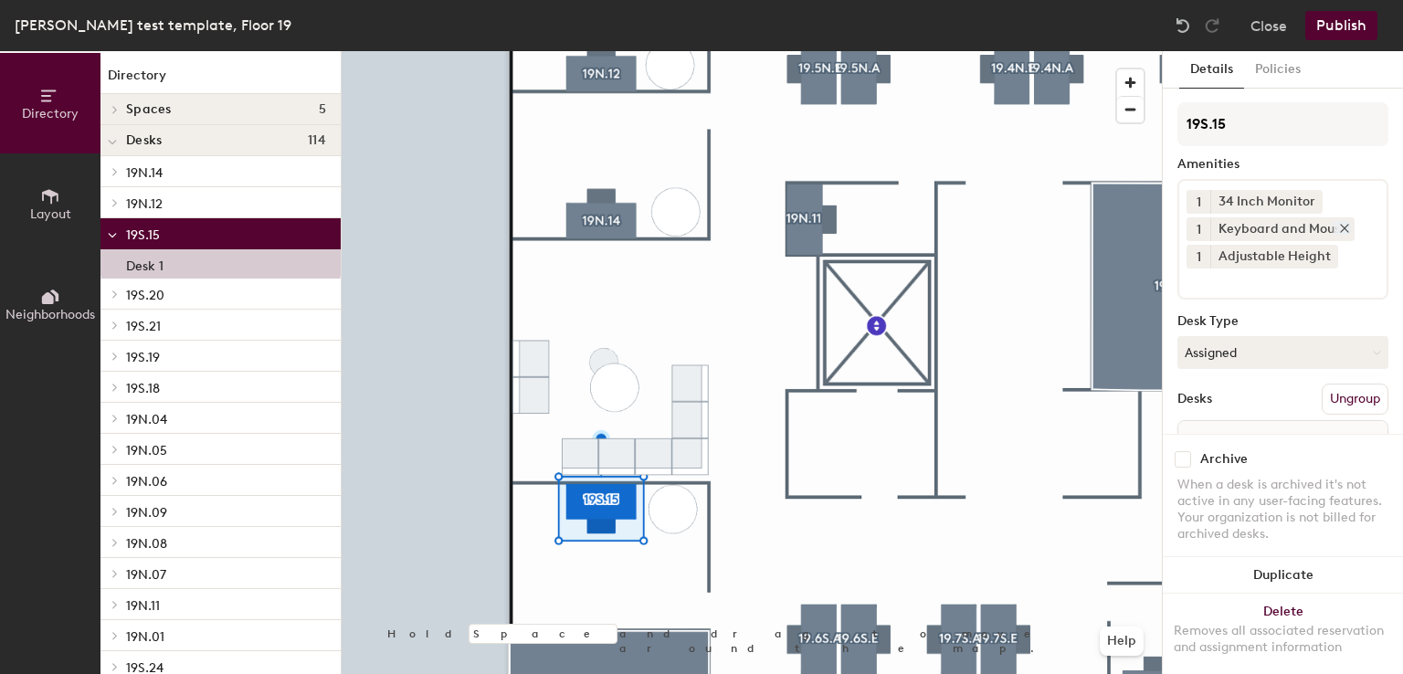
scroll to position [101, 0]
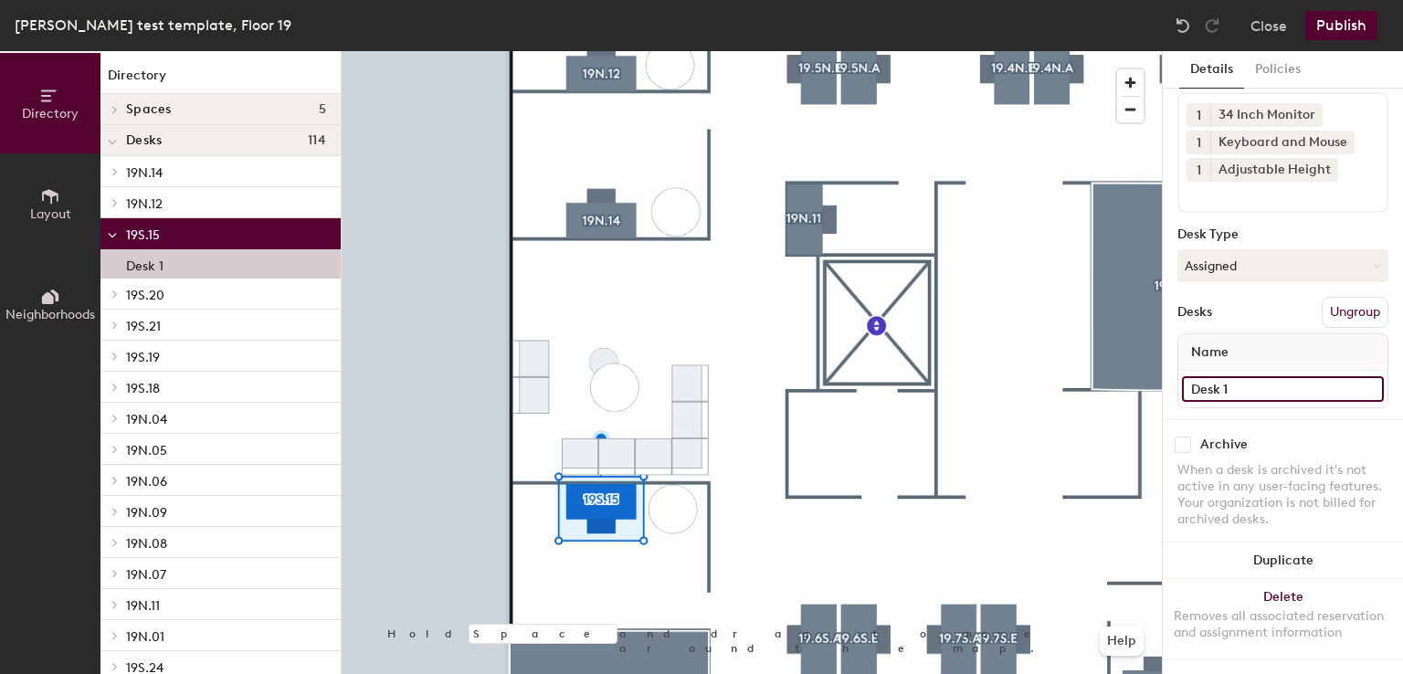
click at [1250, 381] on input "Desk 1" at bounding box center [1283, 389] width 202 height 26
type input "Office"
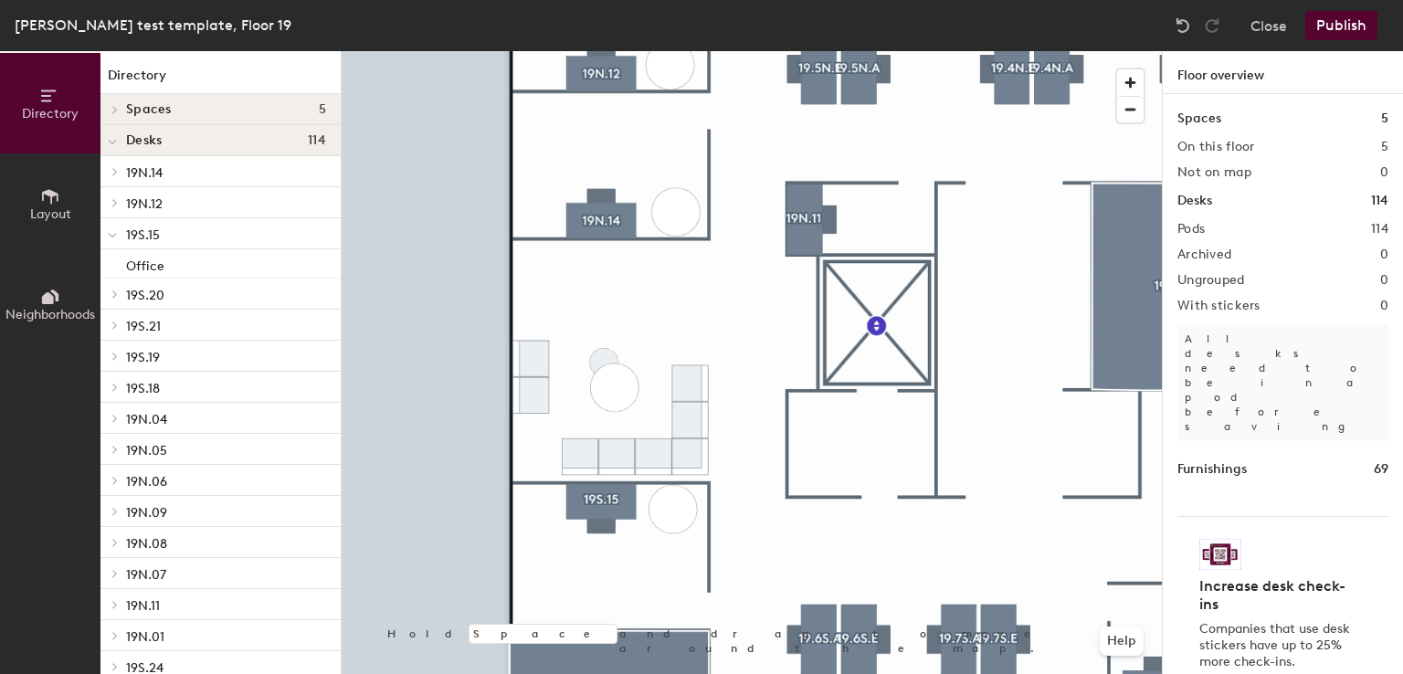
click at [794, 51] on div at bounding box center [752, 51] width 820 height 0
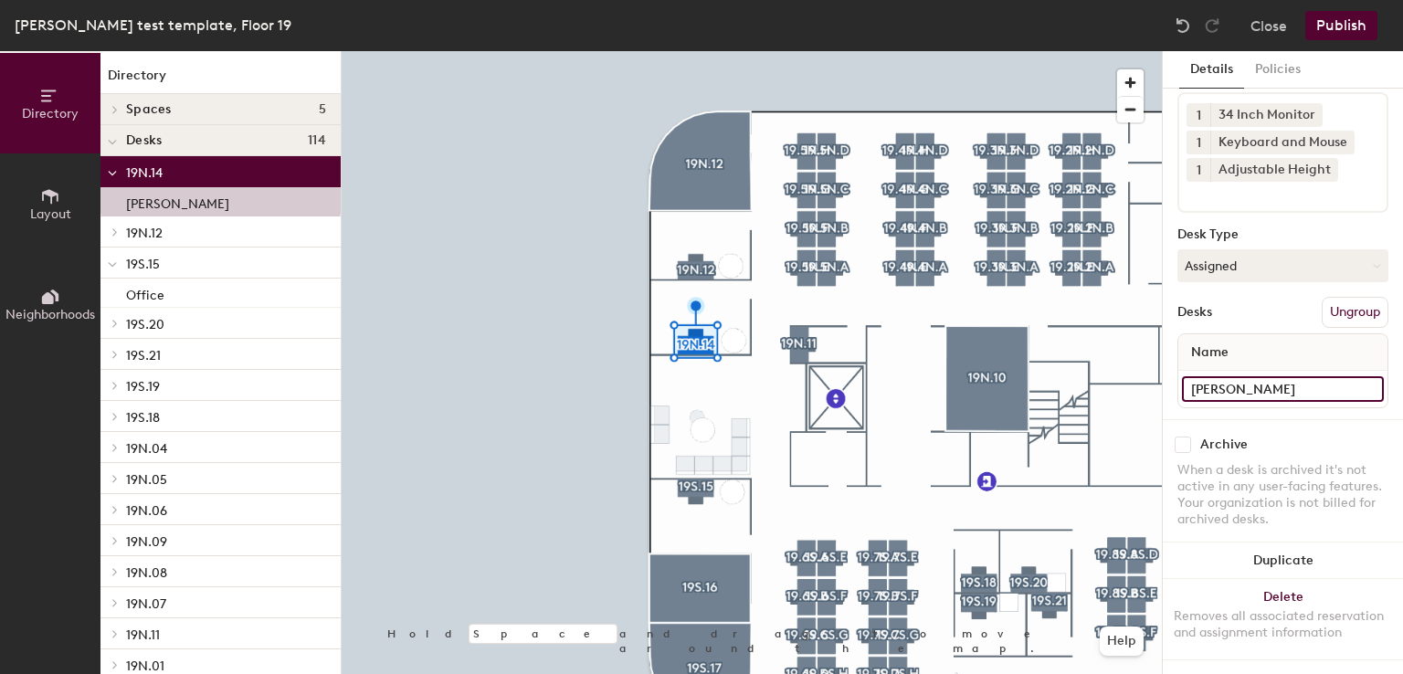
click at [1307, 376] on input "Niren Chaturvedi" at bounding box center [1283, 389] width 202 height 26
type input "office"
click at [1195, 376] on input "office" at bounding box center [1283, 389] width 202 height 26
click at [1198, 376] on input "office" at bounding box center [1283, 389] width 202 height 26
type input "Office"
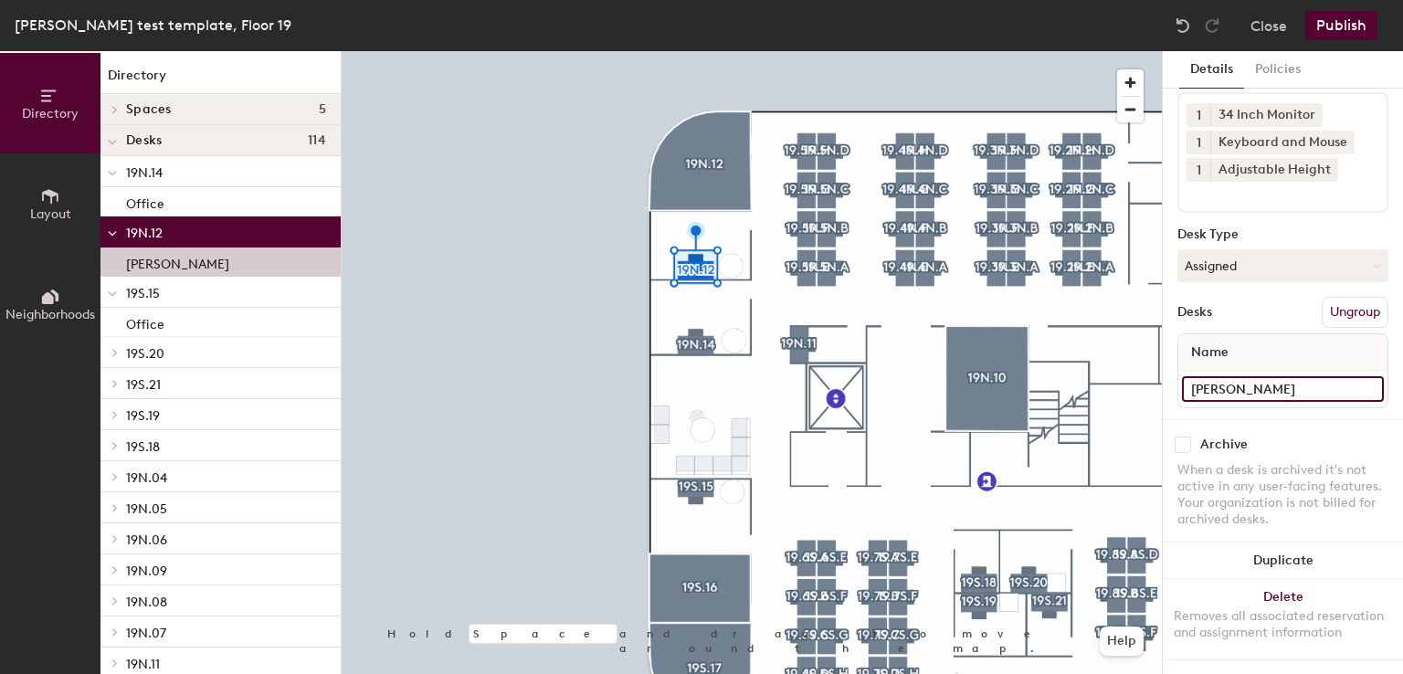
click at [1257, 376] on input "CK Bhatia" at bounding box center [1283, 389] width 202 height 26
type input "="
type input "Office"
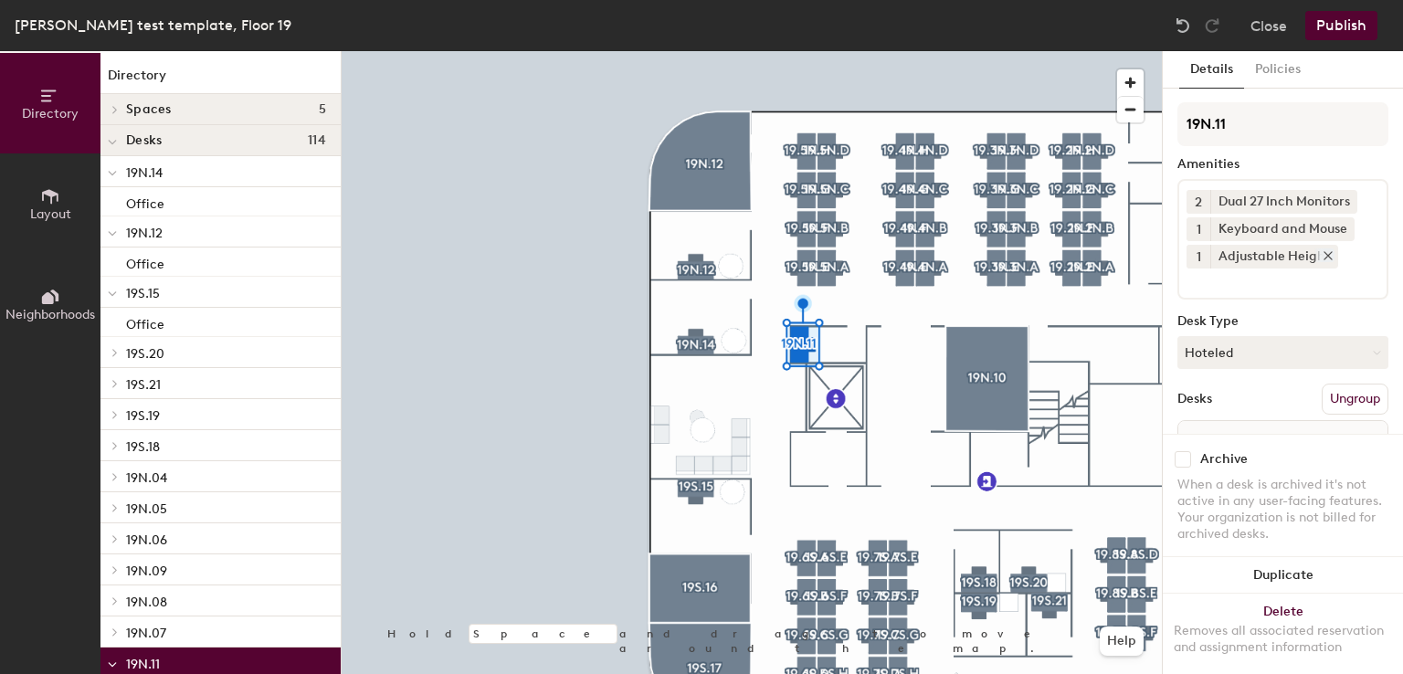
scroll to position [75, 0]
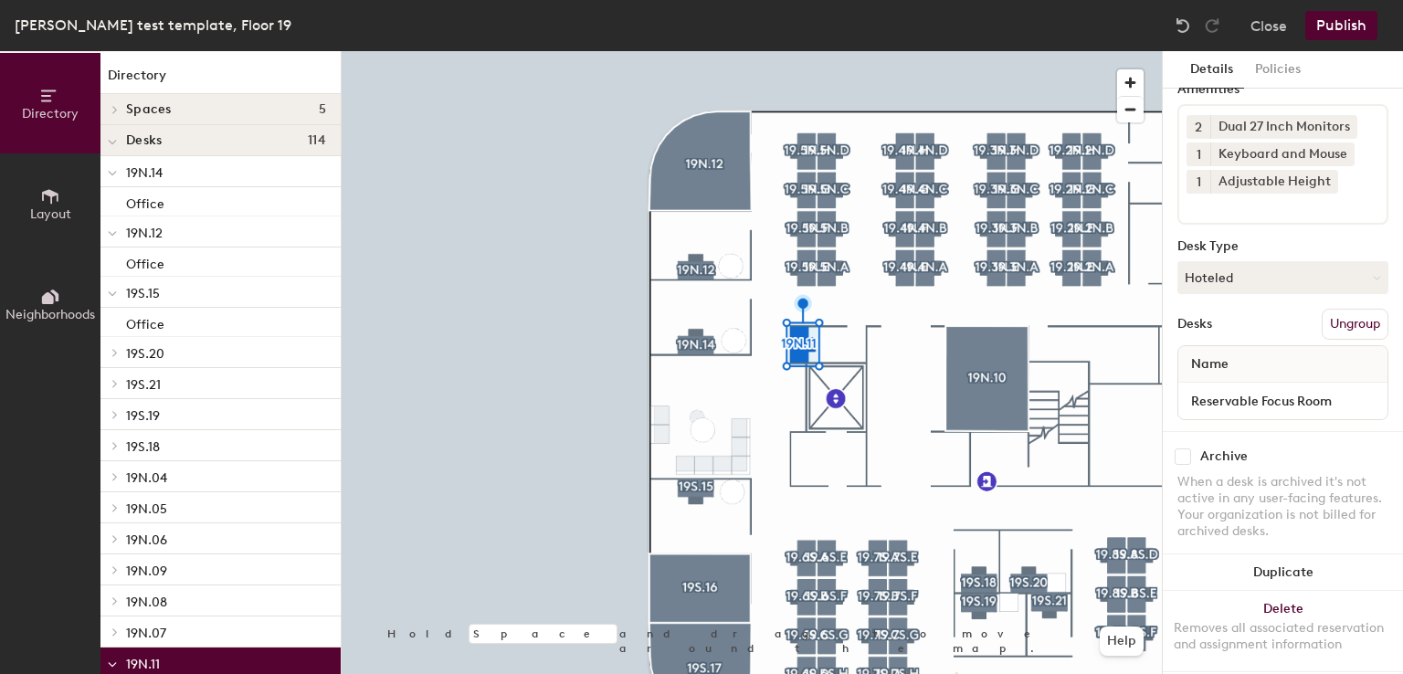
click at [1238, 201] on input at bounding box center [1269, 205] width 164 height 22
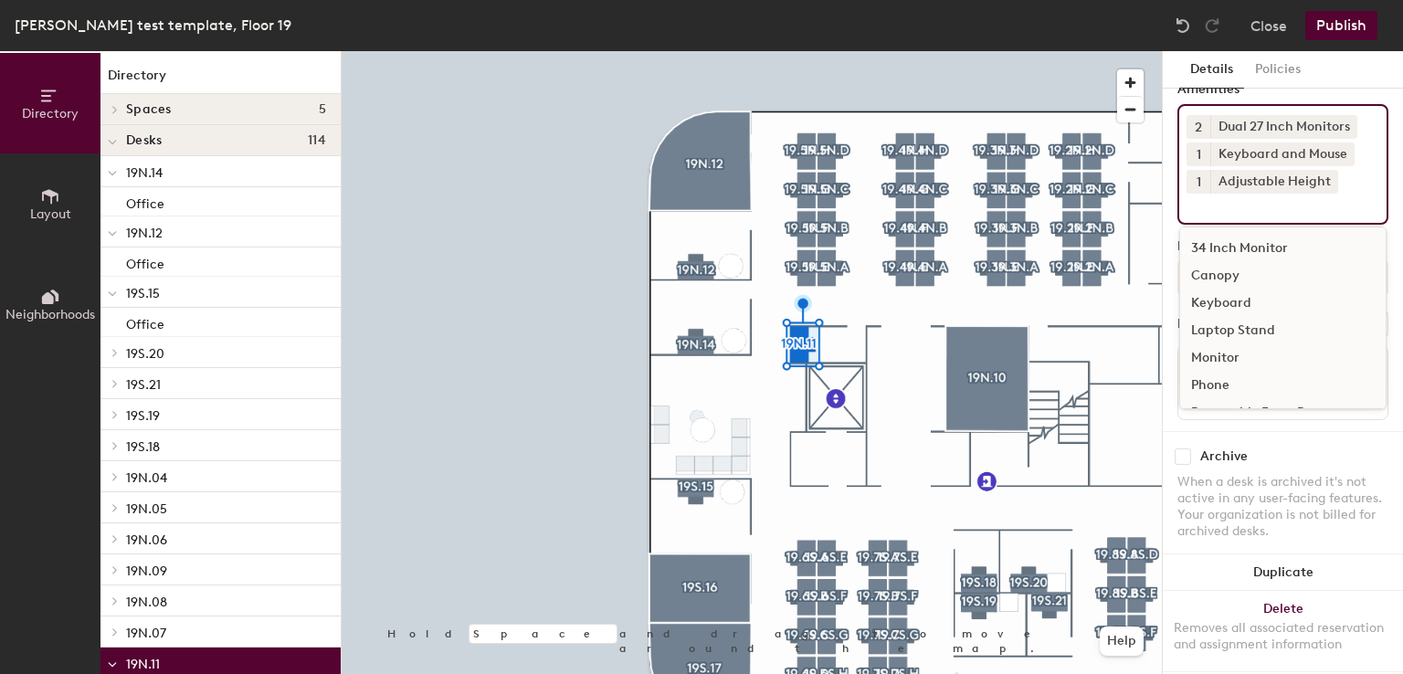
scroll to position [52, 0]
click at [1241, 377] on div "Reservable Office" at bounding box center [1283, 388] width 206 height 27
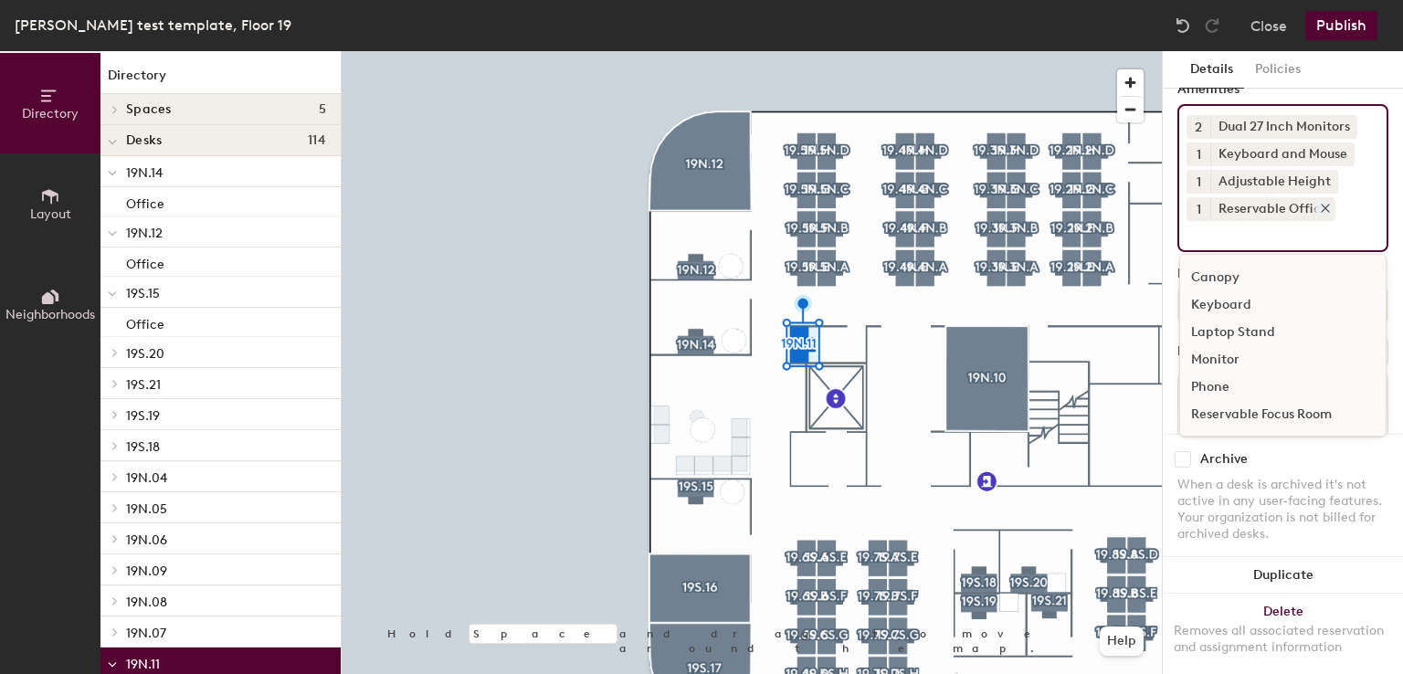
click at [1313, 206] on div at bounding box center [1322, 208] width 20 height 14
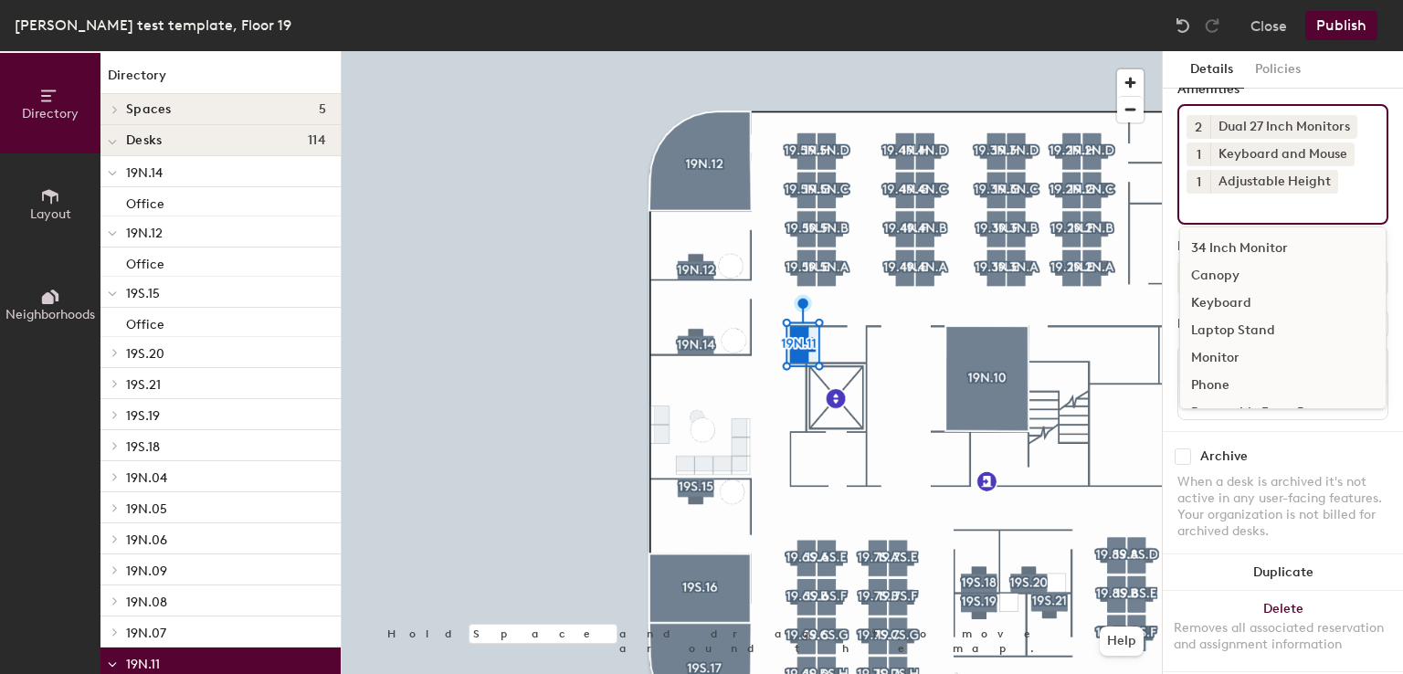
click at [1219, 209] on input at bounding box center [1269, 205] width 164 height 22
click at [1236, 357] on div "Reservable Focus Room" at bounding box center [1283, 360] width 206 height 27
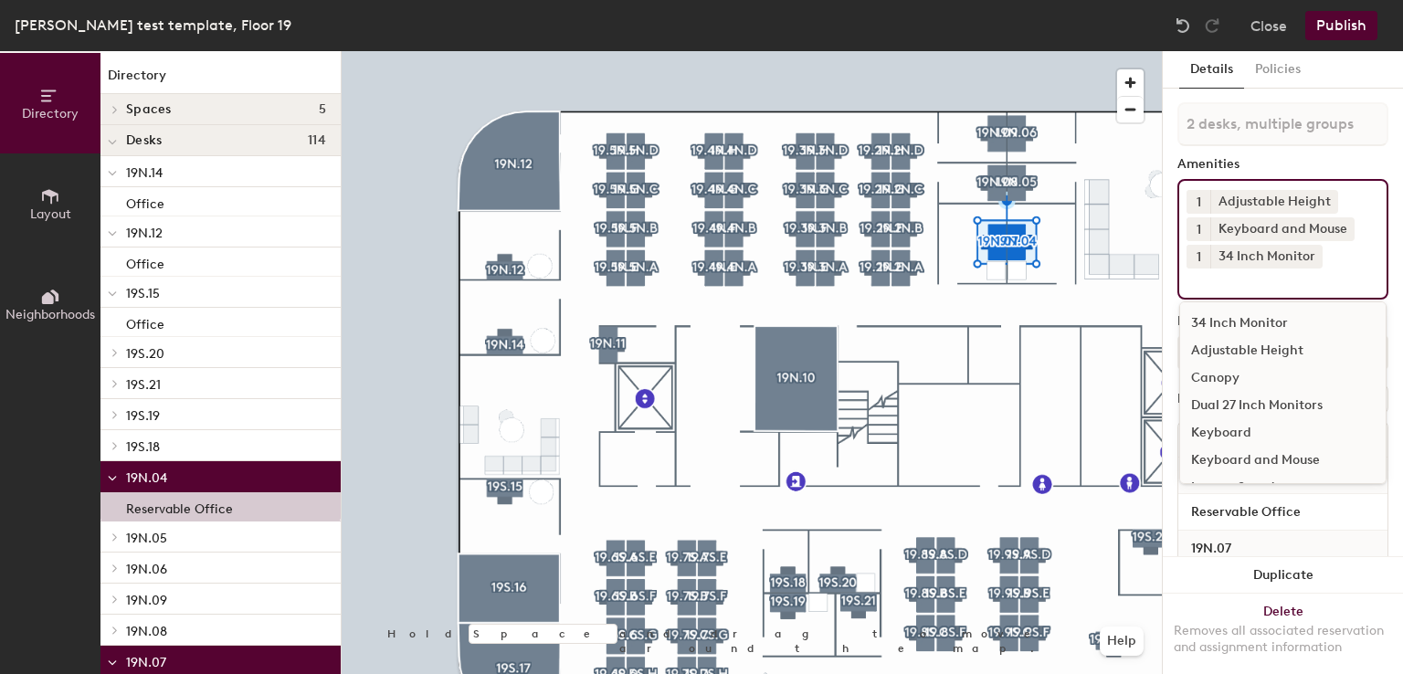
drag, startPoint x: 1242, startPoint y: 271, endPoint x: 1286, endPoint y: 285, distance: 45.9
click at [1286, 285] on input at bounding box center [1269, 280] width 164 height 22
click at [1265, 457] on div "Reservable Office" at bounding box center [1283, 462] width 206 height 27
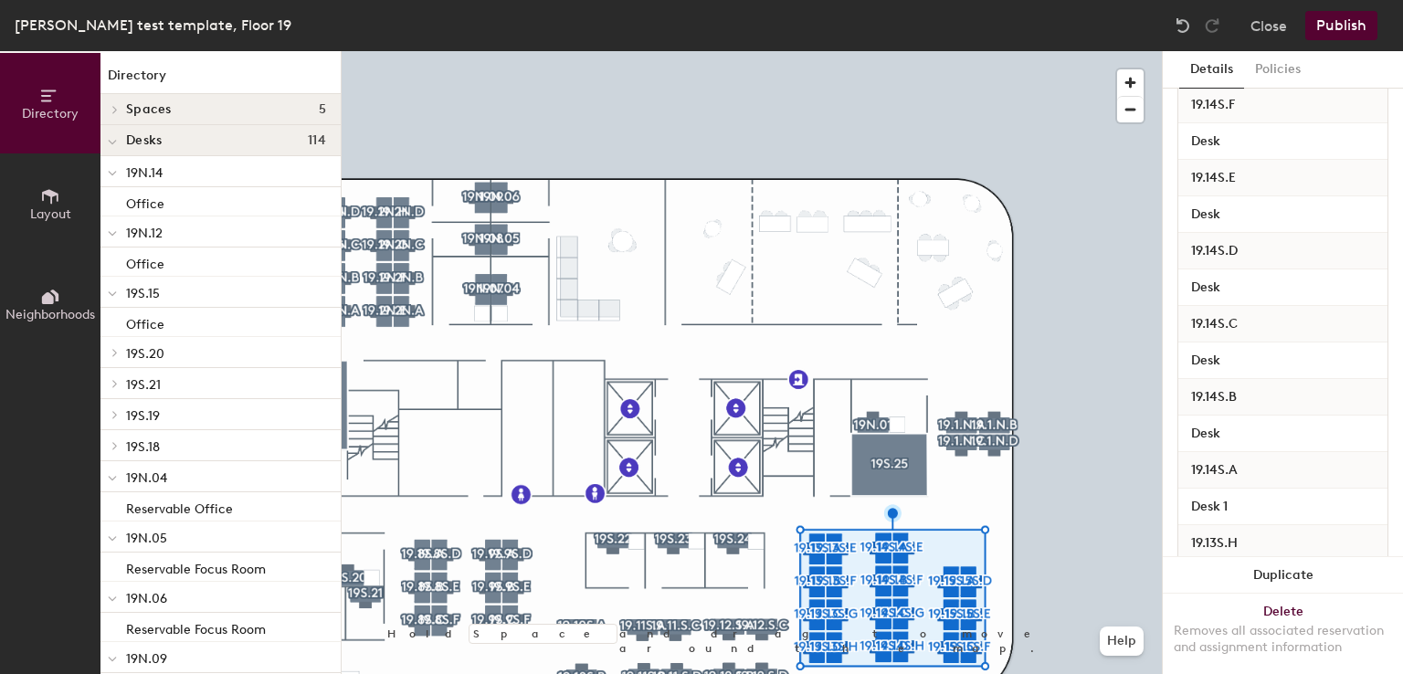
scroll to position [563, 0]
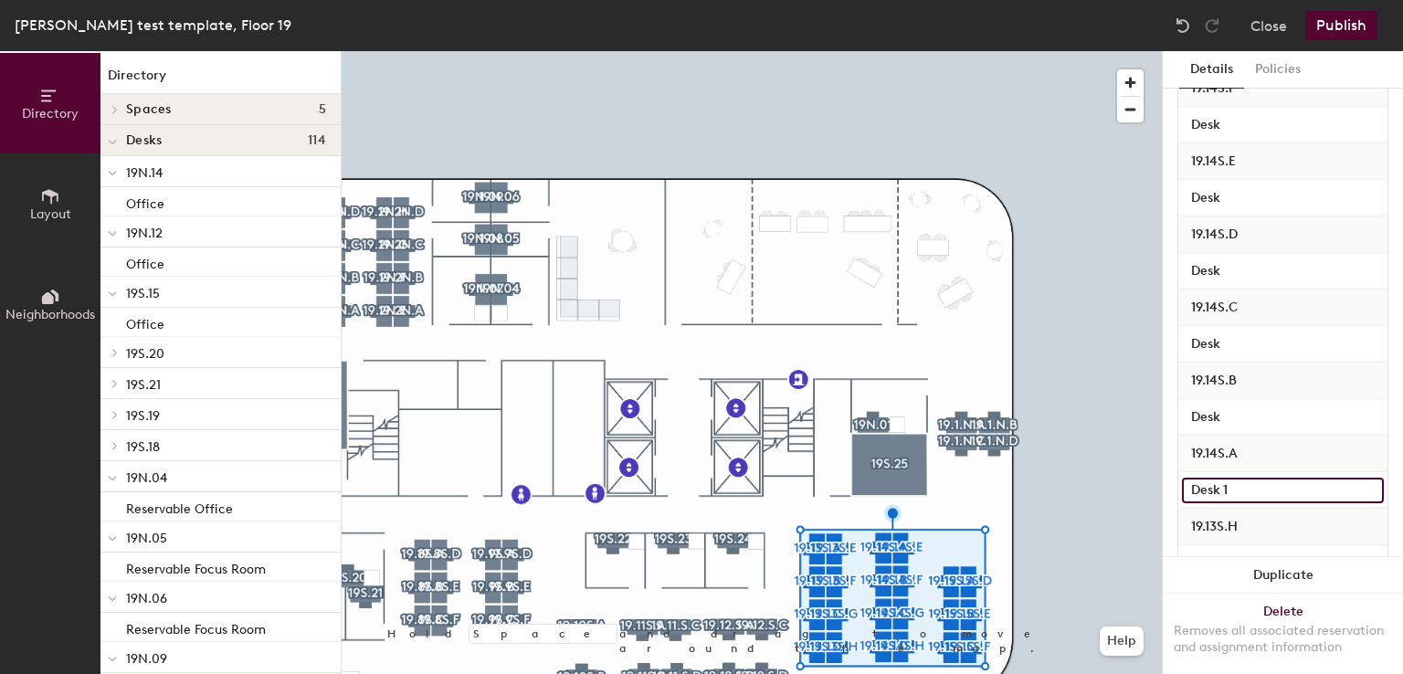
click at [1244, 491] on input "Desk 1" at bounding box center [1283, 491] width 202 height 26
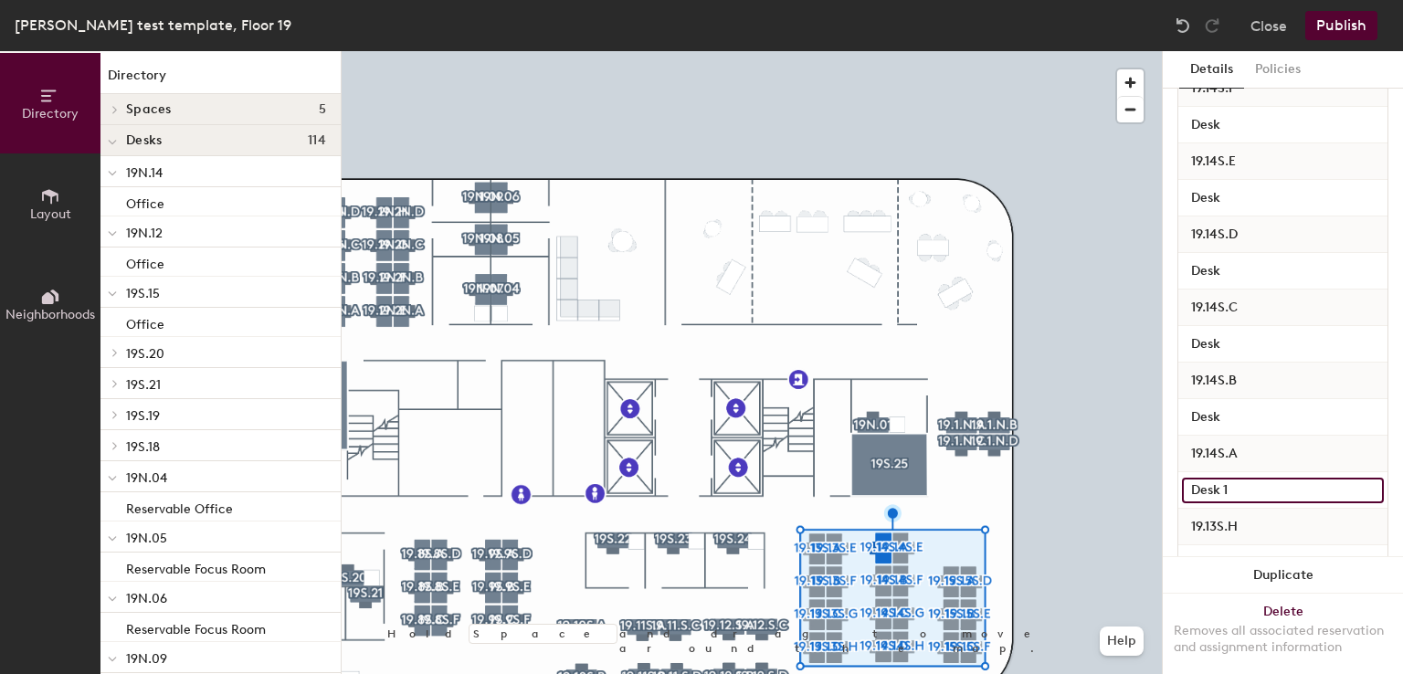
click at [1244, 491] on input "Desk 1" at bounding box center [1283, 491] width 202 height 26
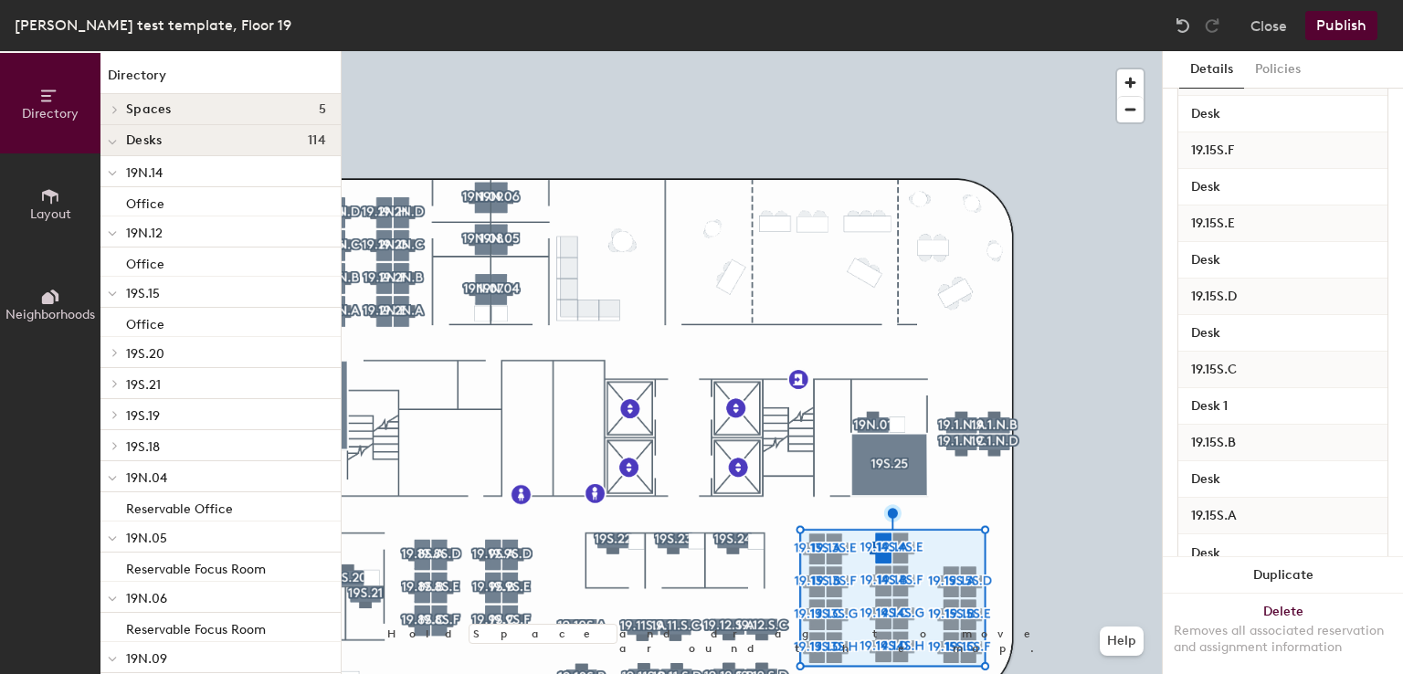
scroll to position [1524, 0]
type input "Desk"
click at [1243, 396] on input "Desk 1" at bounding box center [1283, 407] width 202 height 26
click at [1246, 400] on input "Desk 1" at bounding box center [1283, 407] width 202 height 26
type input "Desk"
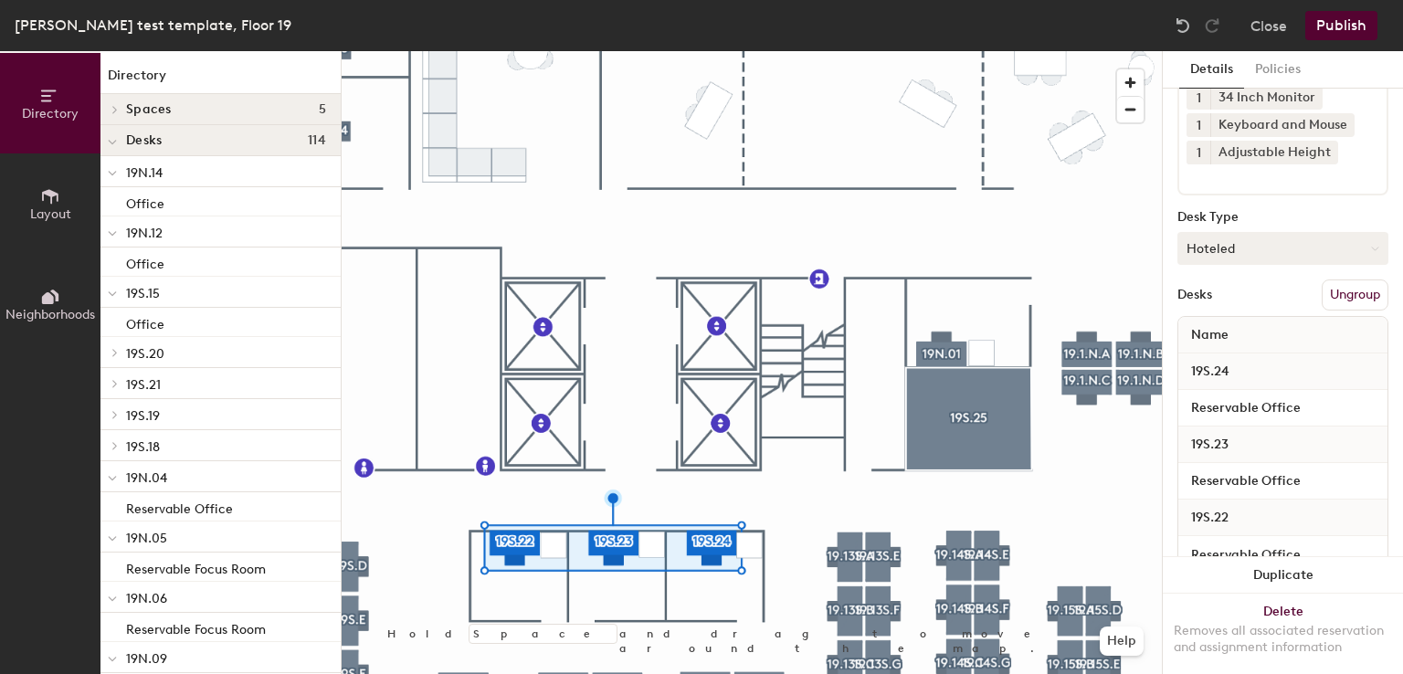
scroll to position [188, 0]
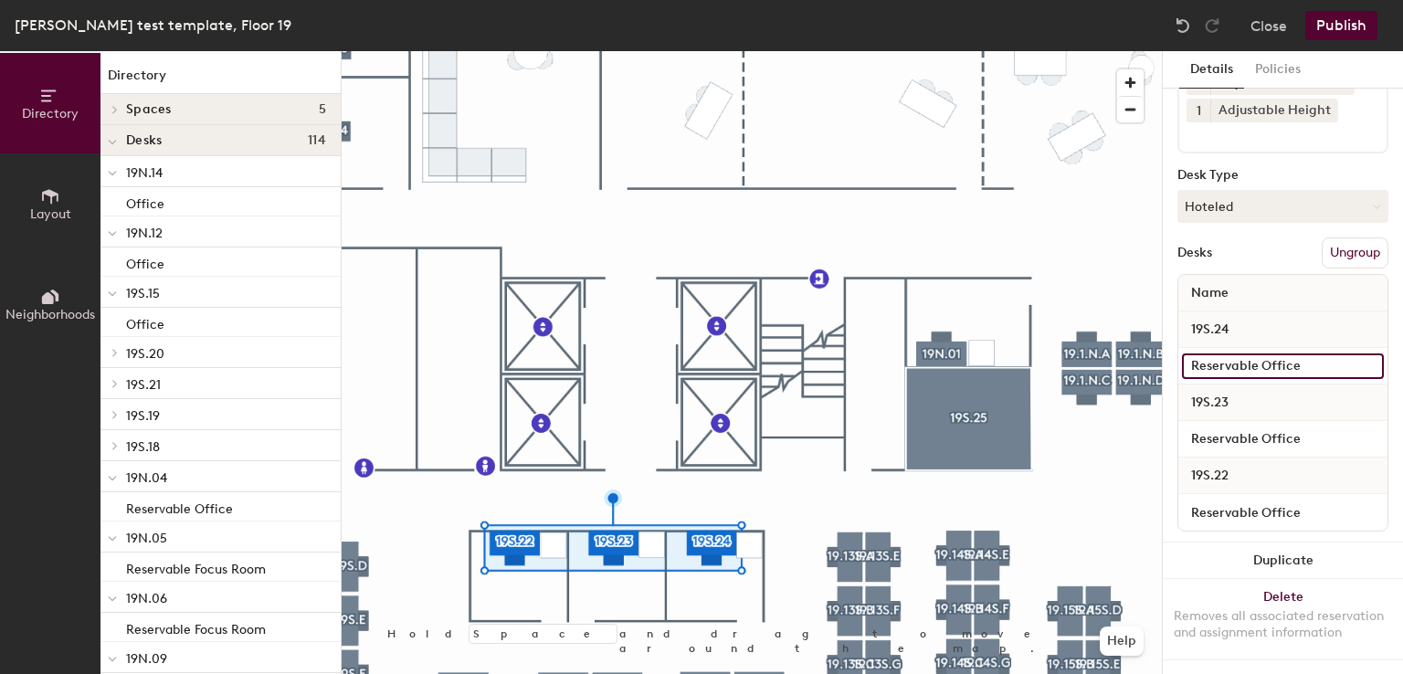
click at [1261, 354] on input "Reservable Office" at bounding box center [1283, 367] width 202 height 26
click at [1325, 354] on input "Reservable Office" at bounding box center [1283, 367] width 202 height 26
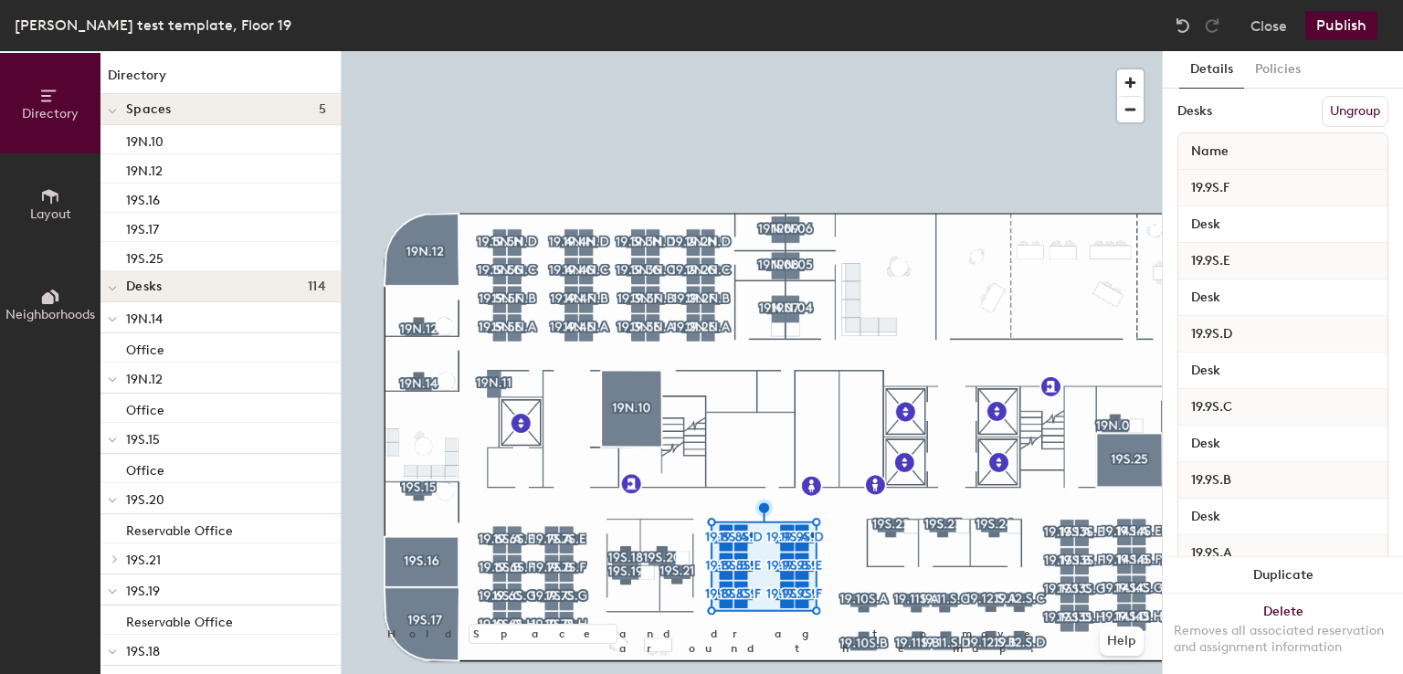
scroll to position [0, 0]
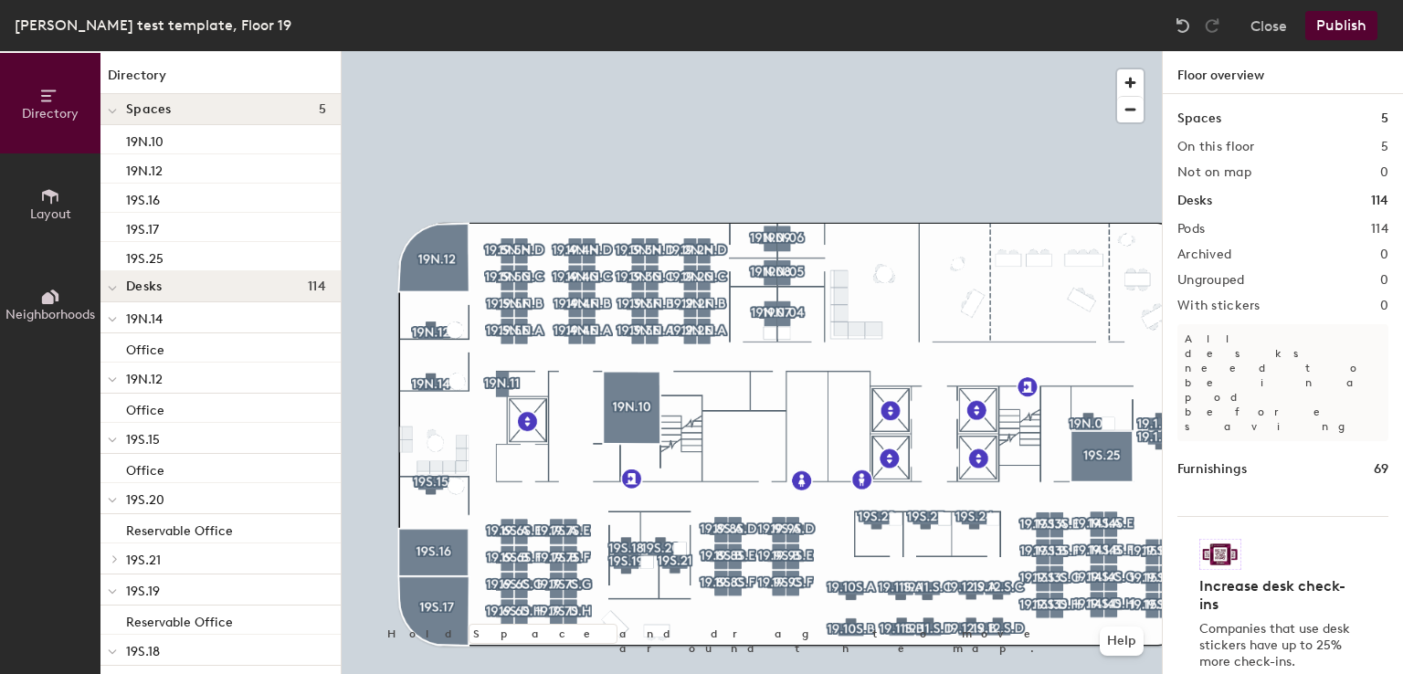
click at [1341, 21] on button "Publish" at bounding box center [1341, 25] width 72 height 29
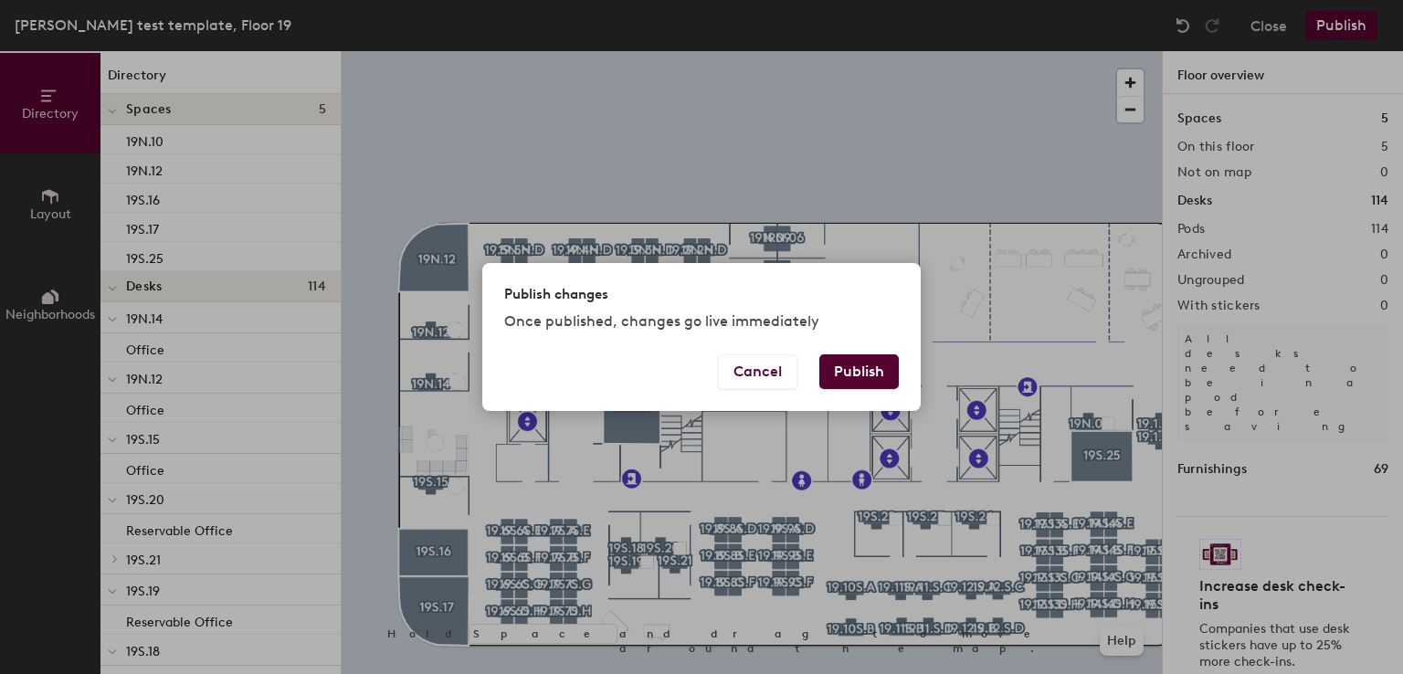
click at [840, 368] on button "Publish" at bounding box center [858, 371] width 79 height 35
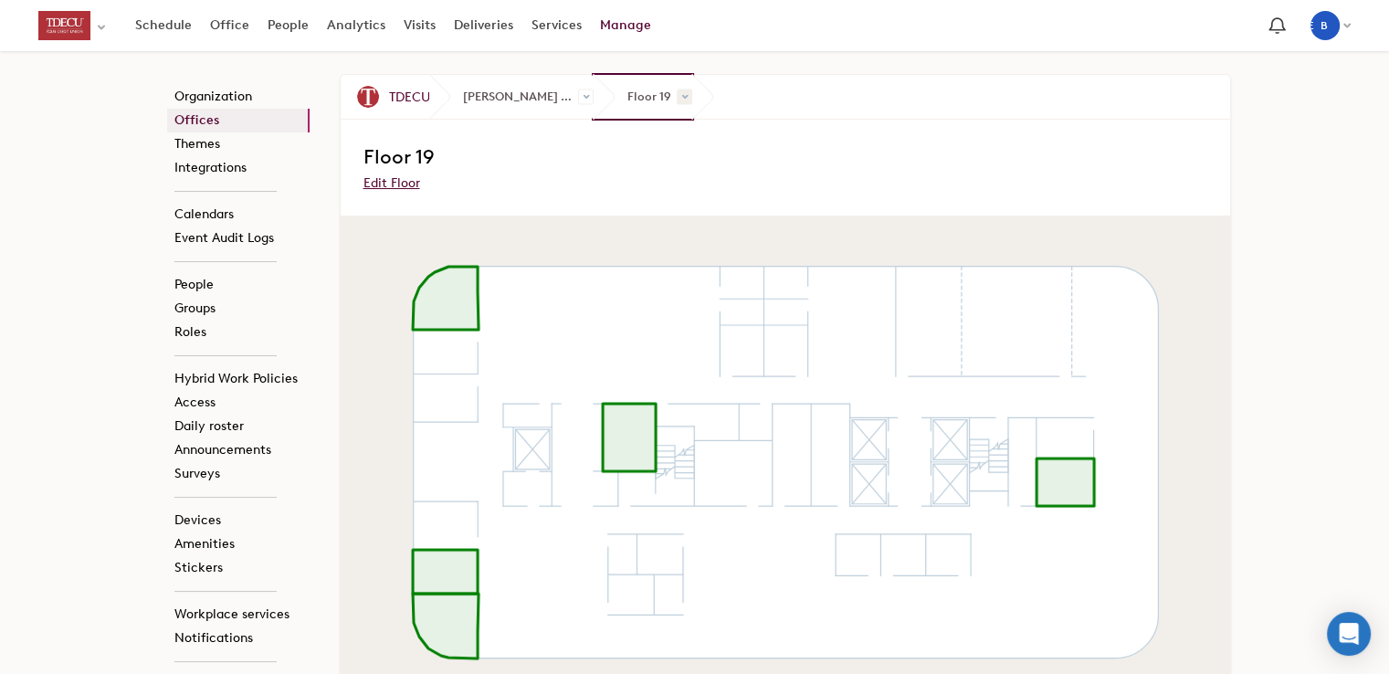
click at [683, 94] on span at bounding box center [685, 98] width 16 height 16
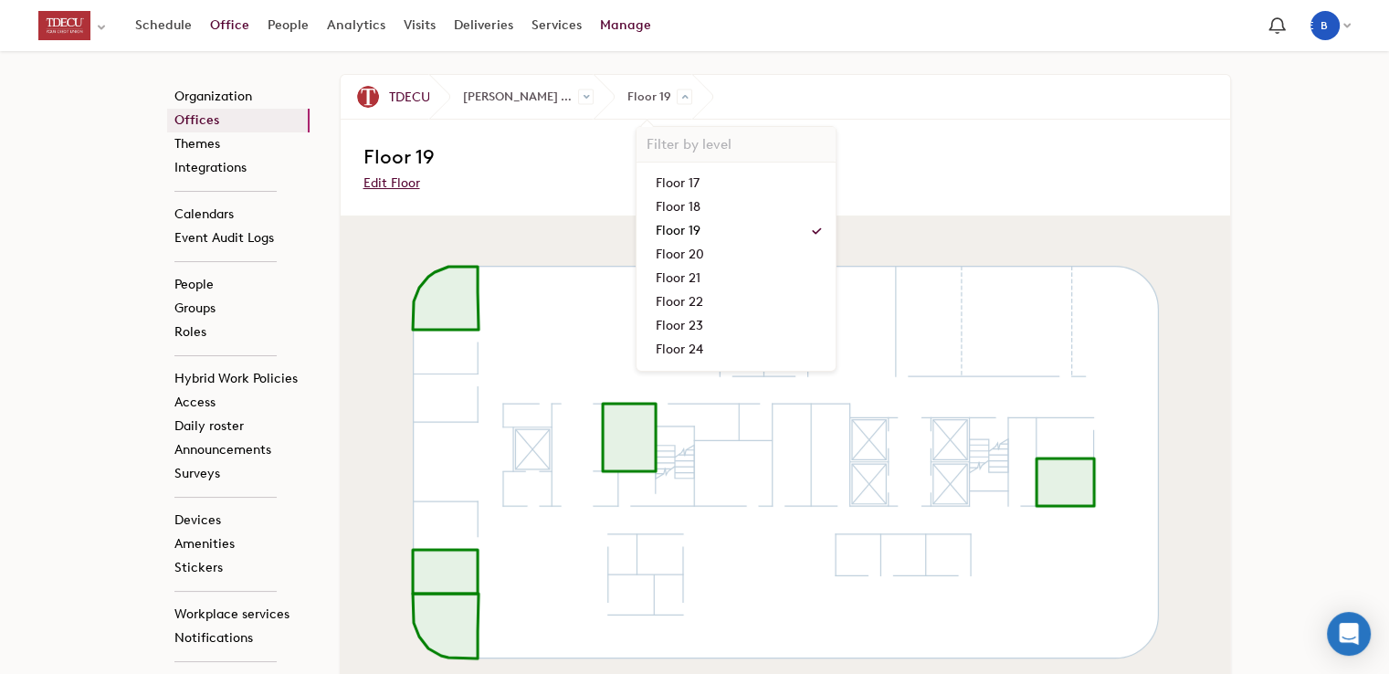
click at [214, 33] on link "Office" at bounding box center [230, 25] width 58 height 33
